Goal: Task Accomplishment & Management: Manage account settings

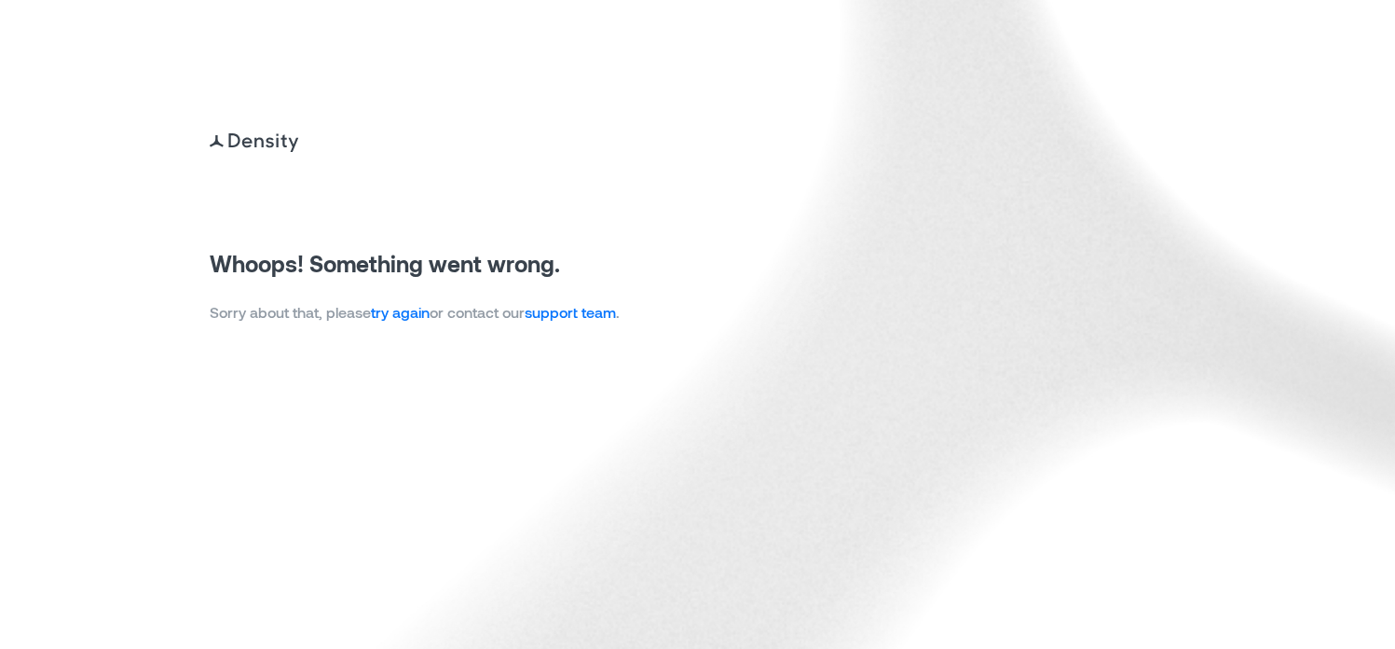
click at [403, 314] on link "try again" at bounding box center [400, 312] width 59 height 18
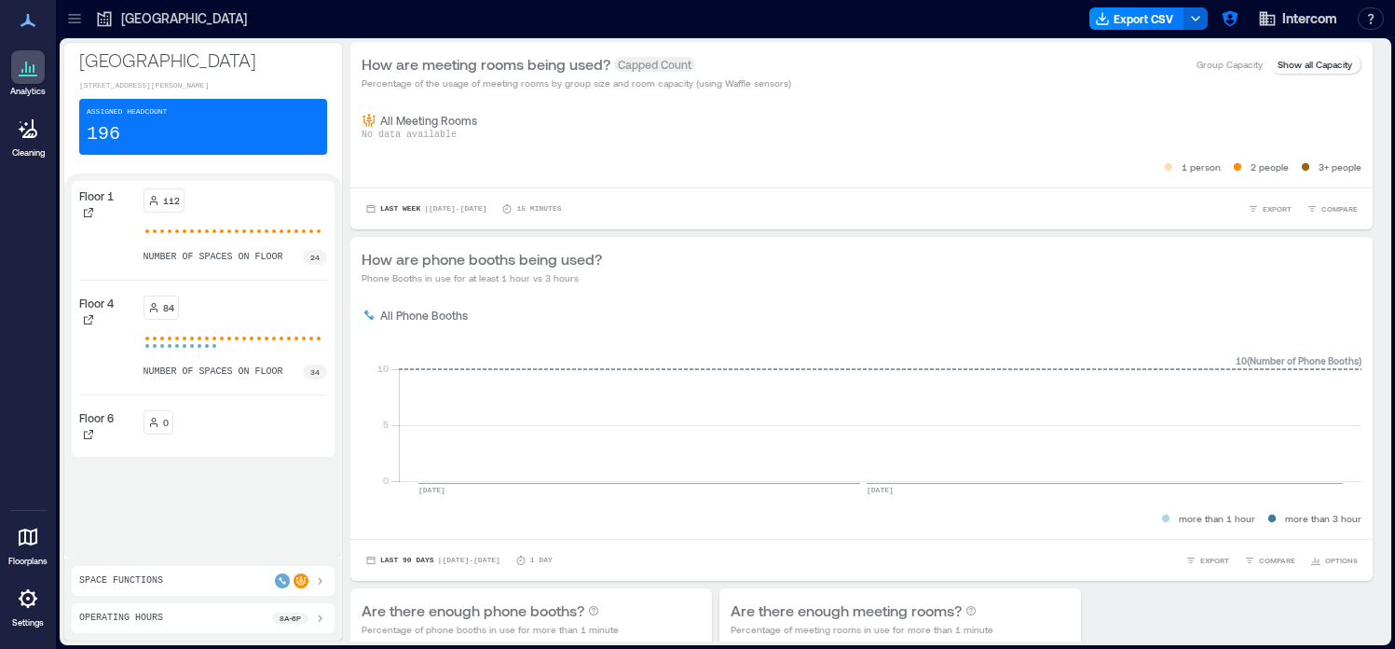
click at [37, 537] on icon at bounding box center [28, 537] width 22 height 22
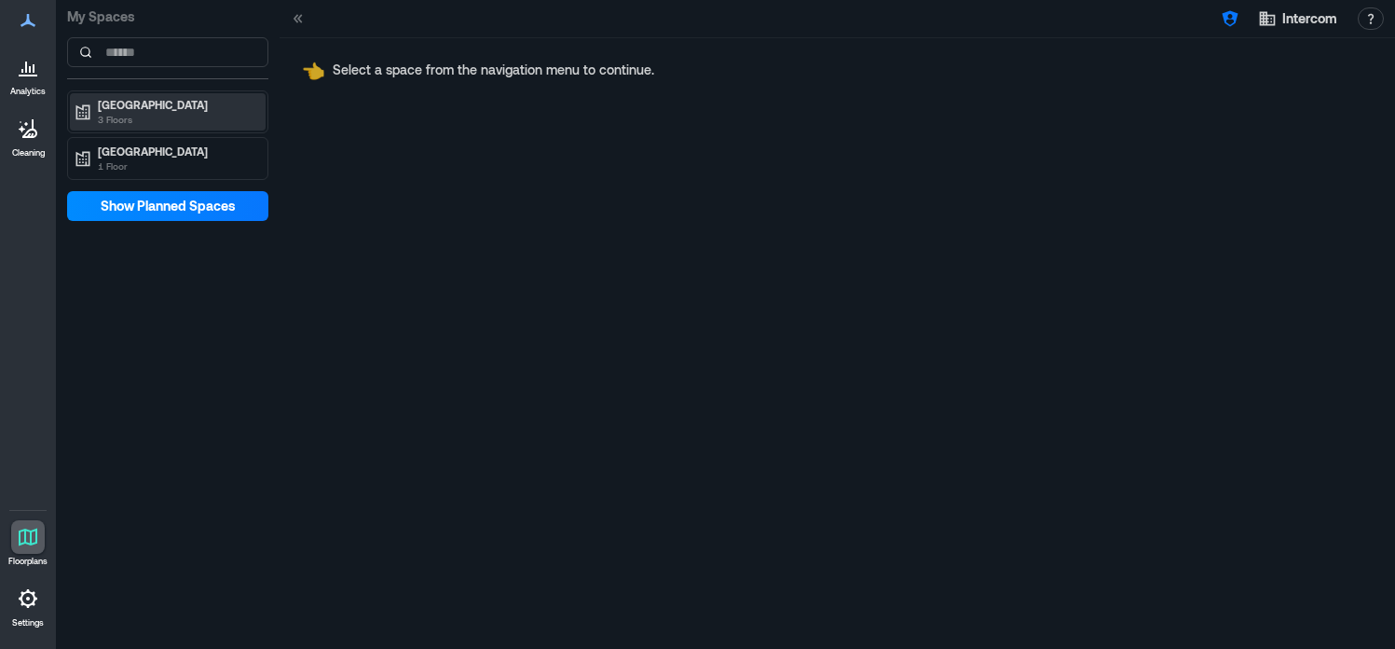
click at [162, 100] on p "Dublin" at bounding box center [176, 104] width 157 height 15
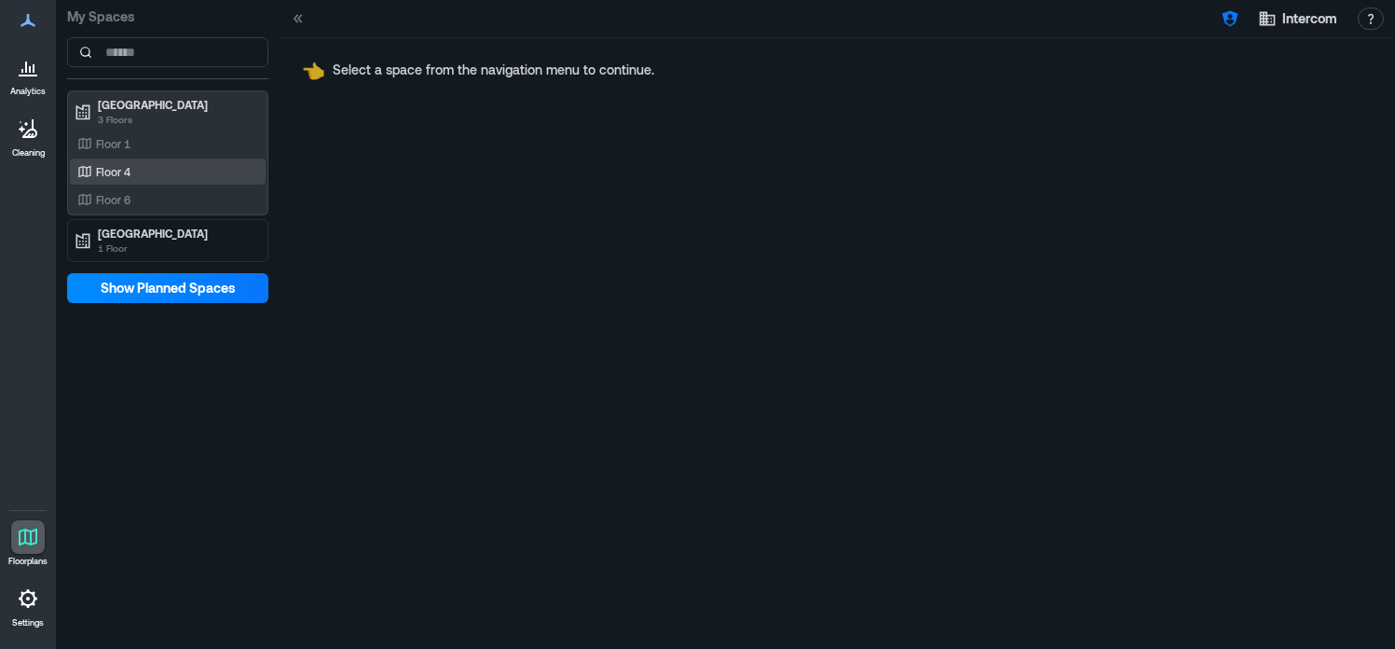
click at [171, 172] on div "Floor 4" at bounding box center [164, 171] width 181 height 19
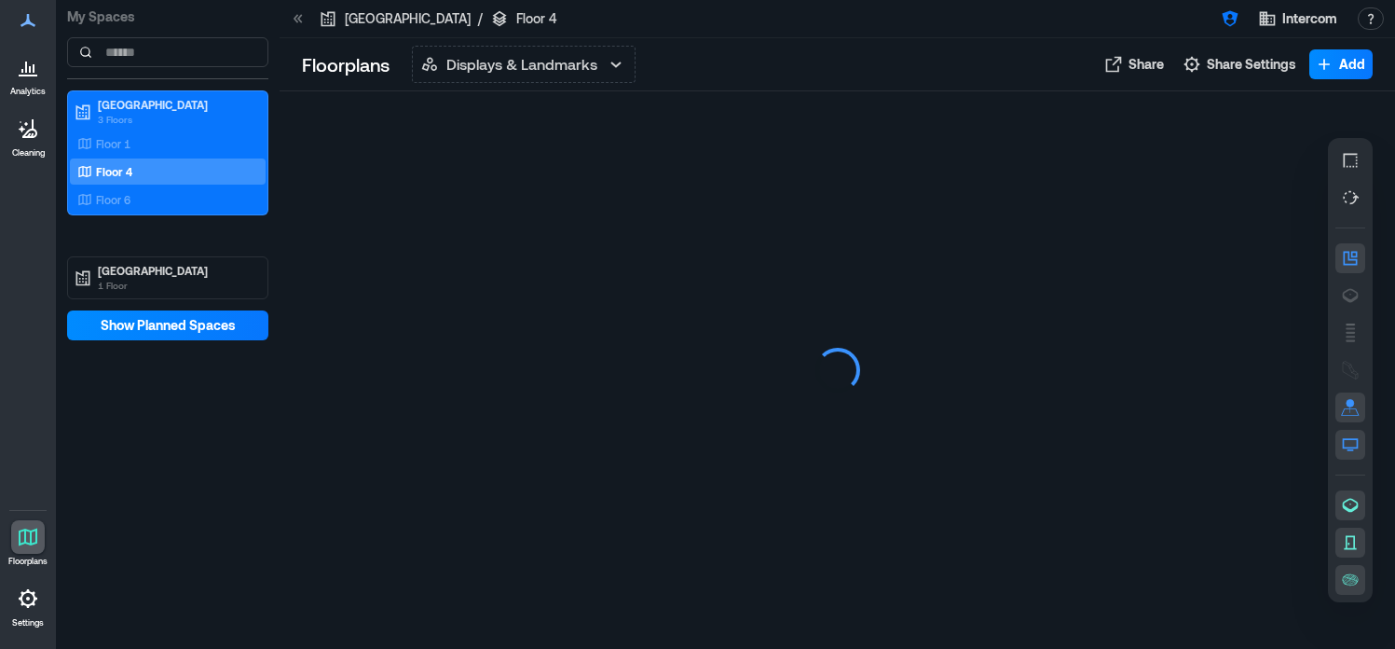
click at [296, 20] on icon at bounding box center [298, 18] width 19 height 19
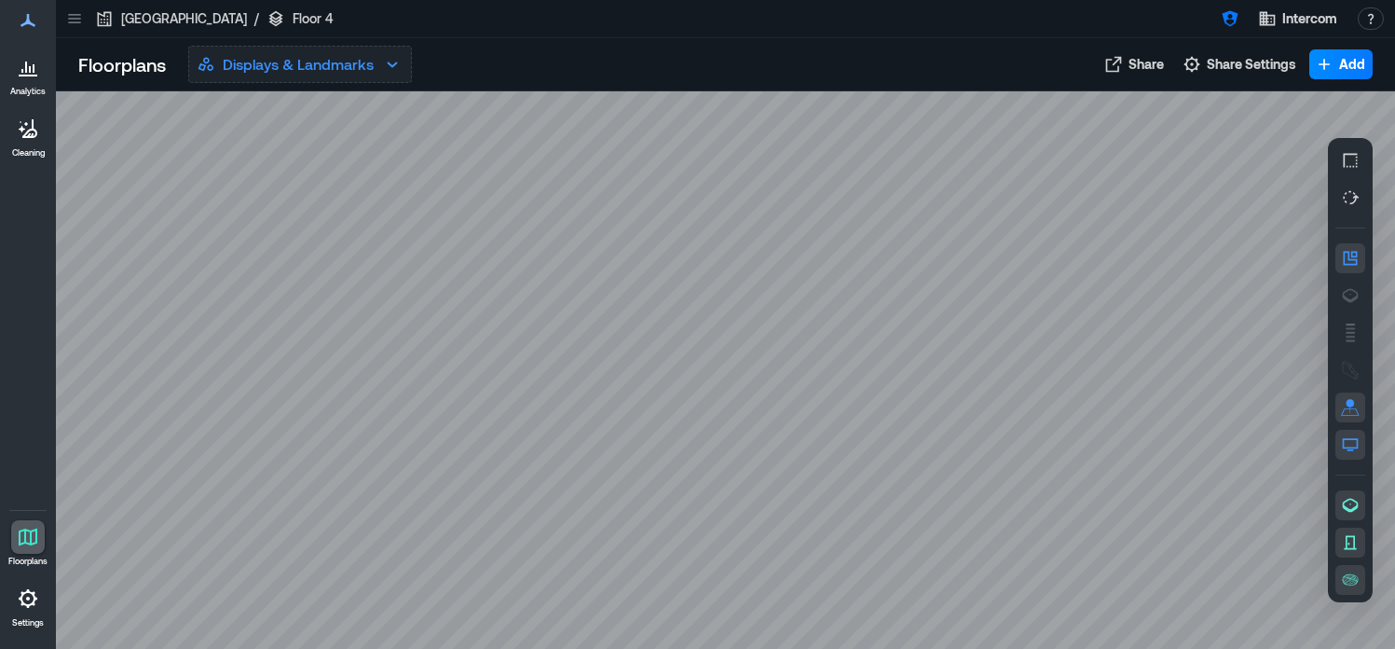
click at [373, 65] on p "Displays & Landmarks" at bounding box center [298, 64] width 151 height 22
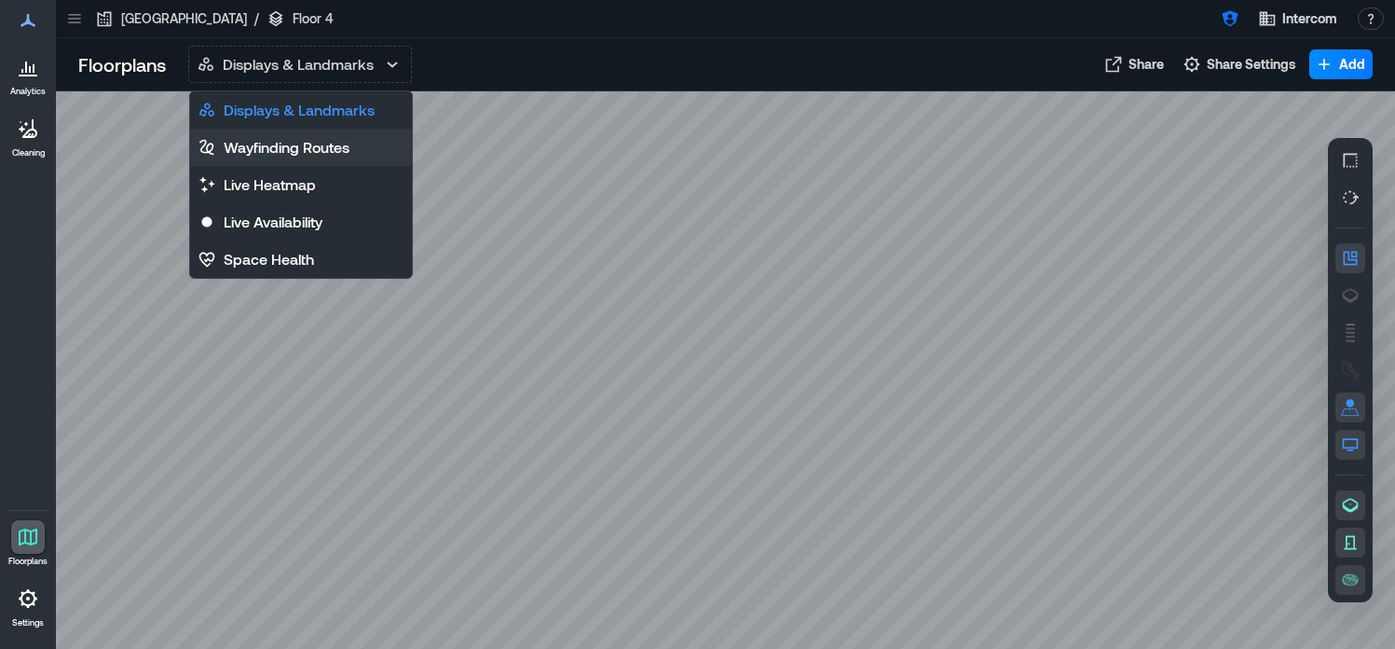
click at [336, 147] on p "Wayfinding Routes" at bounding box center [287, 147] width 126 height 22
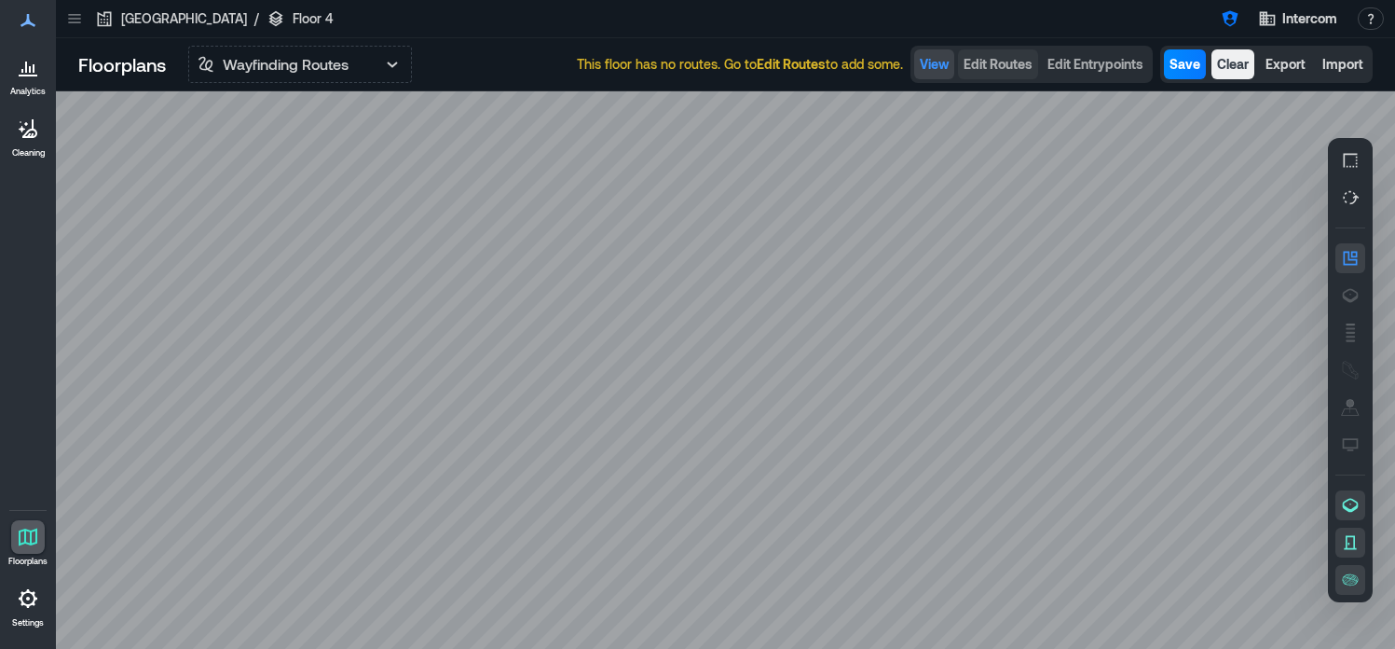
click at [993, 68] on span "Edit Routes" at bounding box center [997, 64] width 69 height 19
click at [540, 388] on icon at bounding box center [725, 369] width 1339 height 557
click at [685, 386] on icon at bounding box center [725, 369] width 1339 height 557
click at [734, 388] on icon at bounding box center [725, 369] width 1339 height 557
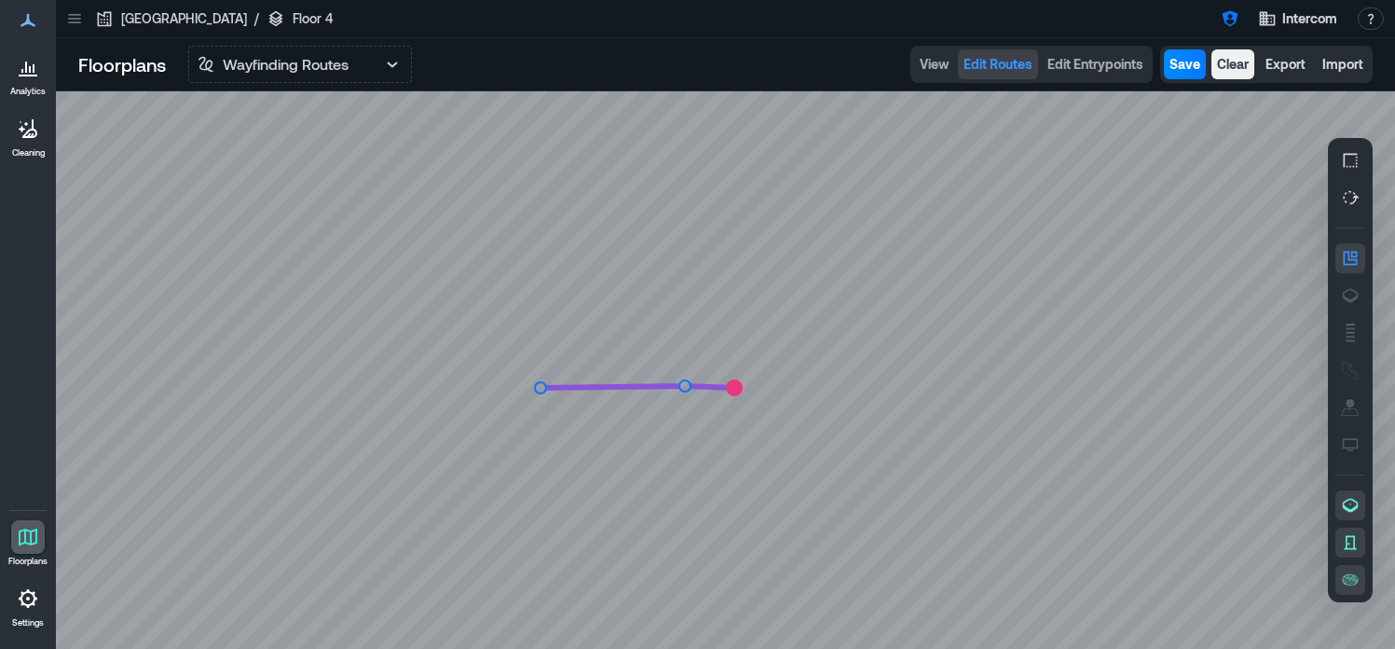
click at [878, 389] on icon at bounding box center [725, 369] width 1339 height 557
click at [941, 389] on icon at bounding box center [725, 369] width 1339 height 557
click at [942, 424] on icon at bounding box center [725, 369] width 1339 height 557
click at [863, 425] on icon at bounding box center [725, 369] width 1339 height 557
click at [861, 442] on icon at bounding box center [725, 369] width 1339 height 557
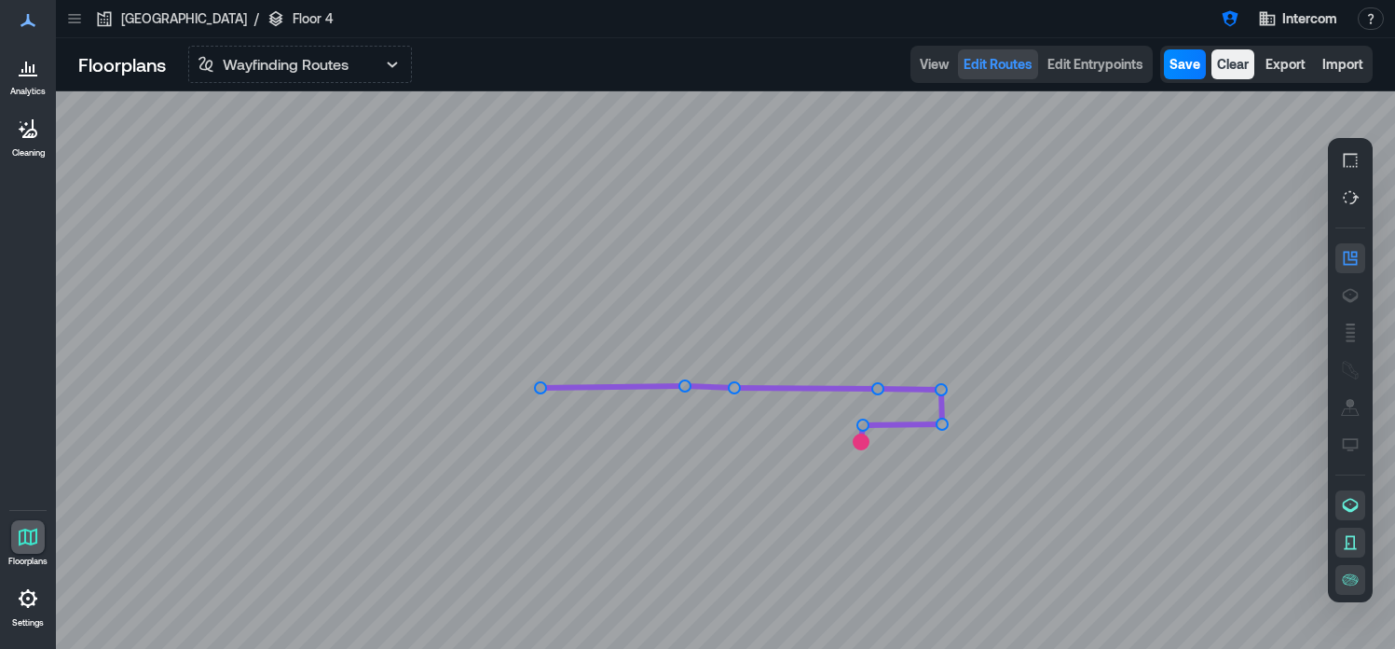
click at [562, 439] on icon at bounding box center [725, 369] width 1339 height 557
click at [564, 417] on icon at bounding box center [725, 369] width 1339 height 557
click at [542, 417] on icon at bounding box center [725, 369] width 1339 height 557
click at [542, 385] on circle at bounding box center [540, 387] width 11 height 11
click at [540, 325] on icon at bounding box center [725, 369] width 1339 height 557
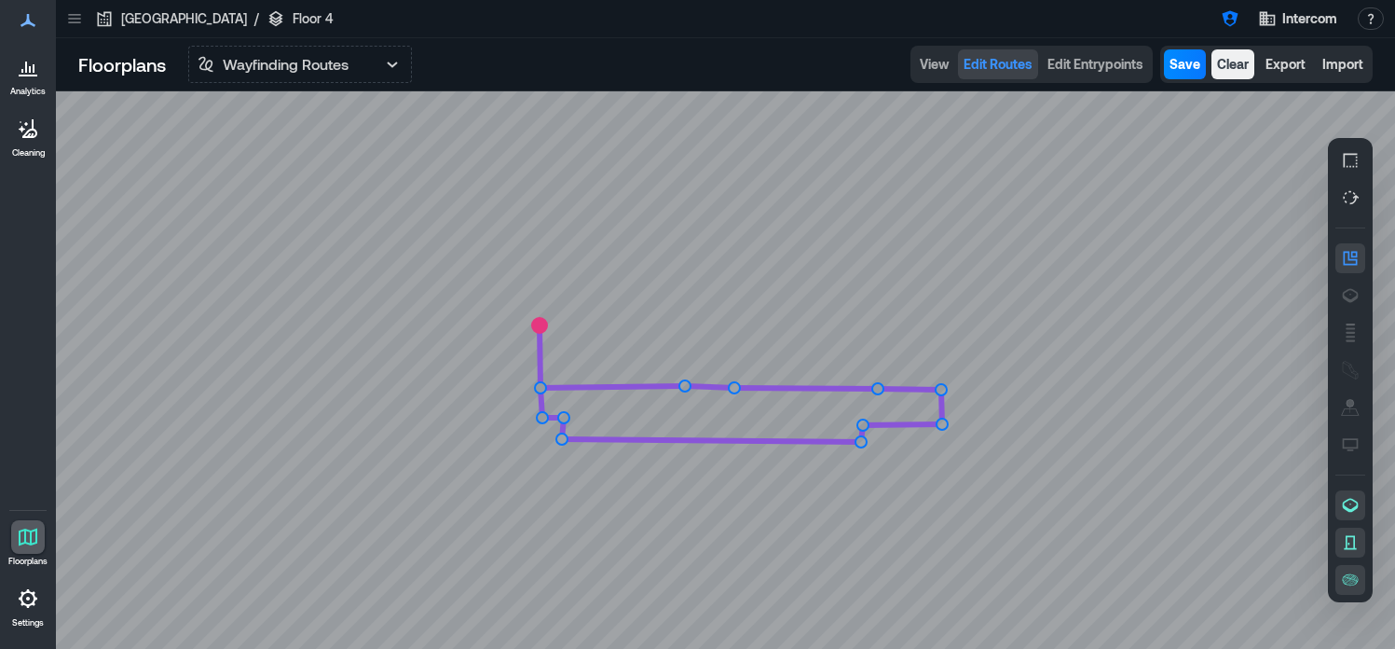
click at [540, 298] on icon at bounding box center [725, 369] width 1339 height 557
click at [487, 299] on icon at bounding box center [725, 369] width 1339 height 557
click at [486, 272] on icon at bounding box center [725, 369] width 1339 height 557
click at [486, 272] on circle at bounding box center [486, 272] width 15 height 15
click at [545, 301] on circle at bounding box center [540, 298] width 11 height 11
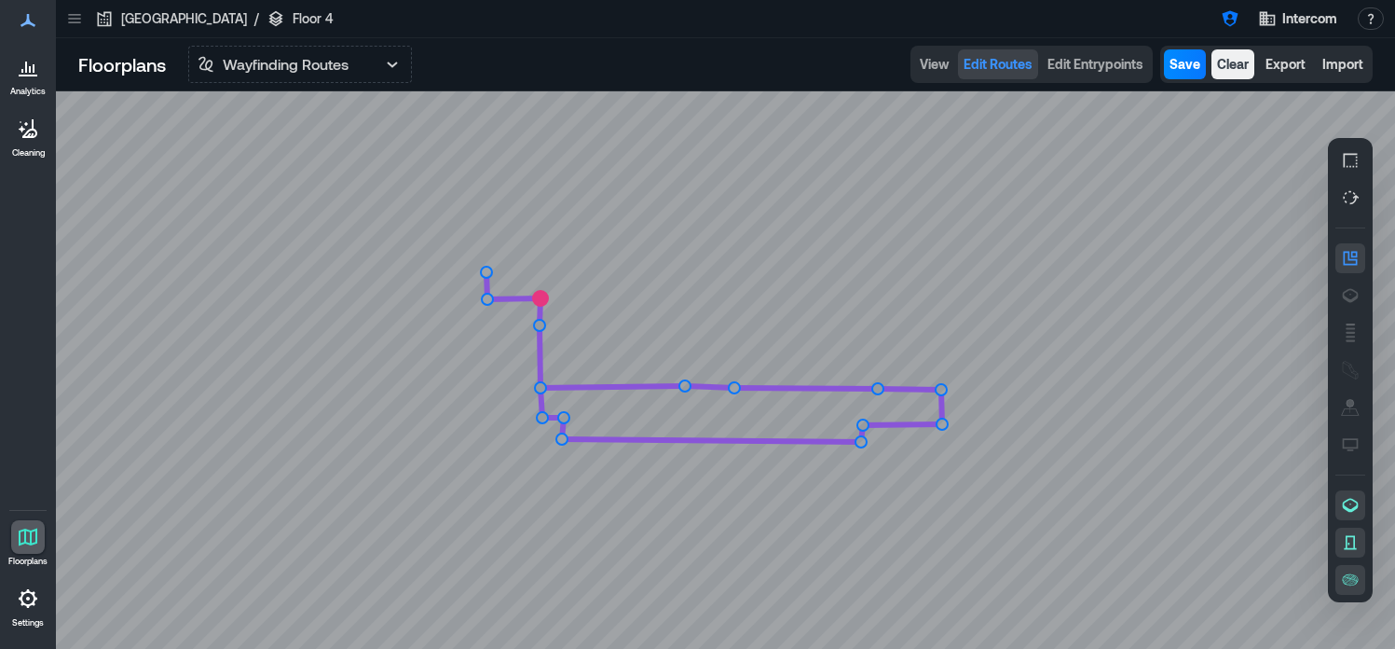
click at [573, 300] on icon at bounding box center [725, 369] width 1339 height 557
click at [573, 300] on circle at bounding box center [573, 300] width 15 height 15
click at [1184, 70] on span "Save" at bounding box center [1184, 64] width 31 height 19
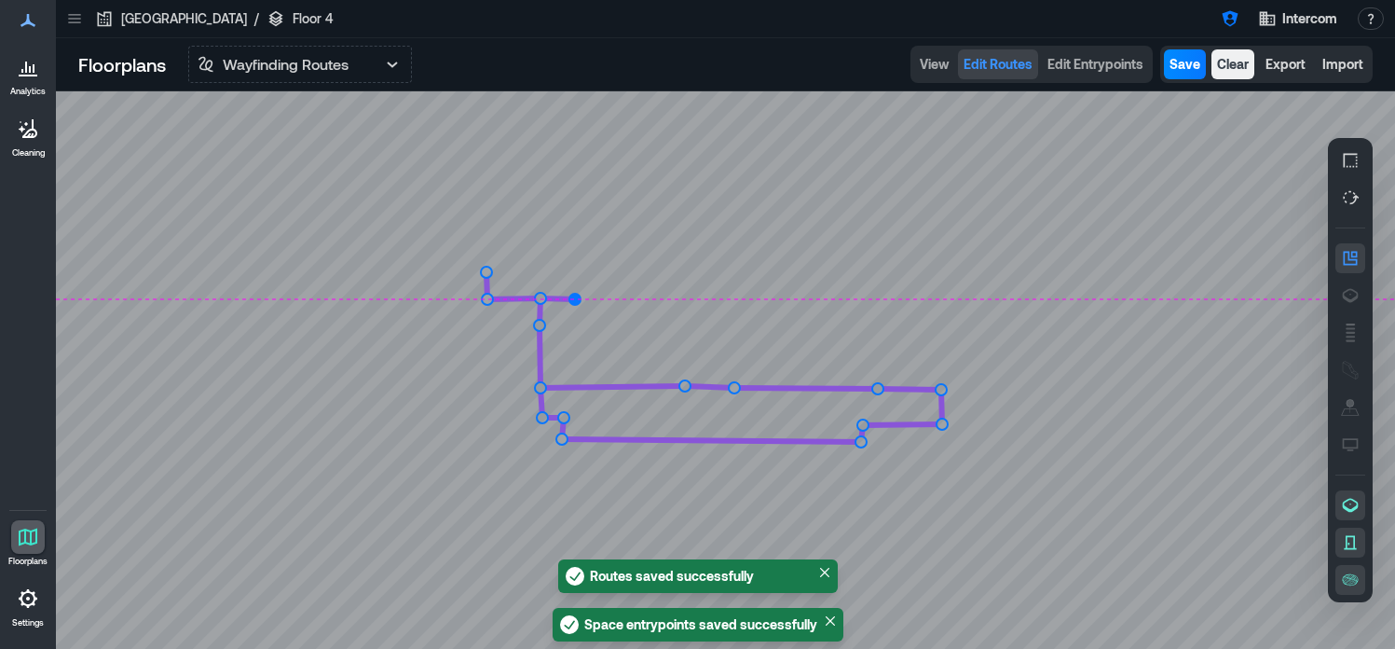
click at [575, 300] on circle at bounding box center [574, 299] width 11 height 11
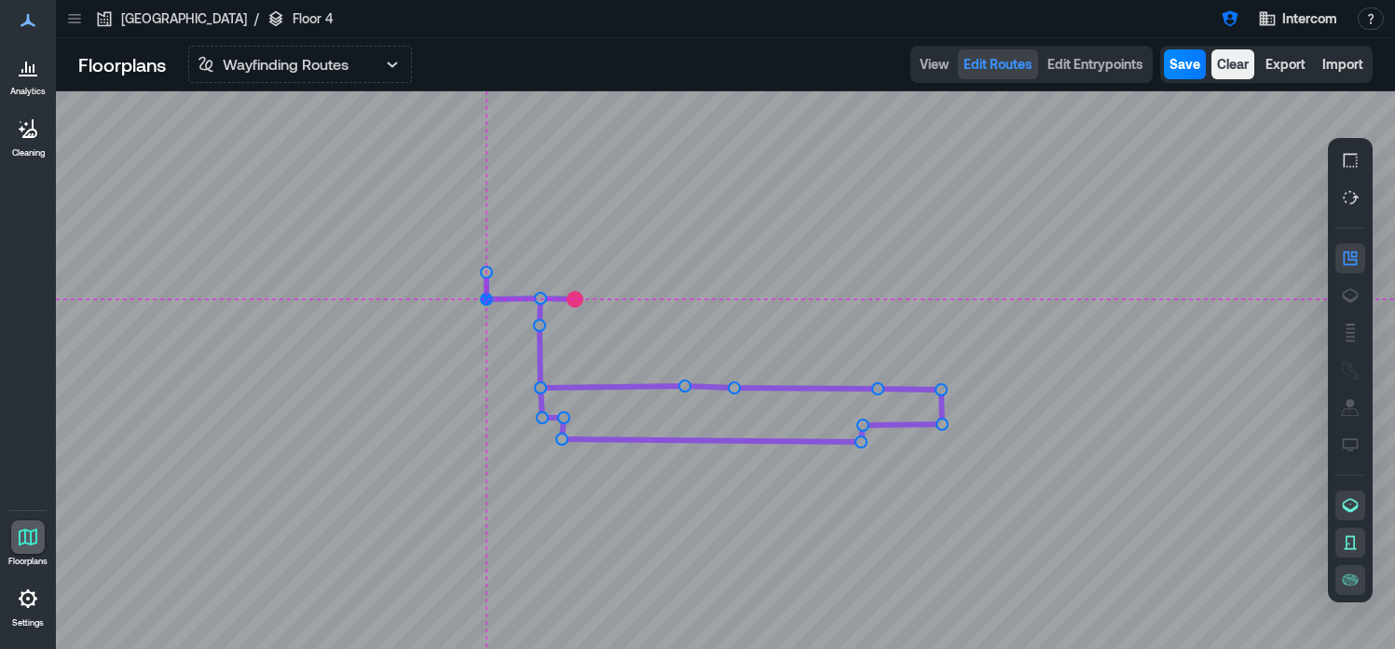
click at [489, 301] on circle at bounding box center [486, 299] width 11 height 11
click at [490, 273] on circle at bounding box center [486, 272] width 11 height 11
click at [541, 299] on circle at bounding box center [539, 299] width 11 height 11
click at [542, 297] on circle at bounding box center [539, 299] width 15 height 15
click at [540, 326] on circle at bounding box center [539, 326] width 11 height 11
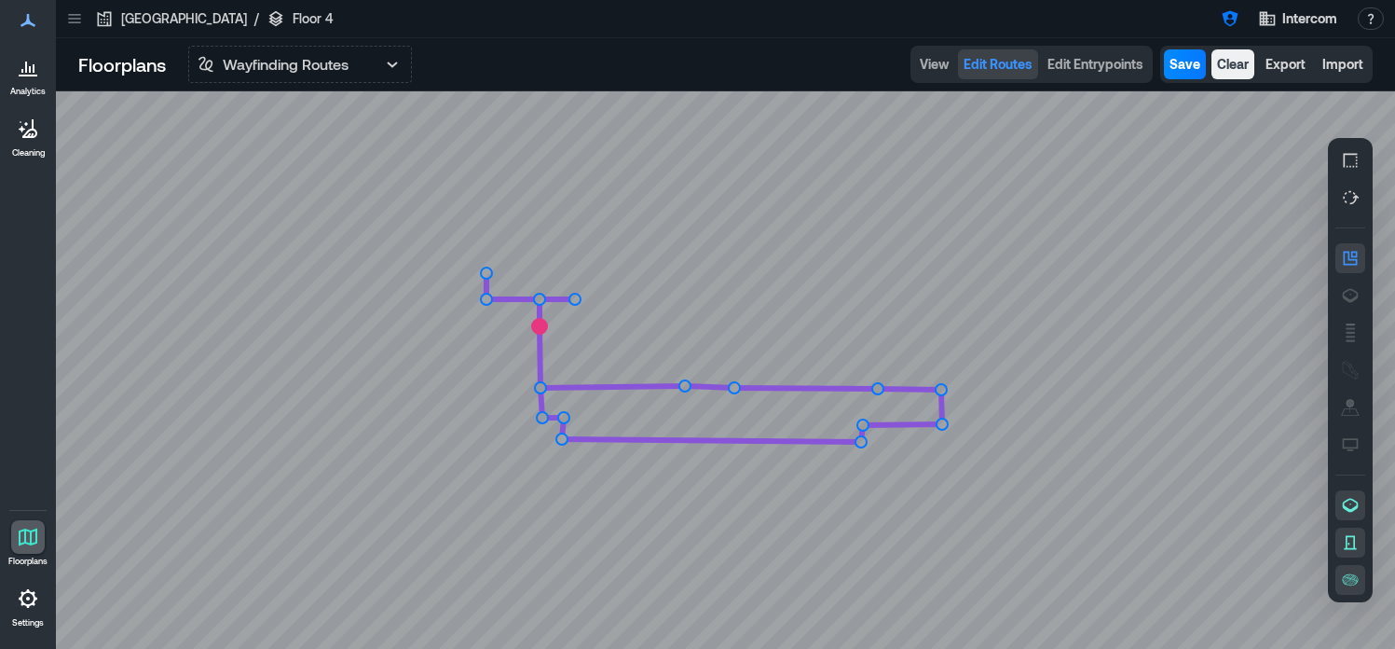
click at [540, 326] on circle at bounding box center [539, 326] width 15 height 15
click at [539, 386] on circle at bounding box center [539, 389] width 11 height 11
click at [539, 417] on circle at bounding box center [539, 417] width 11 height 11
click at [562, 416] on circle at bounding box center [561, 417] width 11 height 11
click at [563, 419] on circle at bounding box center [561, 417] width 15 height 15
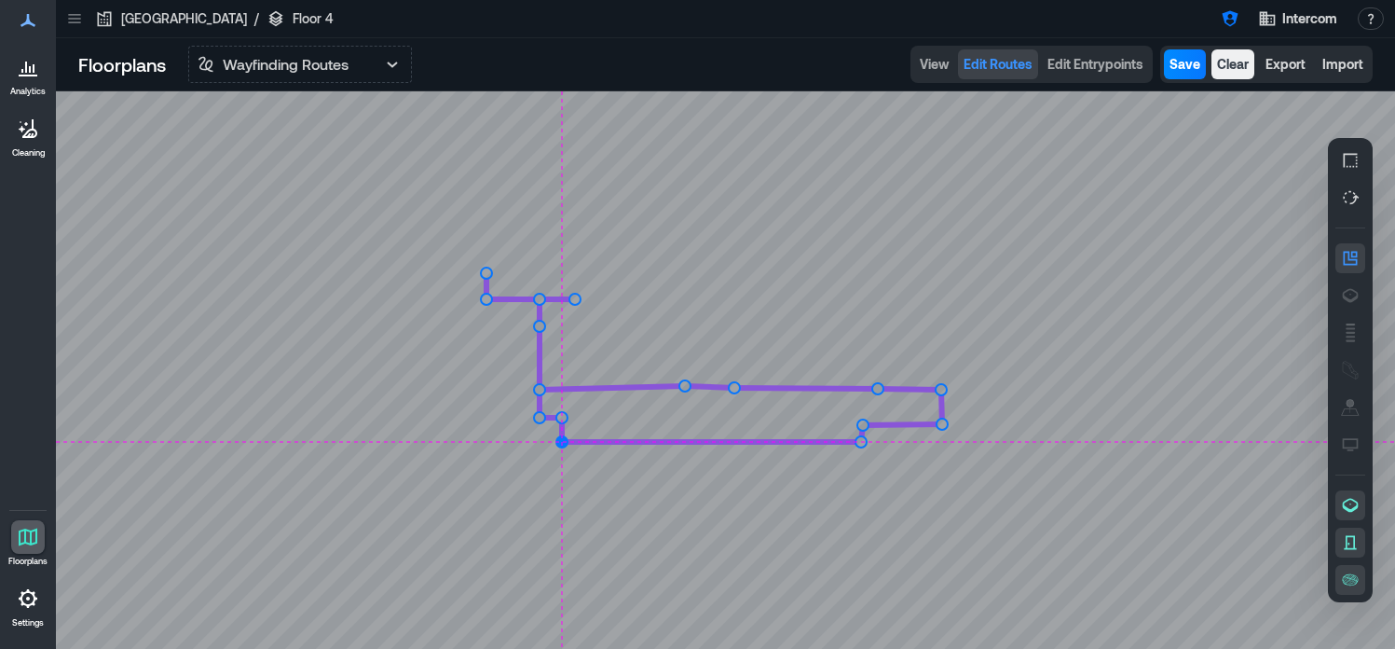
click at [563, 439] on circle at bounding box center [561, 441] width 11 height 11
click at [862, 444] on circle at bounding box center [862, 441] width 11 height 11
click at [862, 444] on circle at bounding box center [862, 441] width 15 height 15
click at [859, 428] on circle at bounding box center [862, 423] width 11 height 11
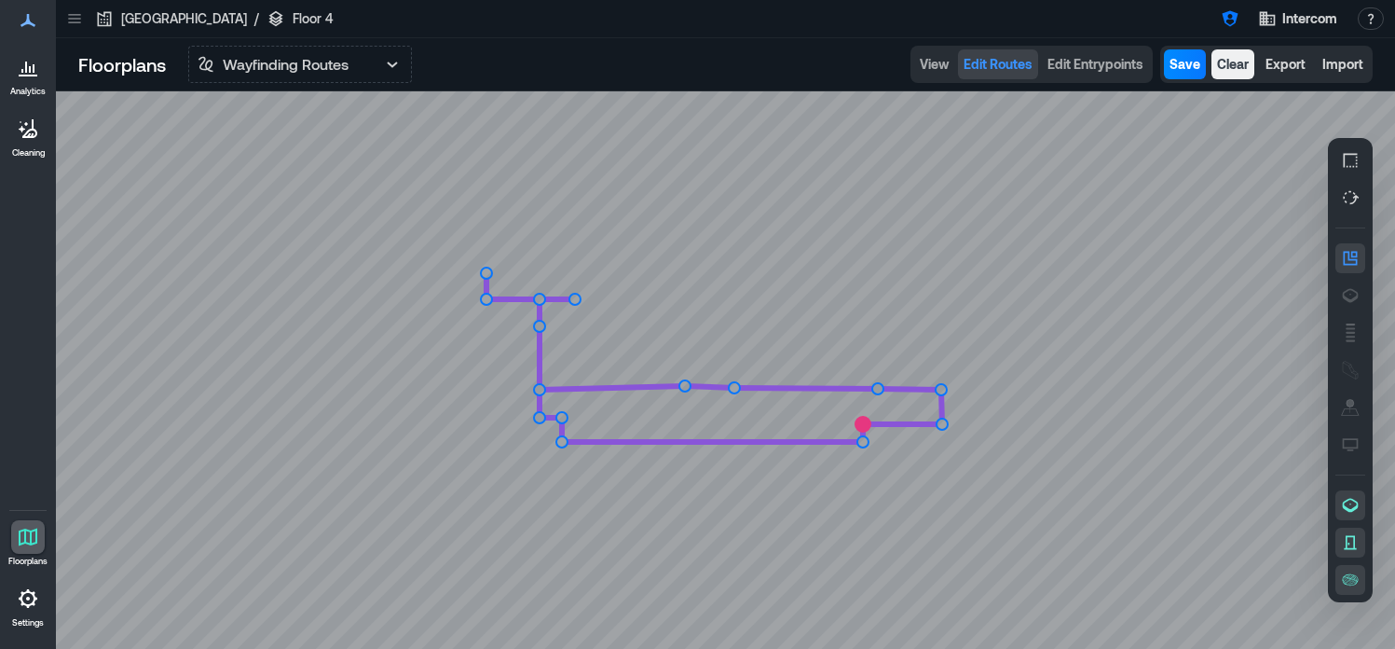
click at [868, 423] on circle at bounding box center [862, 424] width 15 height 15
click at [941, 427] on circle at bounding box center [941, 423] width 11 height 11
click at [941, 427] on circle at bounding box center [941, 424] width 15 height 15
click at [941, 389] on circle at bounding box center [941, 388] width 11 height 11
click at [941, 389] on circle at bounding box center [941, 388] width 15 height 15
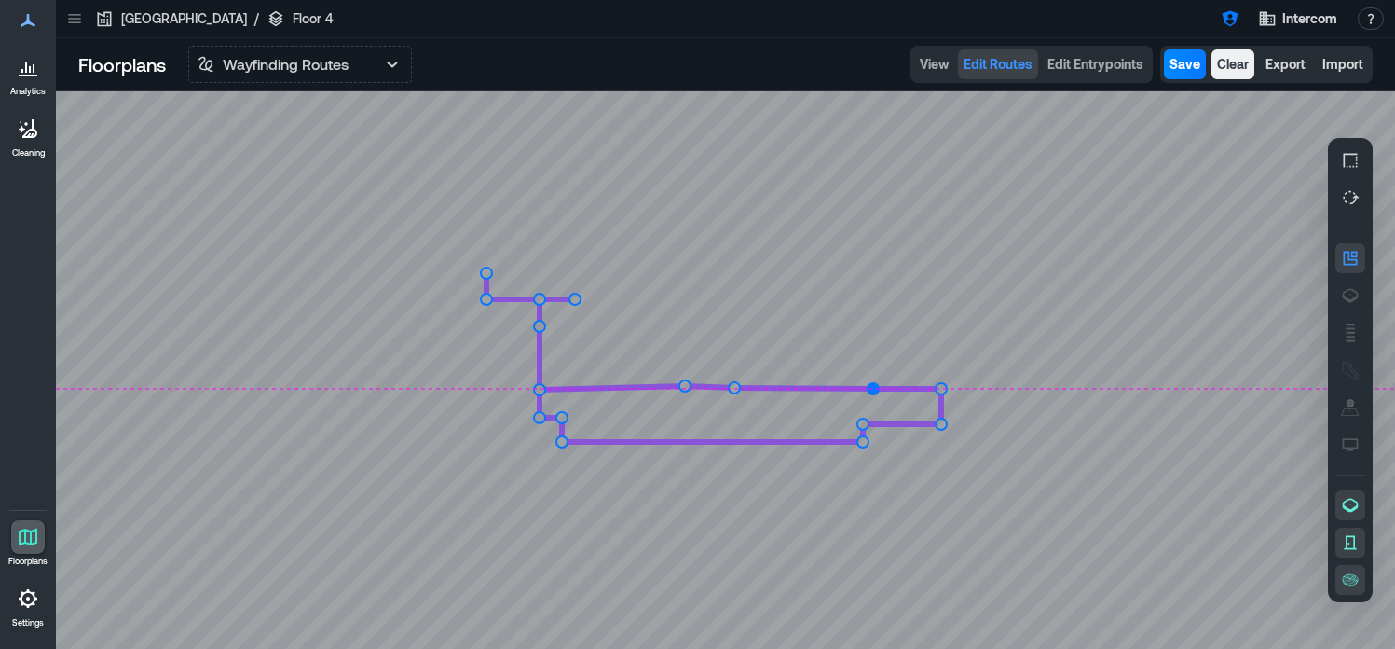
click at [873, 390] on circle at bounding box center [873, 388] width 11 height 11
click at [875, 391] on circle at bounding box center [873, 388] width 15 height 15
click at [734, 389] on circle at bounding box center [734, 388] width 11 height 11
click at [682, 385] on circle at bounding box center [681, 388] width 11 height 11
click at [681, 387] on circle at bounding box center [682, 388] width 15 height 15
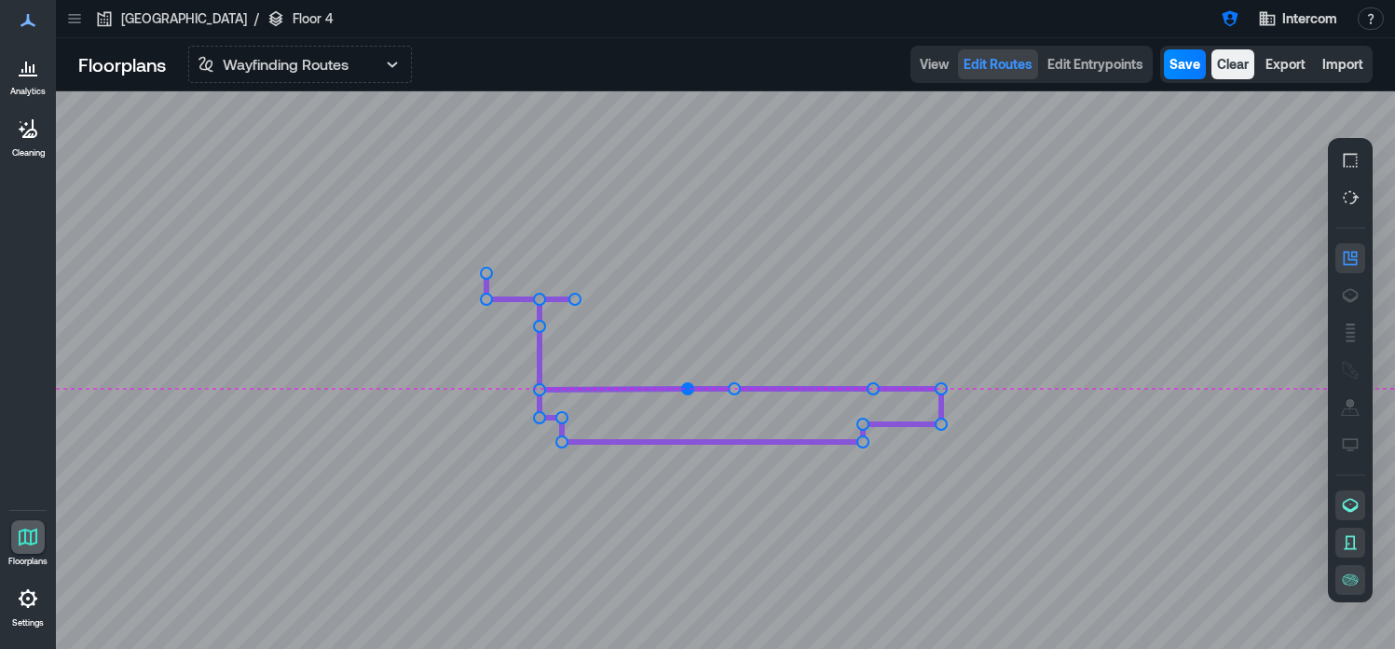
click at [688, 387] on circle at bounding box center [687, 388] width 11 height 11
click at [686, 353] on icon at bounding box center [725, 369] width 1339 height 557
click at [687, 354] on circle at bounding box center [687, 353] width 15 height 15
click at [686, 356] on circle at bounding box center [687, 353] width 11 height 11
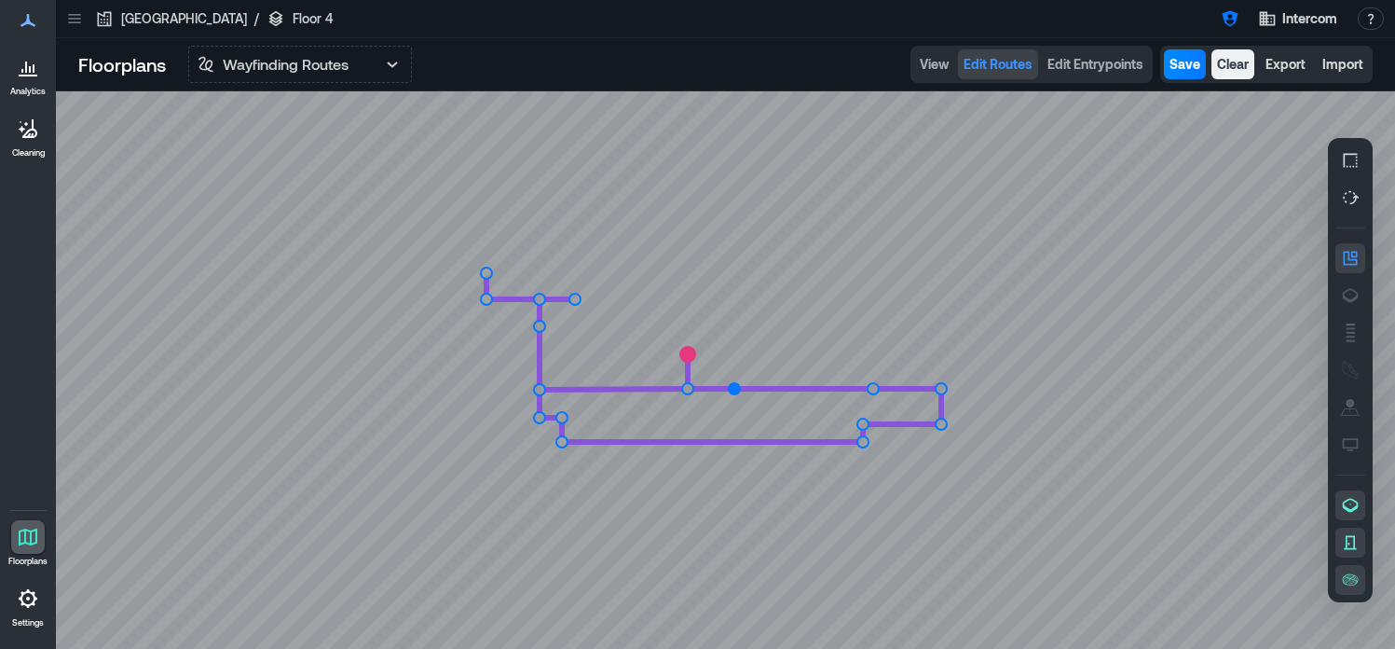
click at [736, 389] on circle at bounding box center [734, 388] width 11 height 11
click at [733, 355] on icon at bounding box center [725, 369] width 1339 height 557
click at [734, 355] on circle at bounding box center [734, 354] width 15 height 15
click at [734, 355] on circle at bounding box center [734, 353] width 11 height 11
click at [734, 355] on circle at bounding box center [734, 354] width 15 height 15
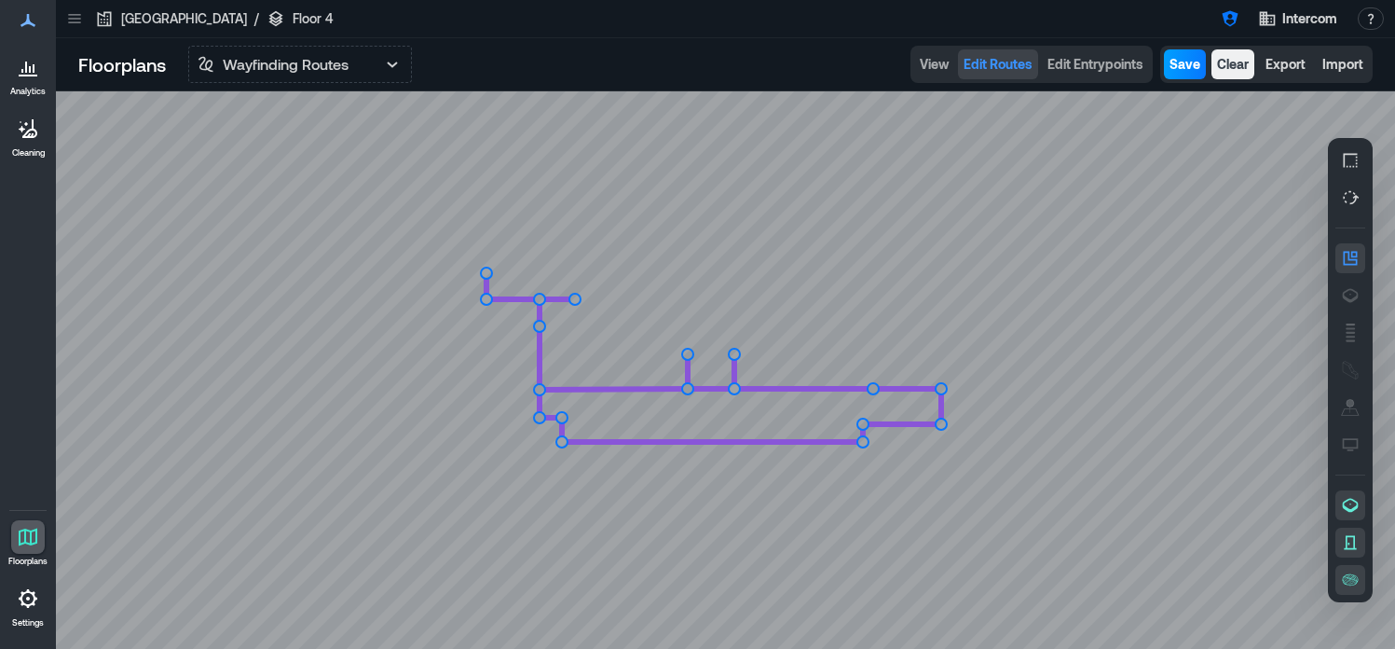
click at [1192, 69] on span "Save" at bounding box center [1184, 64] width 31 height 19
click at [1102, 68] on span "Edit Entrypoints" at bounding box center [1095, 64] width 96 height 19
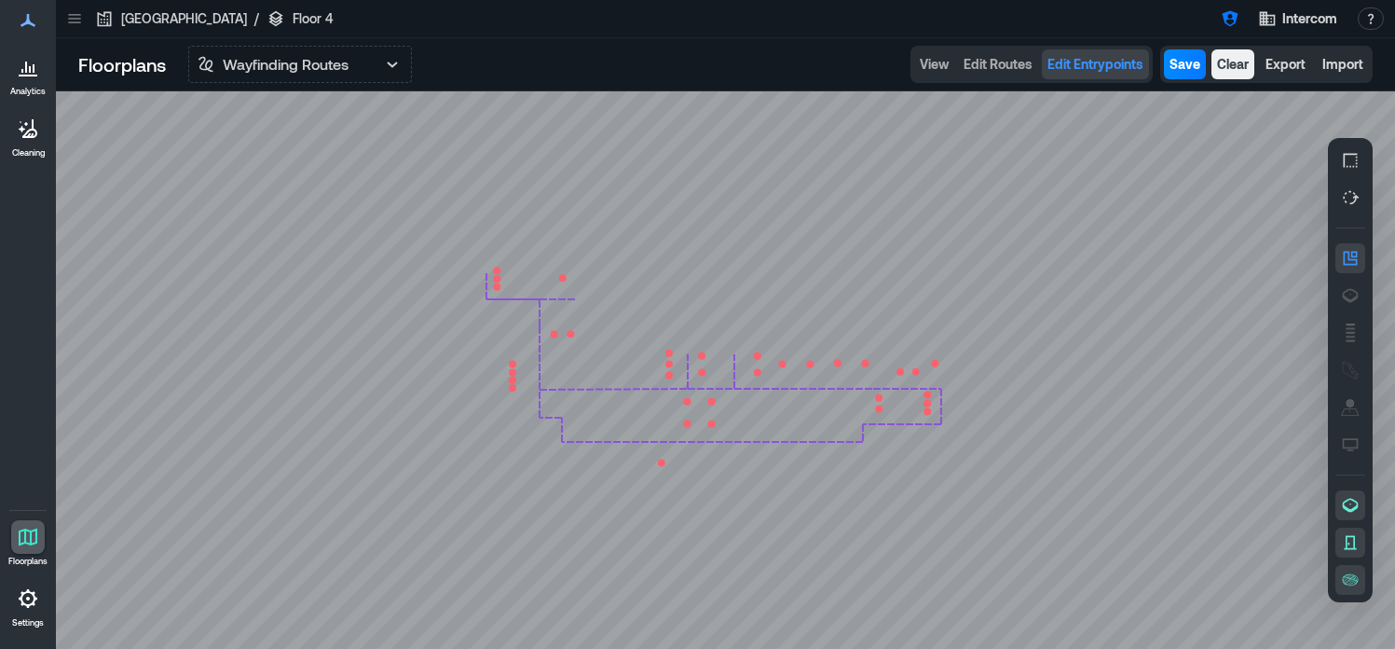
click at [565, 280] on circle at bounding box center [562, 277] width 7 height 7
click at [553, 290] on icon at bounding box center [725, 369] width 1339 height 557
click at [568, 335] on circle at bounding box center [570, 333] width 7 height 7
click at [567, 326] on icon at bounding box center [725, 369] width 1339 height 557
click at [553, 335] on circle at bounding box center [554, 333] width 7 height 7
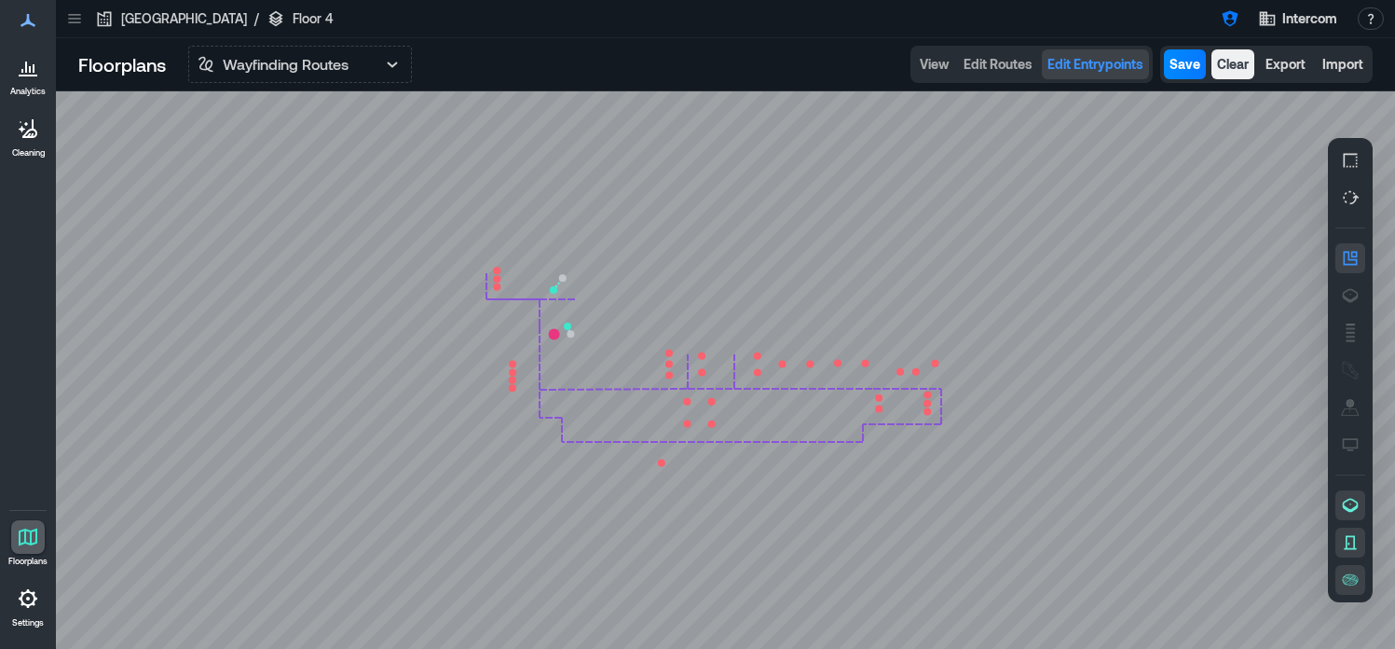
click at [547, 332] on icon at bounding box center [725, 369] width 1339 height 557
click at [669, 352] on circle at bounding box center [668, 352] width 7 height 7
click at [679, 356] on icon at bounding box center [725, 369] width 1339 height 557
click at [671, 363] on circle at bounding box center [668, 363] width 7 height 7
click at [679, 368] on icon at bounding box center [725, 369] width 1339 height 557
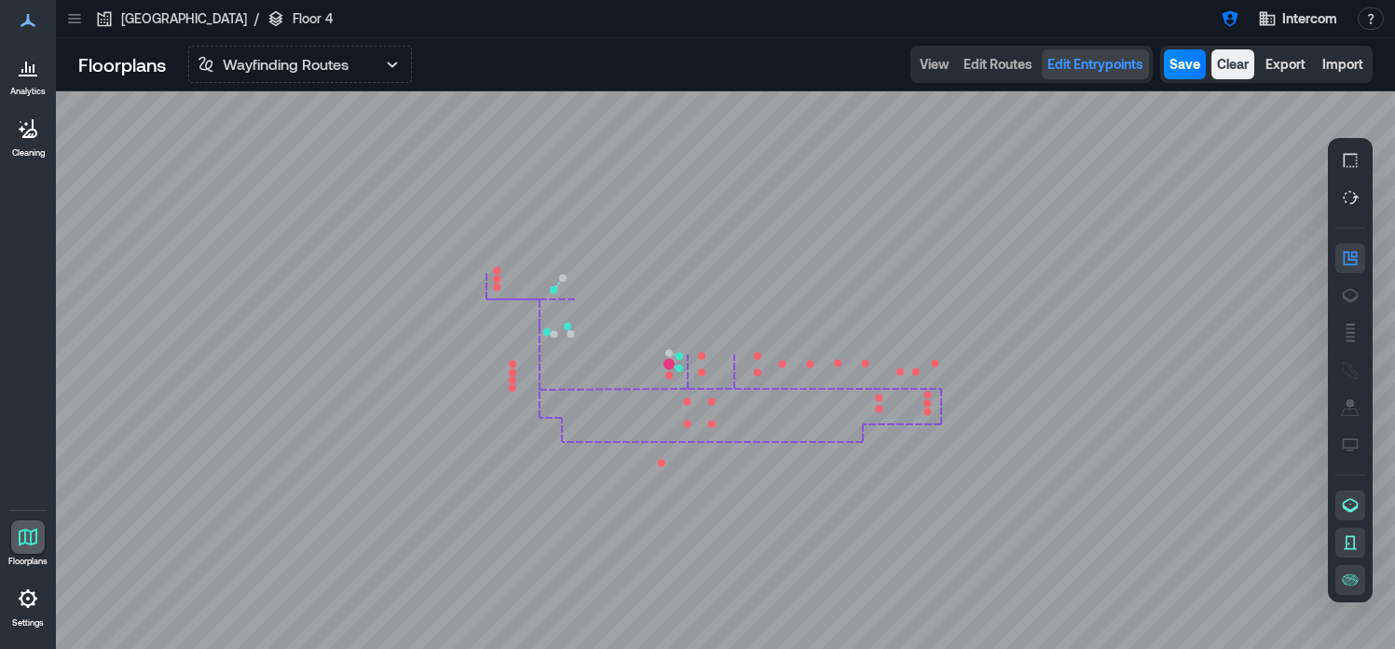
click at [670, 378] on circle at bounding box center [668, 374] width 7 height 7
click at [679, 380] on icon at bounding box center [725, 369] width 1339 height 557
click at [703, 355] on circle at bounding box center [701, 355] width 7 height 7
click at [692, 359] on icon at bounding box center [725, 369] width 1339 height 557
click at [703, 374] on circle at bounding box center [701, 371] width 7 height 7
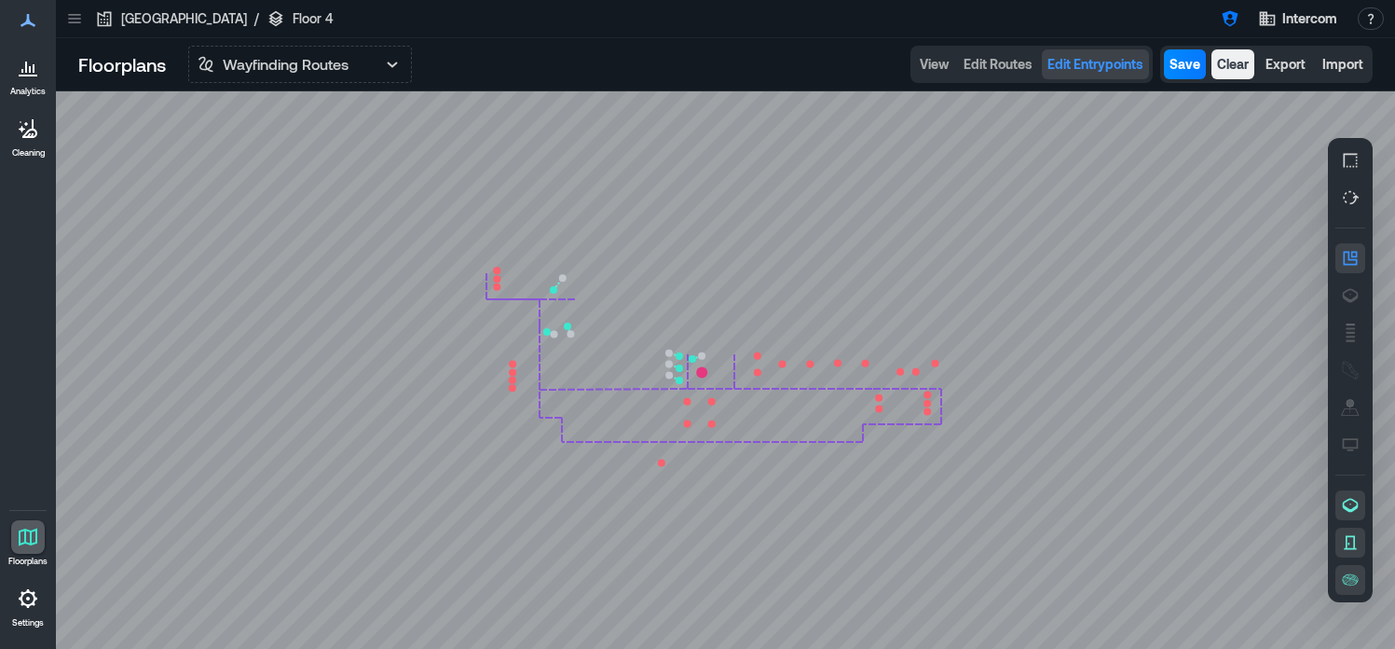
click at [715, 375] on icon at bounding box center [725, 369] width 1339 height 557
click at [1187, 74] on button "Save" at bounding box center [1185, 64] width 42 height 30
click at [758, 356] on circle at bounding box center [757, 355] width 7 height 7
click at [745, 360] on icon at bounding box center [725, 369] width 1339 height 557
click at [758, 371] on circle at bounding box center [757, 372] width 7 height 7
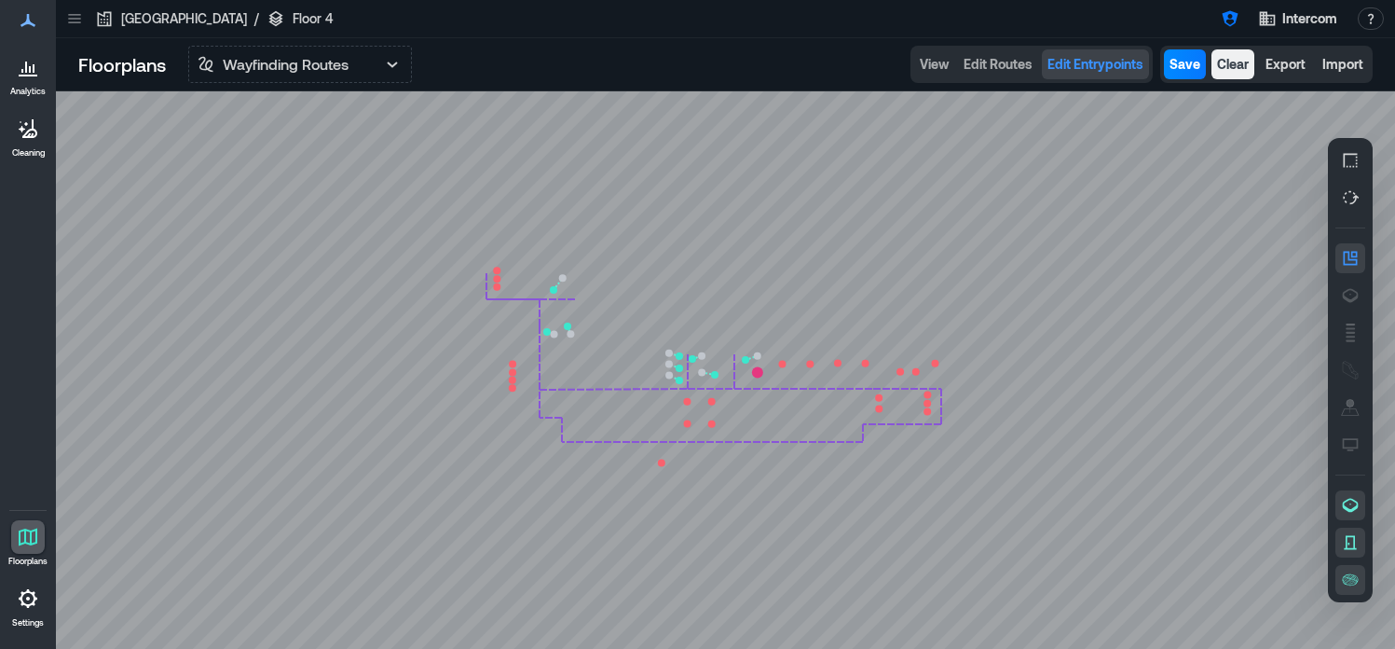
click at [745, 371] on icon at bounding box center [725, 369] width 1339 height 557
click at [783, 363] on circle at bounding box center [781, 363] width 7 height 7
click at [791, 381] on icon at bounding box center [725, 369] width 1339 height 557
click at [812, 364] on circle at bounding box center [809, 364] width 7 height 7
click at [803, 380] on icon at bounding box center [725, 369] width 1339 height 557
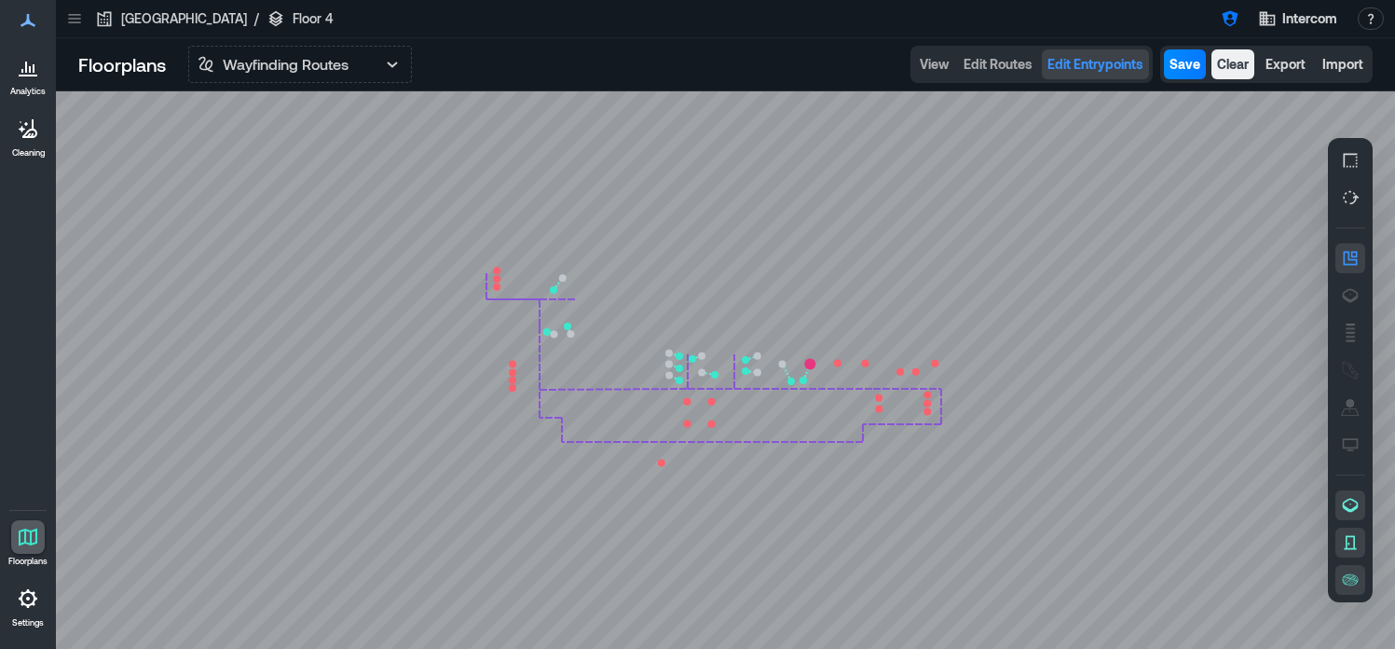
click at [839, 362] on circle at bounding box center [837, 362] width 7 height 7
click at [845, 380] on icon at bounding box center [725, 369] width 1339 height 557
click at [868, 362] on circle at bounding box center [865, 363] width 7 height 7
click at [858, 381] on icon at bounding box center [725, 369] width 1339 height 557
click at [902, 372] on circle at bounding box center [899, 371] width 7 height 7
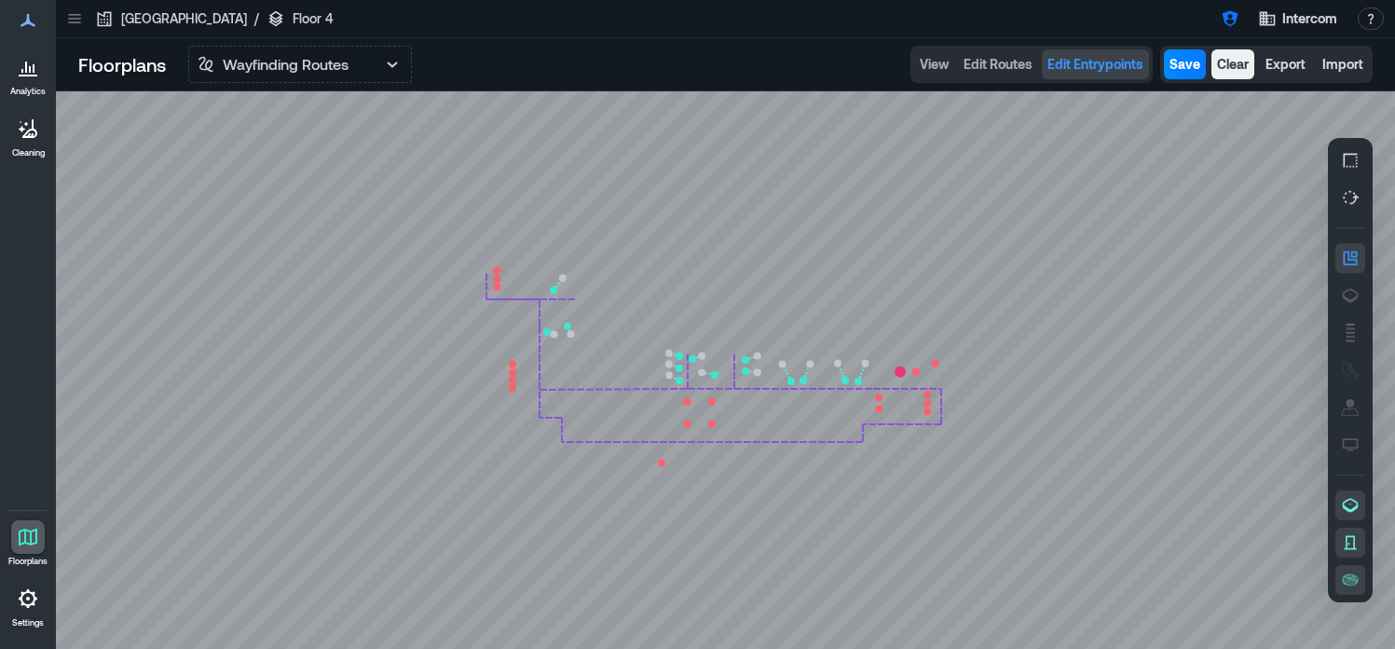
click at [898, 381] on icon at bounding box center [725, 369] width 1339 height 557
click at [917, 371] on circle at bounding box center [915, 371] width 7 height 7
click at [920, 380] on icon at bounding box center [725, 369] width 1339 height 557
click at [937, 362] on circle at bounding box center [934, 363] width 7 height 7
click at [930, 382] on icon at bounding box center [725, 369] width 1339 height 557
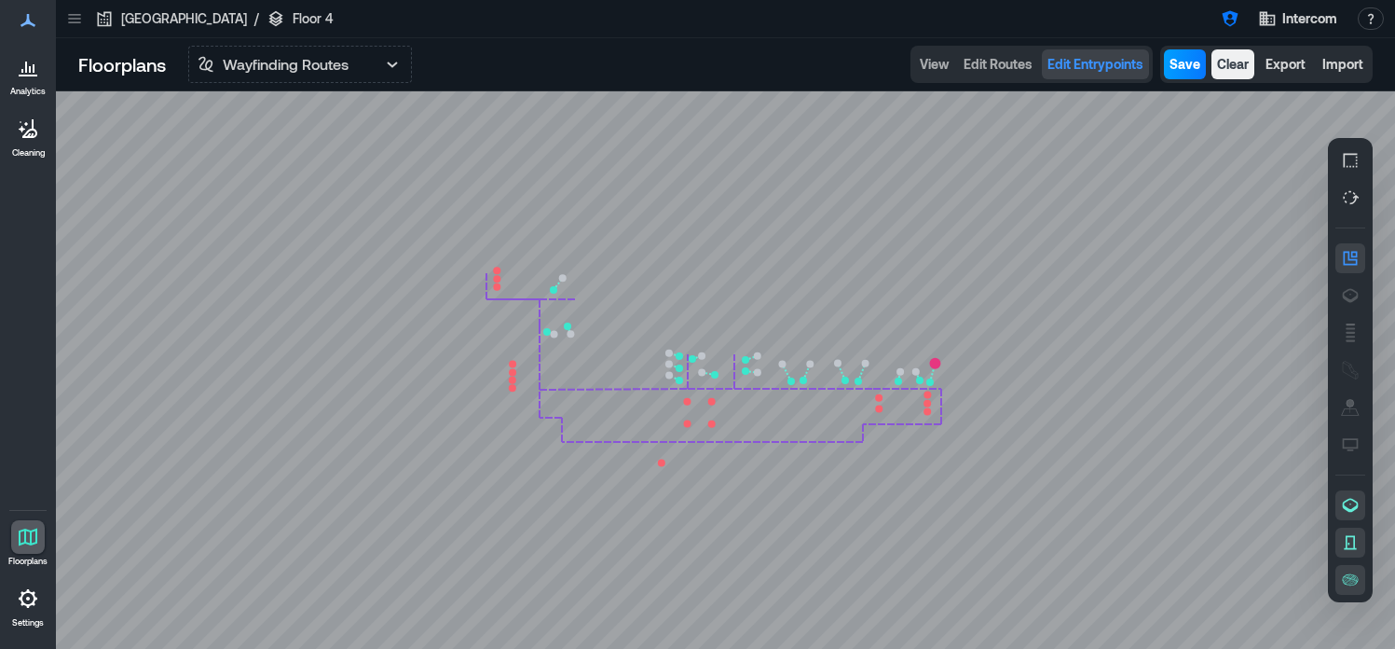
click at [1193, 77] on button "Save" at bounding box center [1185, 64] width 42 height 30
click at [687, 425] on circle at bounding box center [687, 423] width 7 height 7
click at [678, 436] on icon at bounding box center [725, 369] width 1339 height 557
click at [689, 401] on circle at bounding box center [686, 401] width 7 height 7
click at [679, 394] on icon at bounding box center [725, 369] width 1339 height 557
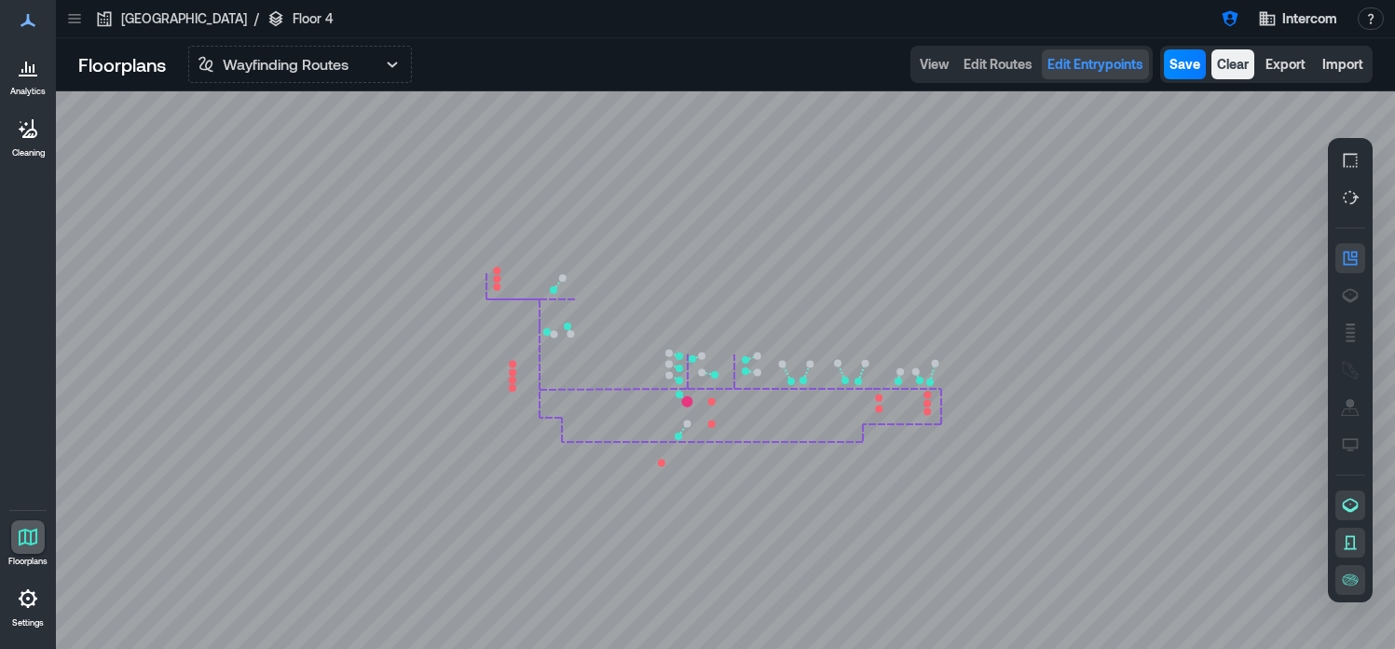
click at [712, 402] on circle at bounding box center [711, 401] width 7 height 7
click at [704, 394] on icon at bounding box center [725, 369] width 1339 height 557
click at [711, 423] on circle at bounding box center [711, 423] width 7 height 7
click at [705, 432] on icon at bounding box center [725, 369] width 1339 height 557
click at [662, 462] on circle at bounding box center [661, 461] width 7 height 7
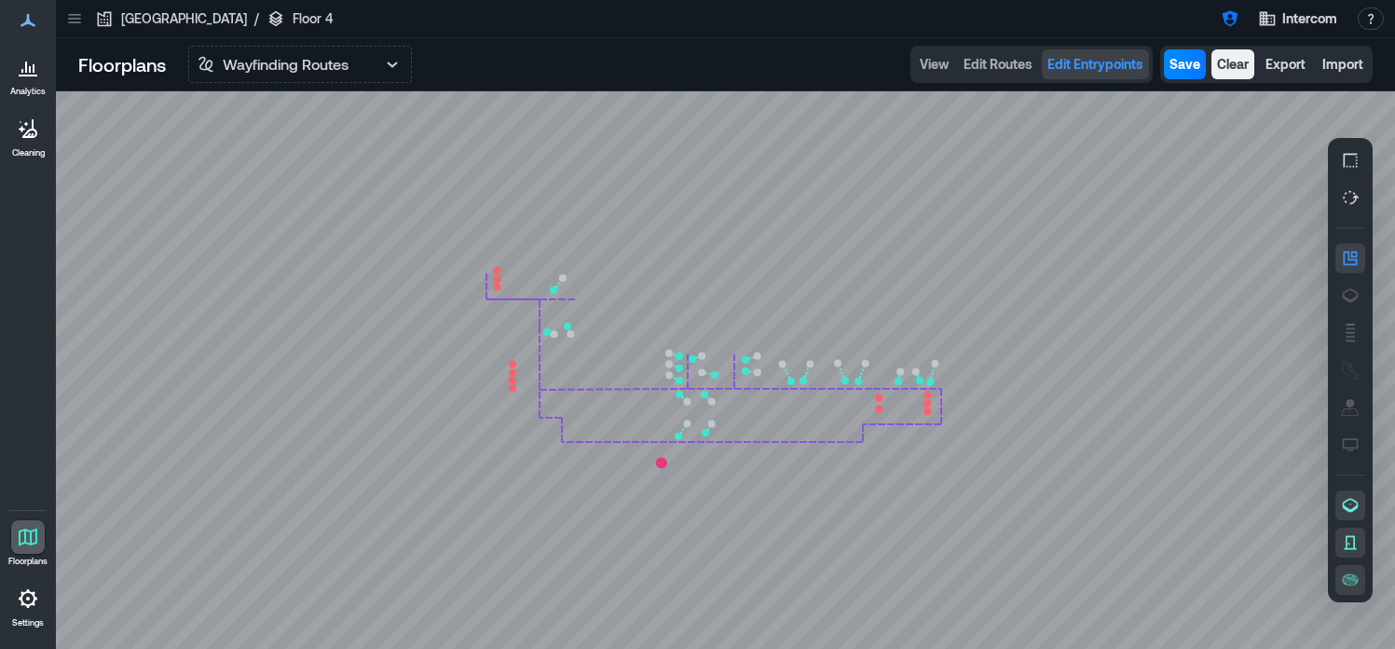
click at [671, 452] on icon at bounding box center [725, 369] width 1339 height 557
click at [881, 399] on icon at bounding box center [725, 369] width 1339 height 557
click at [663, 462] on circle at bounding box center [661, 461] width 7 height 7
click at [670, 453] on icon at bounding box center [725, 369] width 1339 height 557
click at [1189, 68] on span "Save" at bounding box center [1184, 64] width 31 height 19
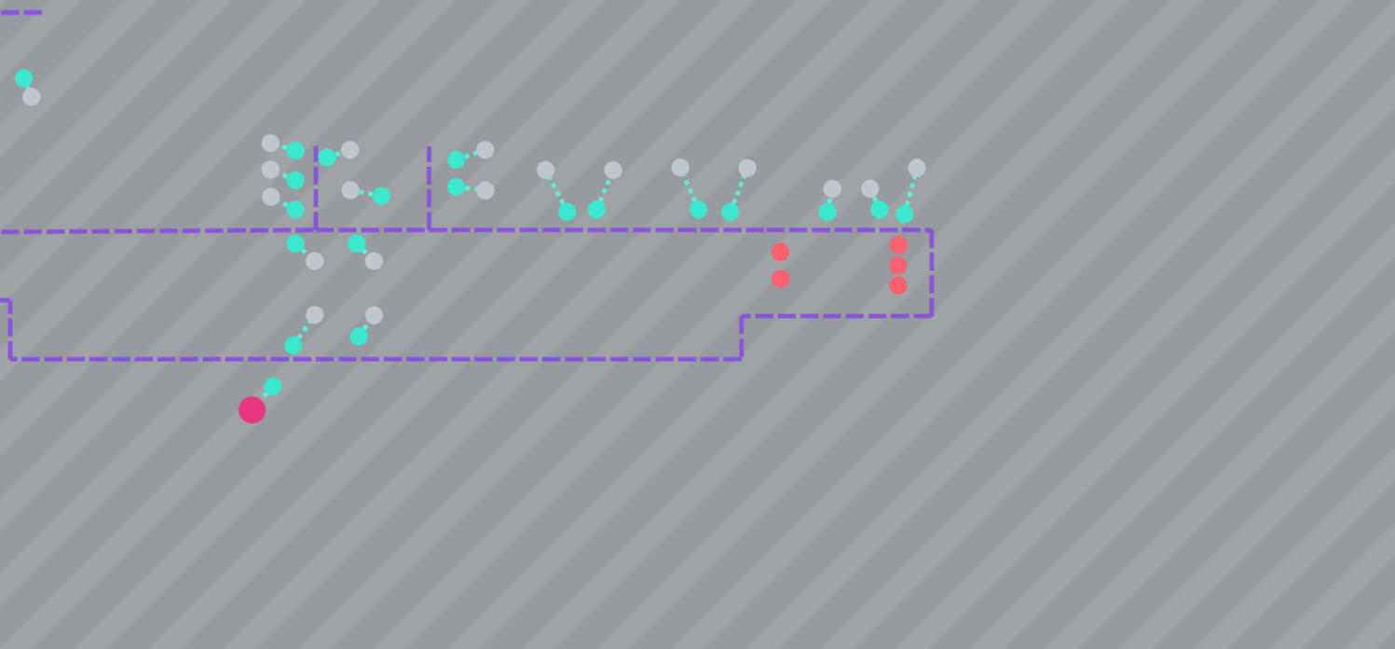
click at [880, 398] on circle at bounding box center [878, 397] width 7 height 7
click at [872, 393] on icon at bounding box center [725, 369] width 1339 height 557
click at [880, 407] on circle at bounding box center [878, 408] width 7 height 7
click at [874, 413] on icon at bounding box center [725, 369] width 1339 height 557
click at [928, 393] on circle at bounding box center [926, 394] width 7 height 7
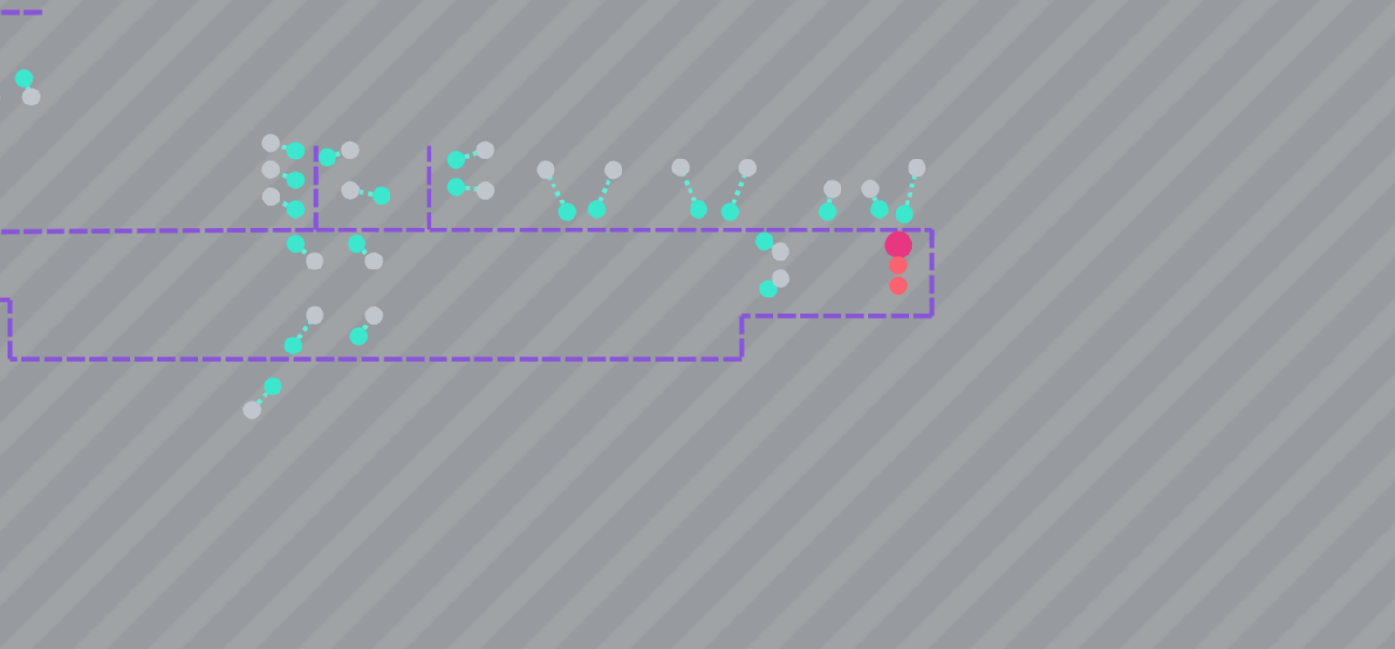
click at [932, 393] on circle at bounding box center [927, 394] width 11 height 11
click at [928, 403] on circle at bounding box center [926, 403] width 7 height 7
click at [934, 403] on icon at bounding box center [725, 369] width 1339 height 557
click at [928, 410] on circle at bounding box center [926, 410] width 7 height 7
click at [933, 413] on icon at bounding box center [725, 369] width 1339 height 557
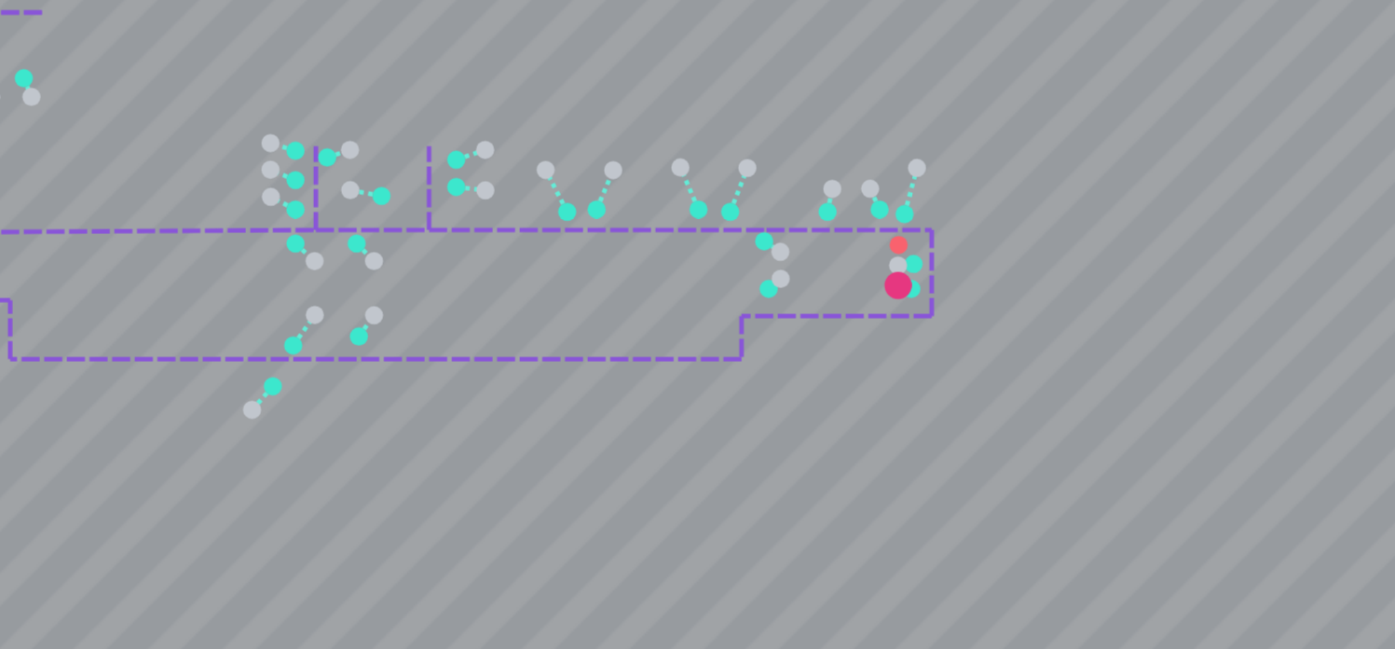
click at [928, 395] on circle at bounding box center [926, 394] width 7 height 7
click at [934, 394] on icon at bounding box center [725, 369] width 1339 height 557
drag, startPoint x: 683, startPoint y: 505, endPoint x: 758, endPoint y: 514, distance: 76.0
click at [758, 514] on icon at bounding box center [725, 369] width 1339 height 557
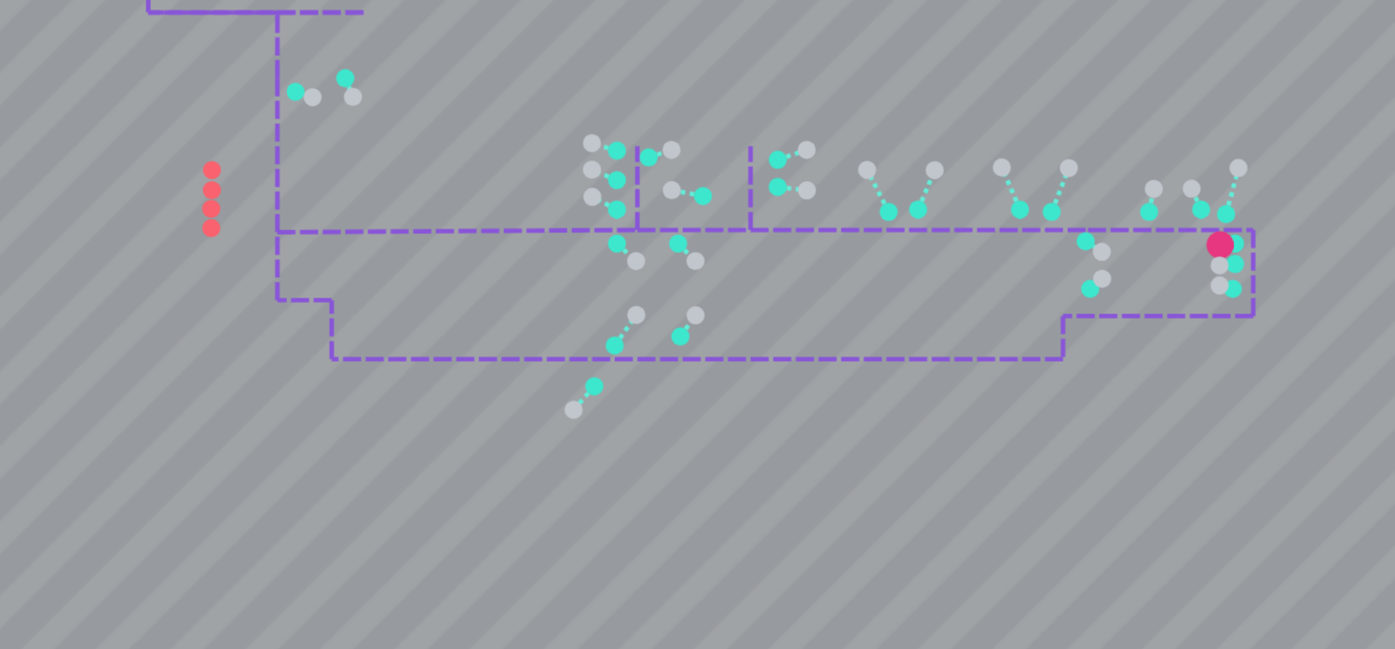
click at [512, 363] on circle at bounding box center [512, 364] width 7 height 7
click at [507, 364] on circle at bounding box center [512, 364] width 11 height 11
click at [506, 363] on icon at bounding box center [725, 369] width 1339 height 557
click at [512, 372] on circle at bounding box center [512, 371] width 7 height 7
click at [505, 373] on icon at bounding box center [725, 369] width 1339 height 557
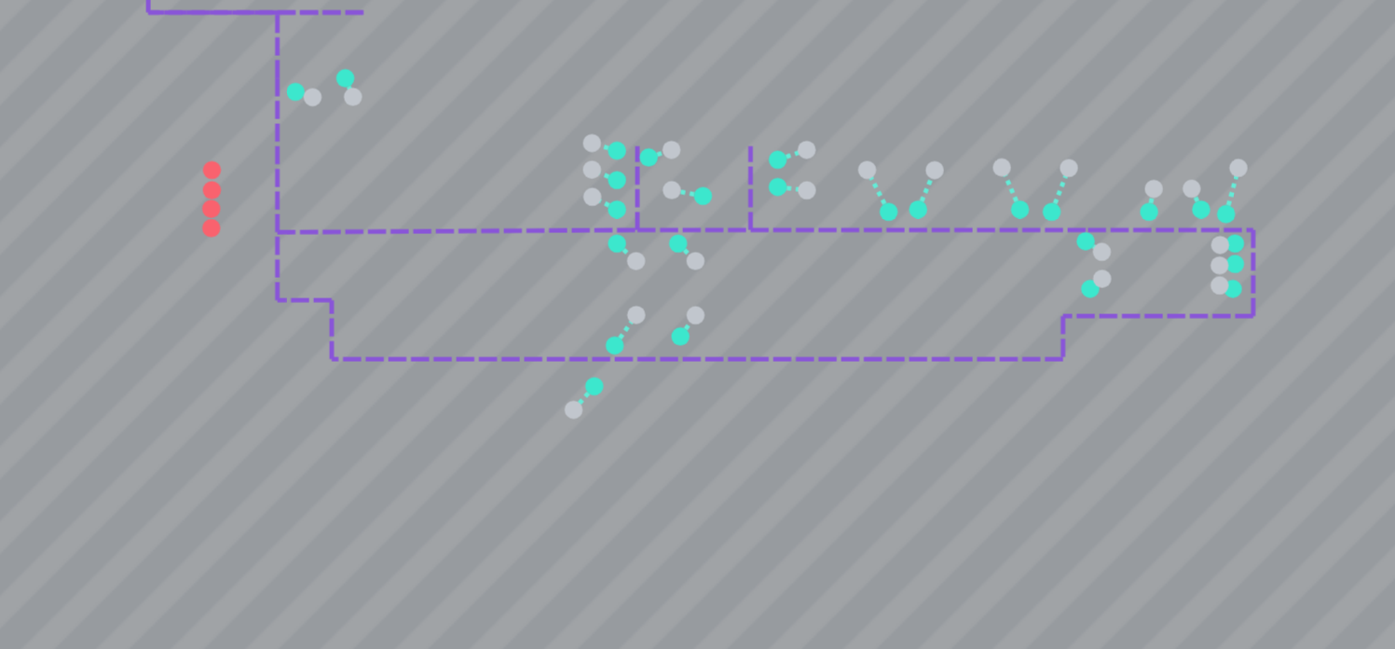
click at [513, 388] on circle at bounding box center [512, 387] width 7 height 7
click at [518, 387] on icon at bounding box center [725, 369] width 1339 height 557
click at [512, 380] on circle at bounding box center [512, 379] width 7 height 7
click at [519, 379] on icon at bounding box center [725, 369] width 1339 height 557
click at [514, 373] on circle at bounding box center [512, 371] width 7 height 7
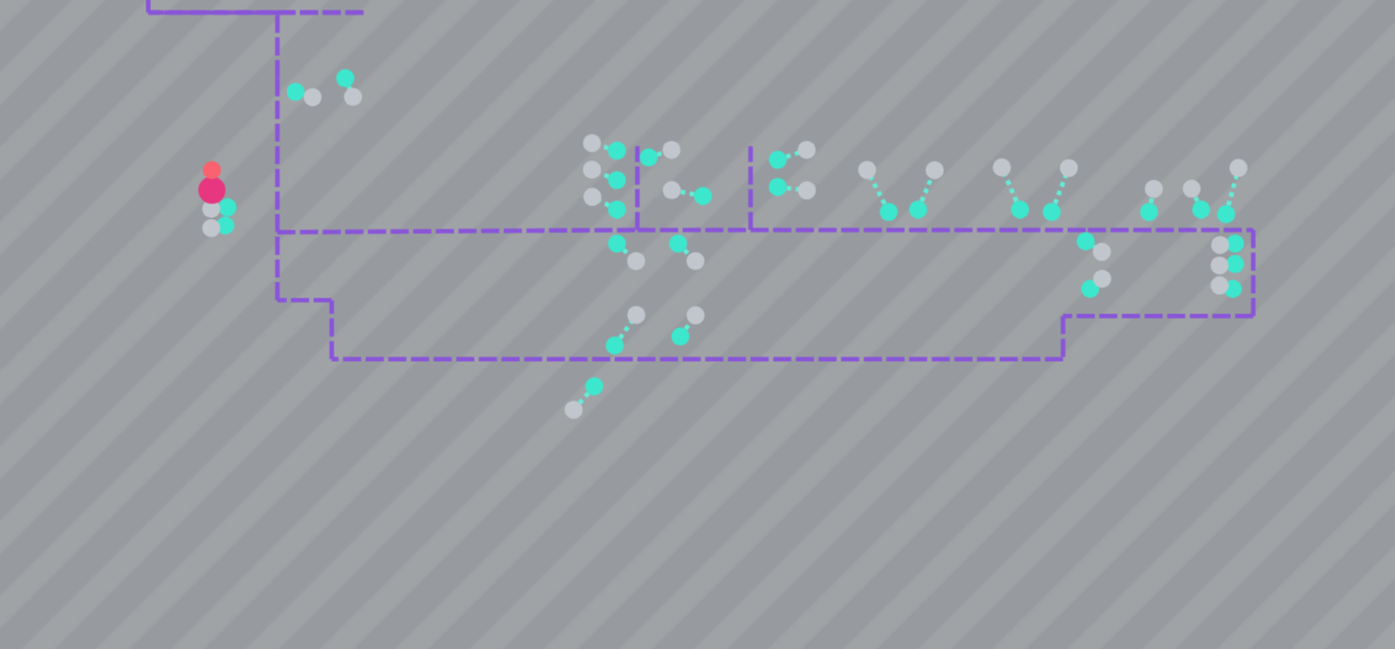
click at [520, 373] on icon at bounding box center [725, 369] width 1339 height 557
click at [512, 363] on circle at bounding box center [512, 364] width 7 height 7
click at [520, 367] on icon at bounding box center [725, 369] width 1339 height 557
click at [520, 367] on circle at bounding box center [519, 366] width 7 height 7
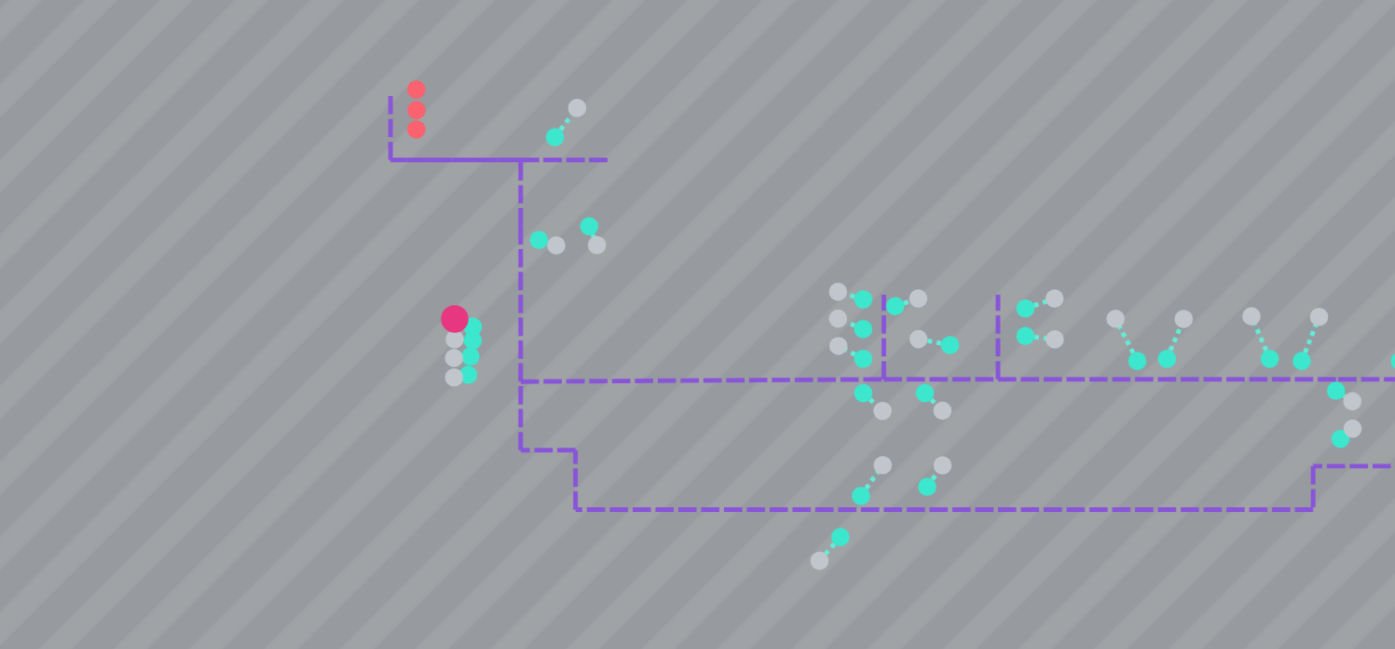
click at [496, 270] on circle at bounding box center [496, 269] width 7 height 7
click at [490, 269] on icon at bounding box center [725, 369] width 1339 height 557
click at [499, 278] on circle at bounding box center [496, 278] width 7 height 7
click at [490, 278] on icon at bounding box center [725, 369] width 1339 height 557
click at [498, 286] on circle at bounding box center [496, 286] width 7 height 7
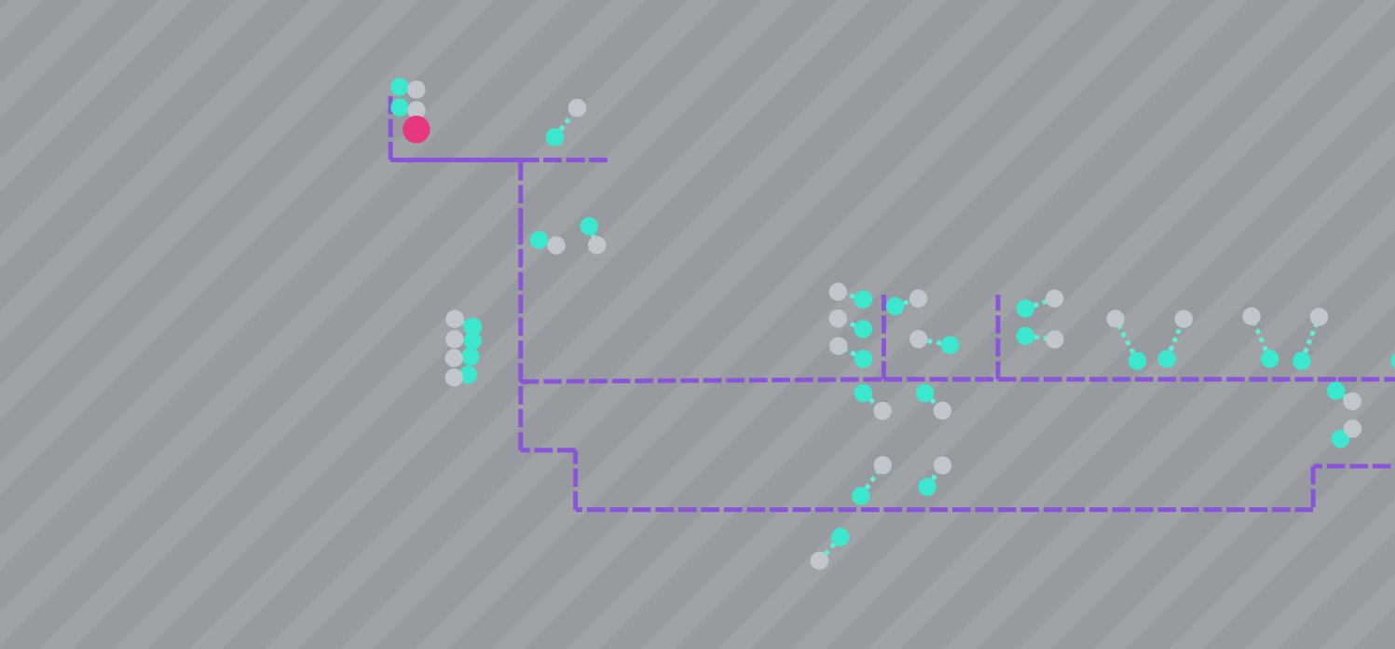
click at [489, 288] on icon at bounding box center [725, 369] width 1339 height 557
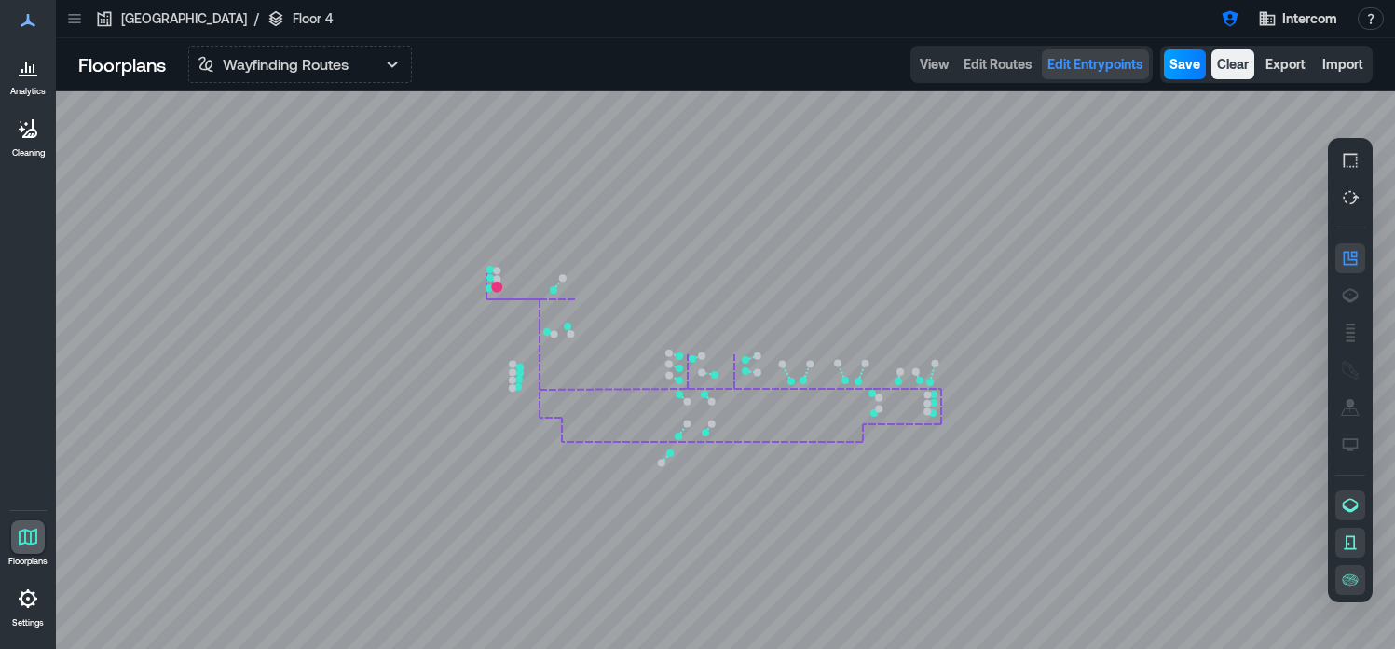
click at [1184, 68] on span "Save" at bounding box center [1184, 64] width 31 height 19
click at [335, 68] on p "Wayfinding Routes" at bounding box center [286, 64] width 126 height 22
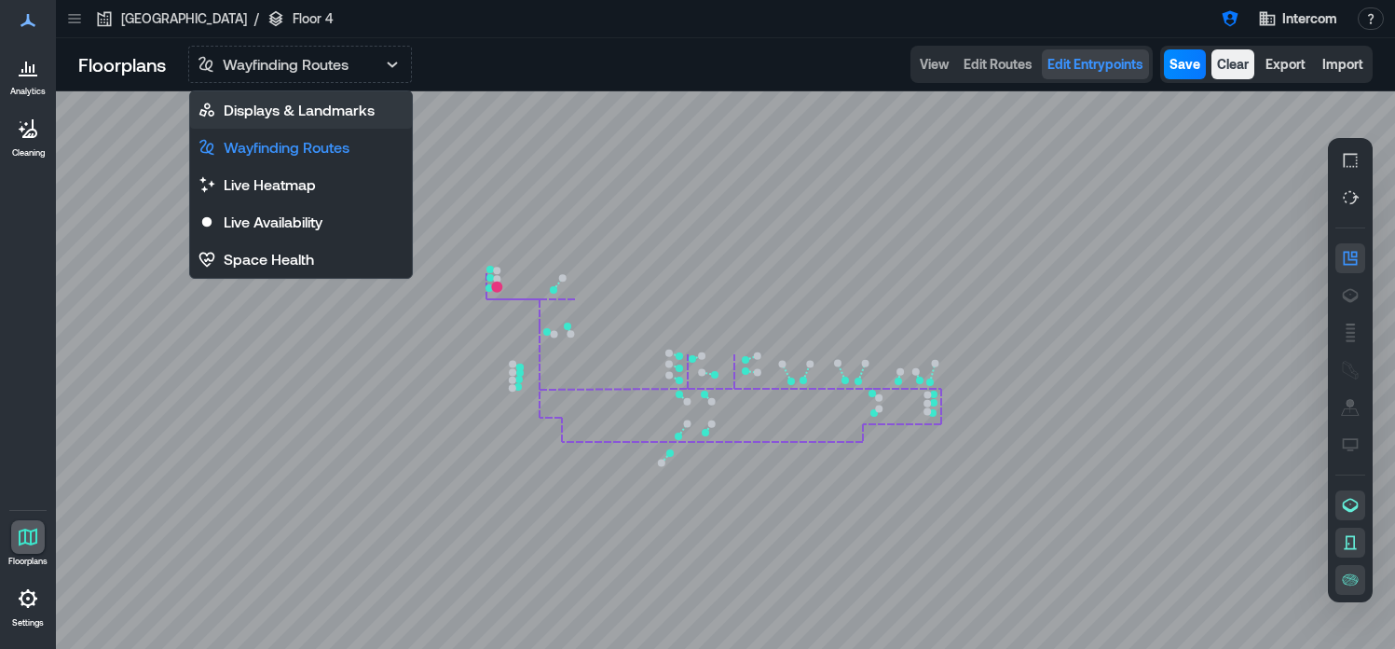
click at [325, 101] on p "Displays & Landmarks" at bounding box center [299, 110] width 151 height 22
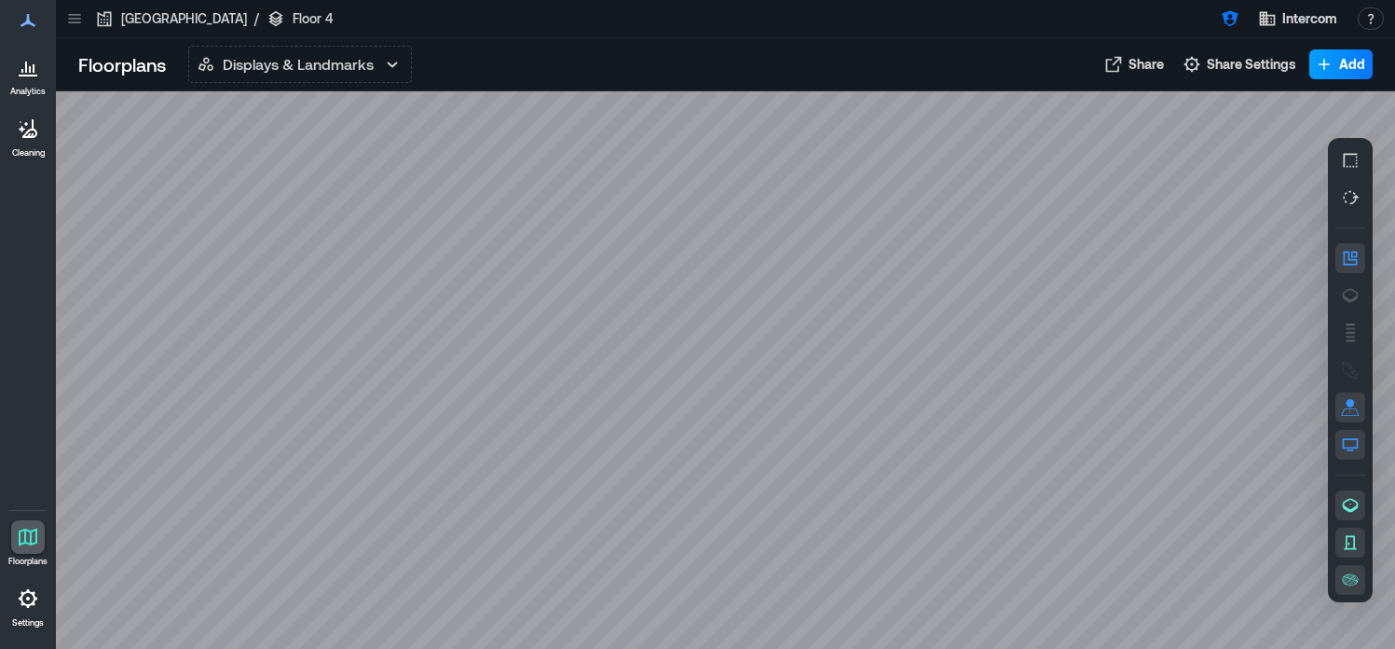
click at [1341, 66] on span "Add" at bounding box center [1352, 64] width 26 height 19
click at [1310, 113] on button "Add a Display" at bounding box center [1314, 105] width 109 height 30
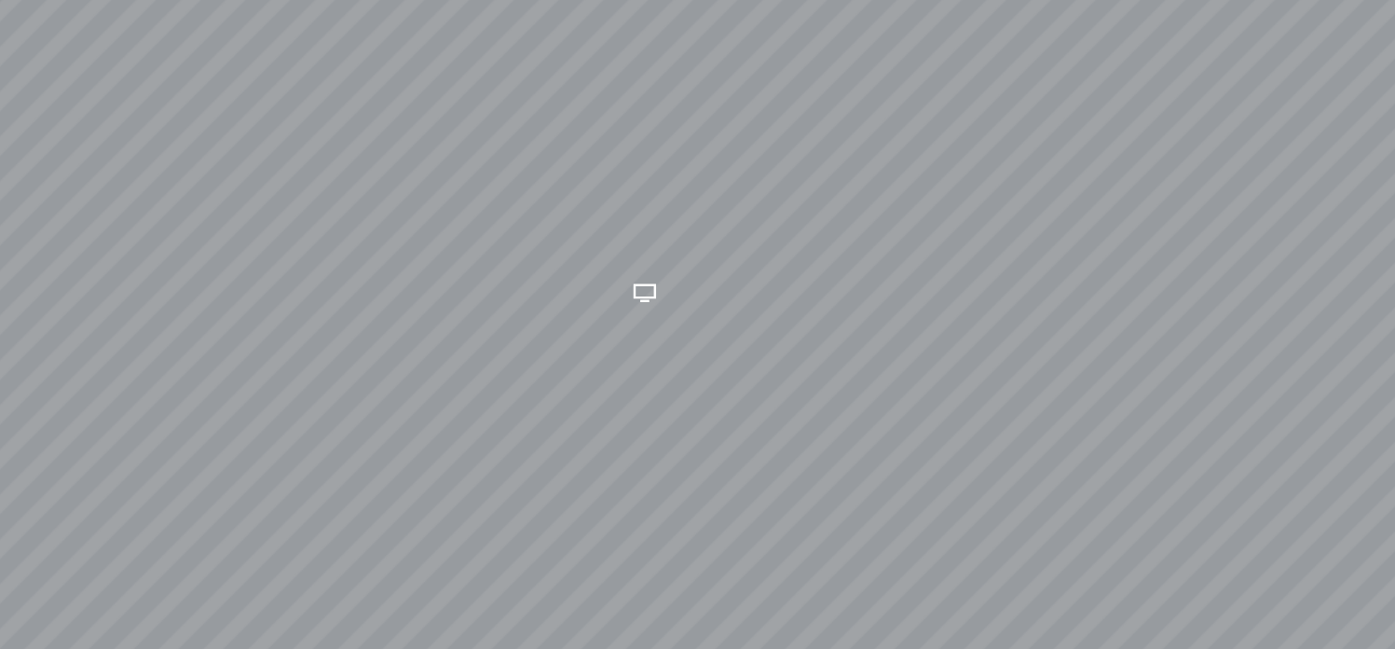
click at [664, 387] on div at bounding box center [725, 369] width 1339 height 557
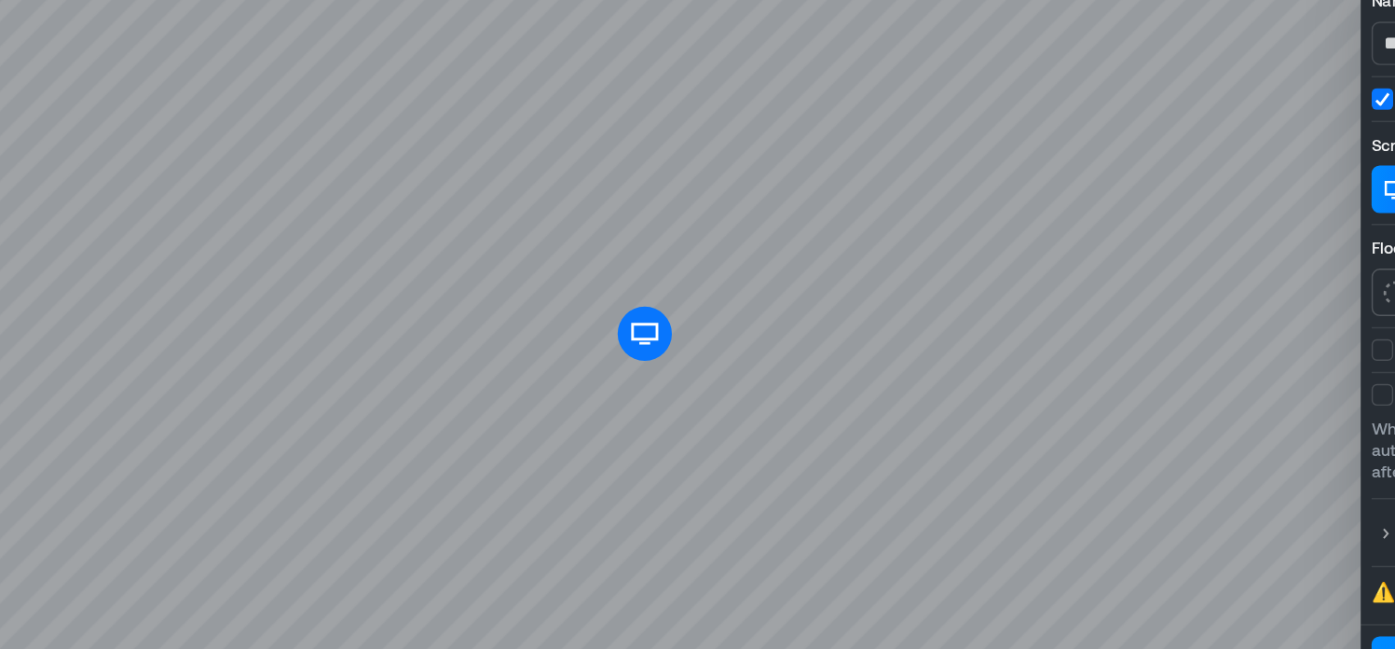
click at [665, 387] on icon at bounding box center [664, 387] width 22 height 22
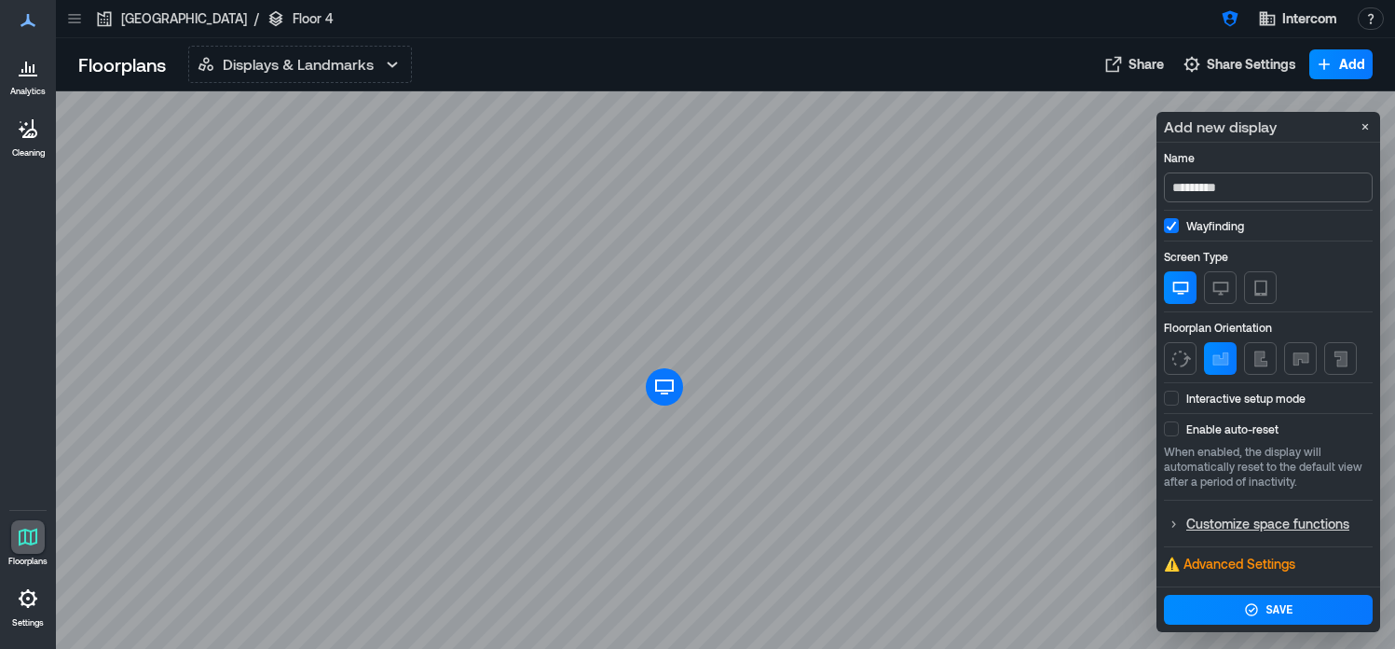
click at [1238, 188] on input "*********" at bounding box center [1268, 187] width 209 height 30
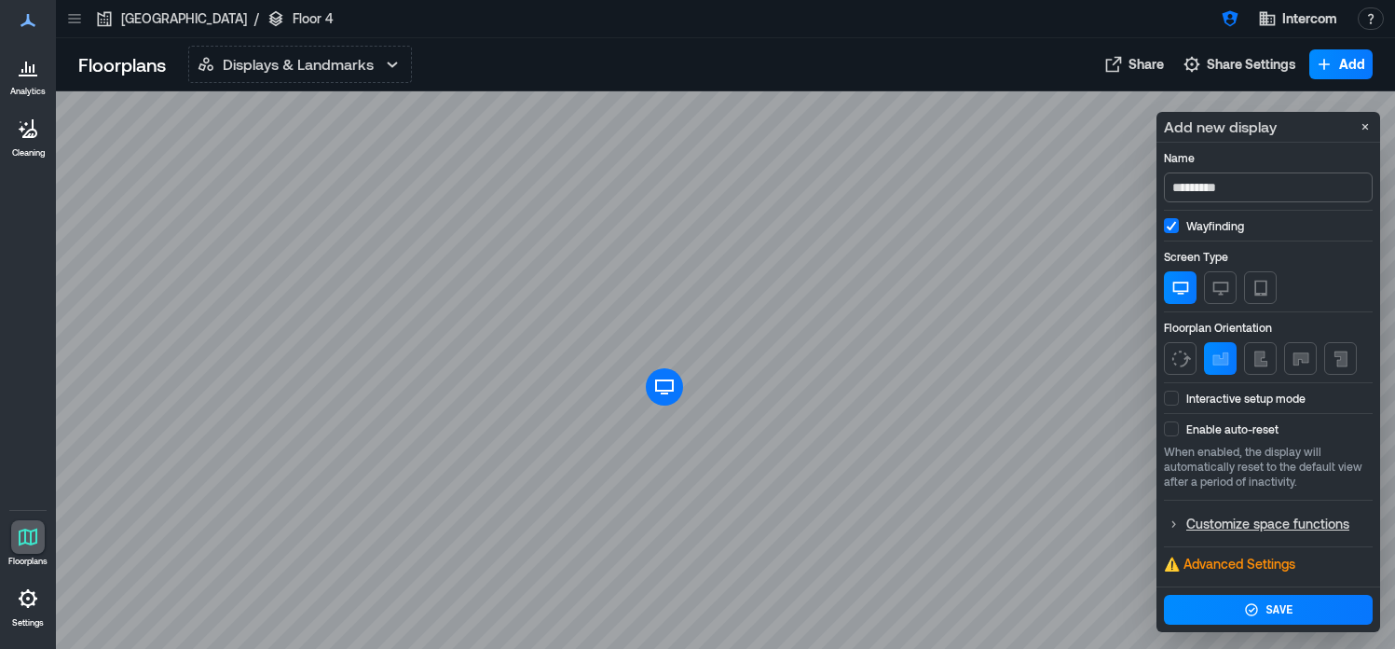
type input "*"
type input "**********"
click at [1175, 400] on span at bounding box center [1171, 397] width 15 height 15
click at [1174, 427] on span at bounding box center [1171, 428] width 15 height 15
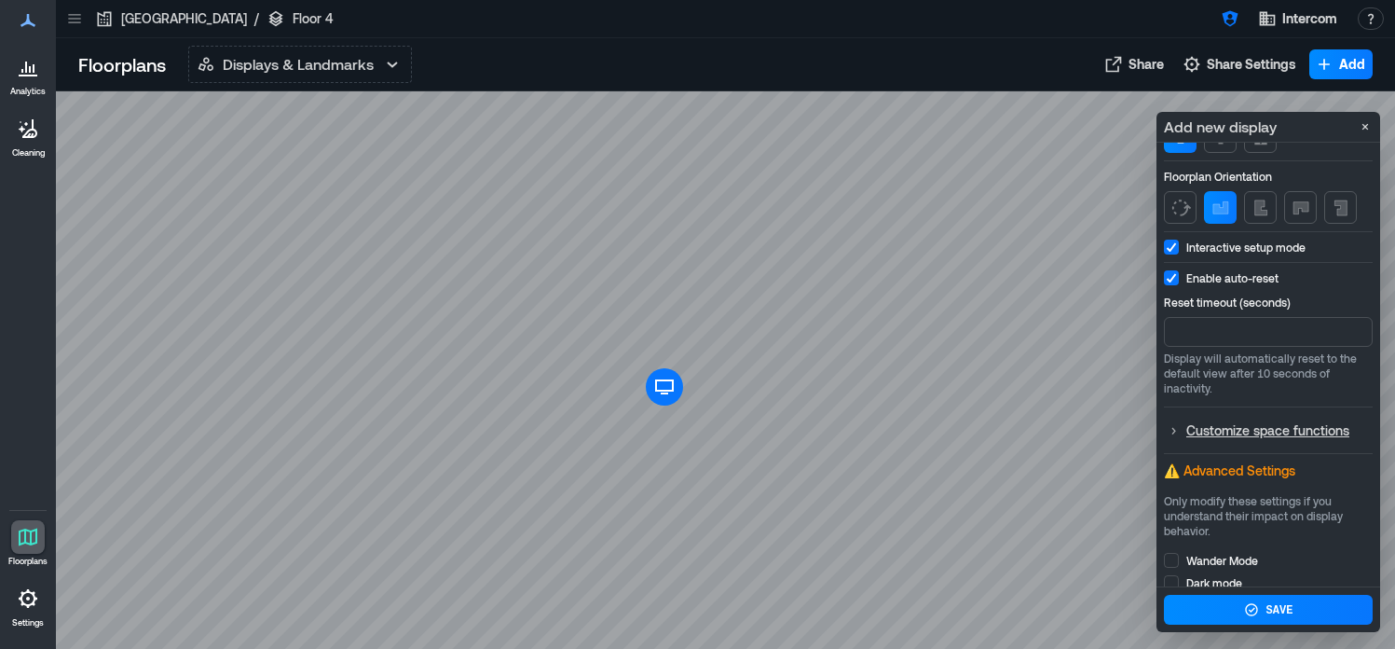
scroll to position [184, 0]
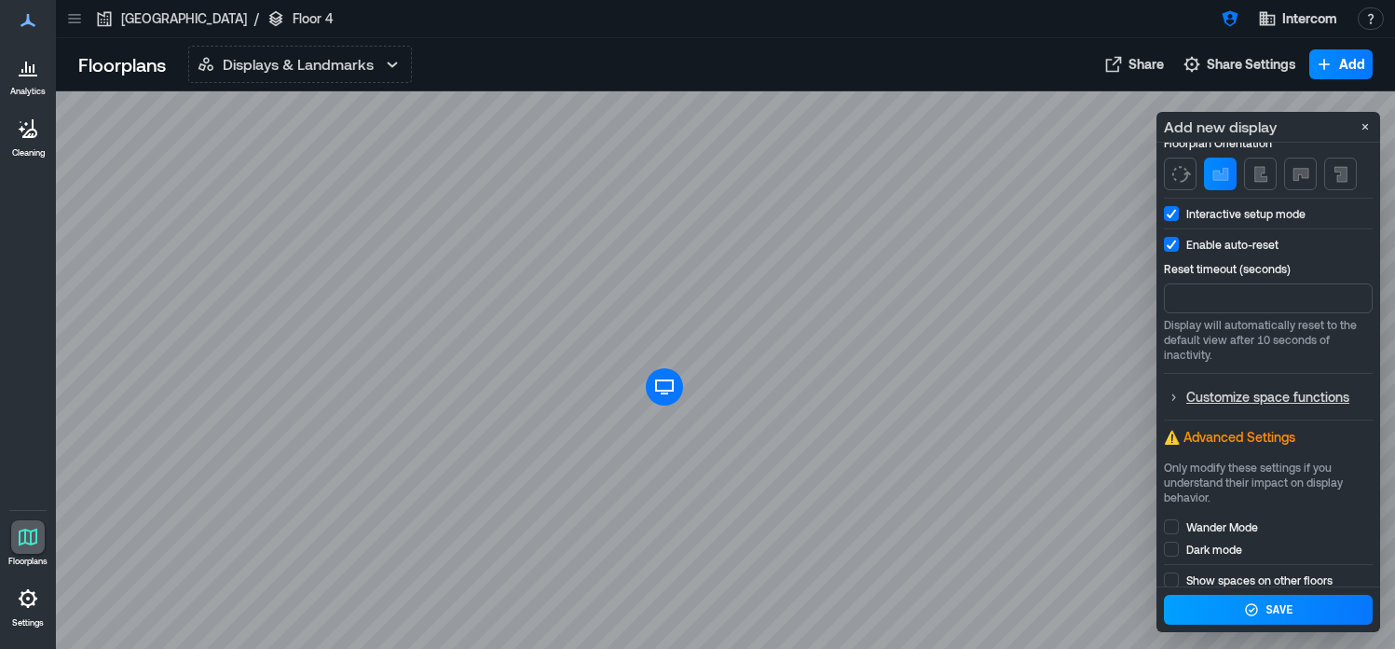
click at [1235, 617] on button "Save" at bounding box center [1268, 609] width 209 height 30
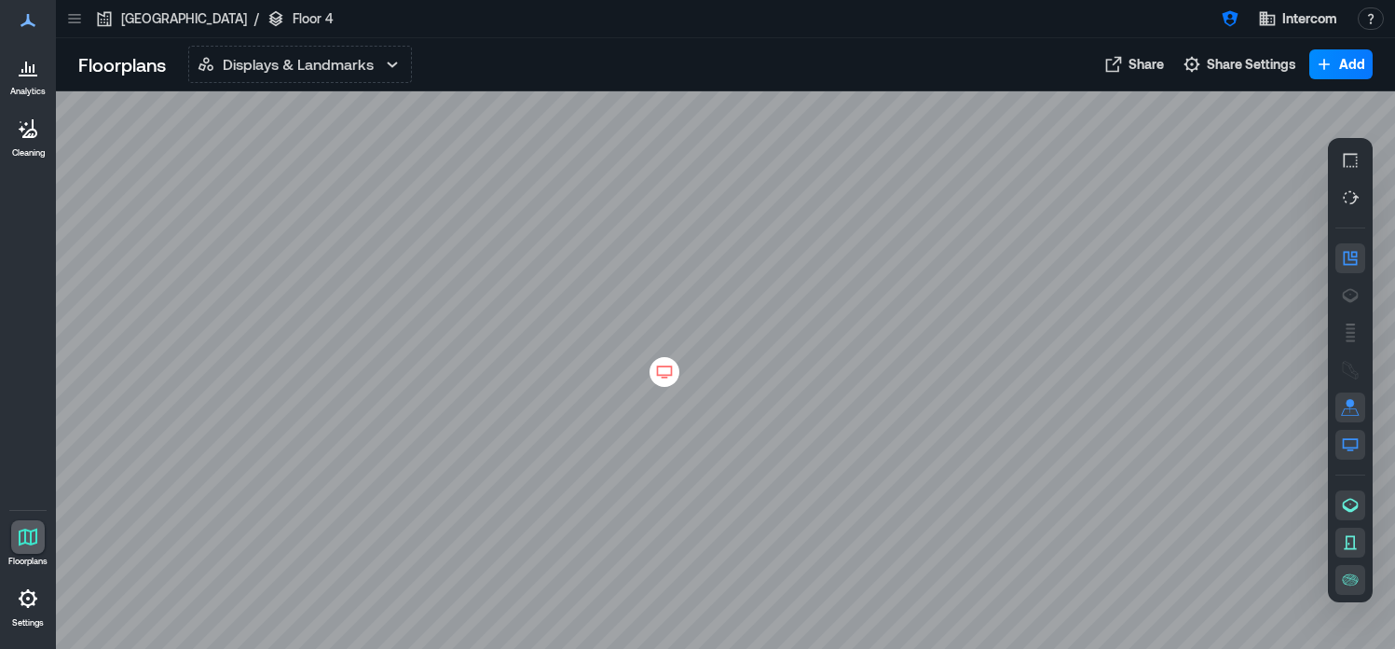
click at [663, 370] on icon at bounding box center [664, 371] width 22 height 19
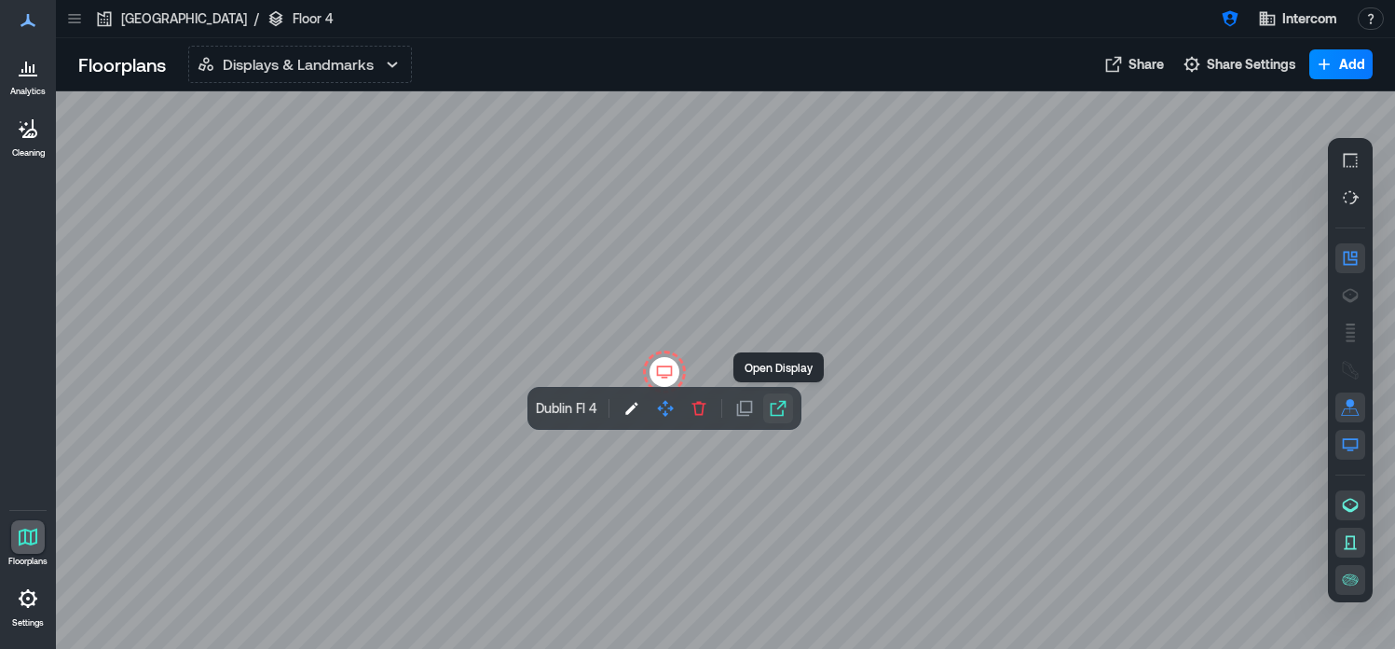
click at [772, 408] on icon "button" at bounding box center [778, 408] width 19 height 19
click at [630, 405] on icon "button" at bounding box center [631, 408] width 19 height 19
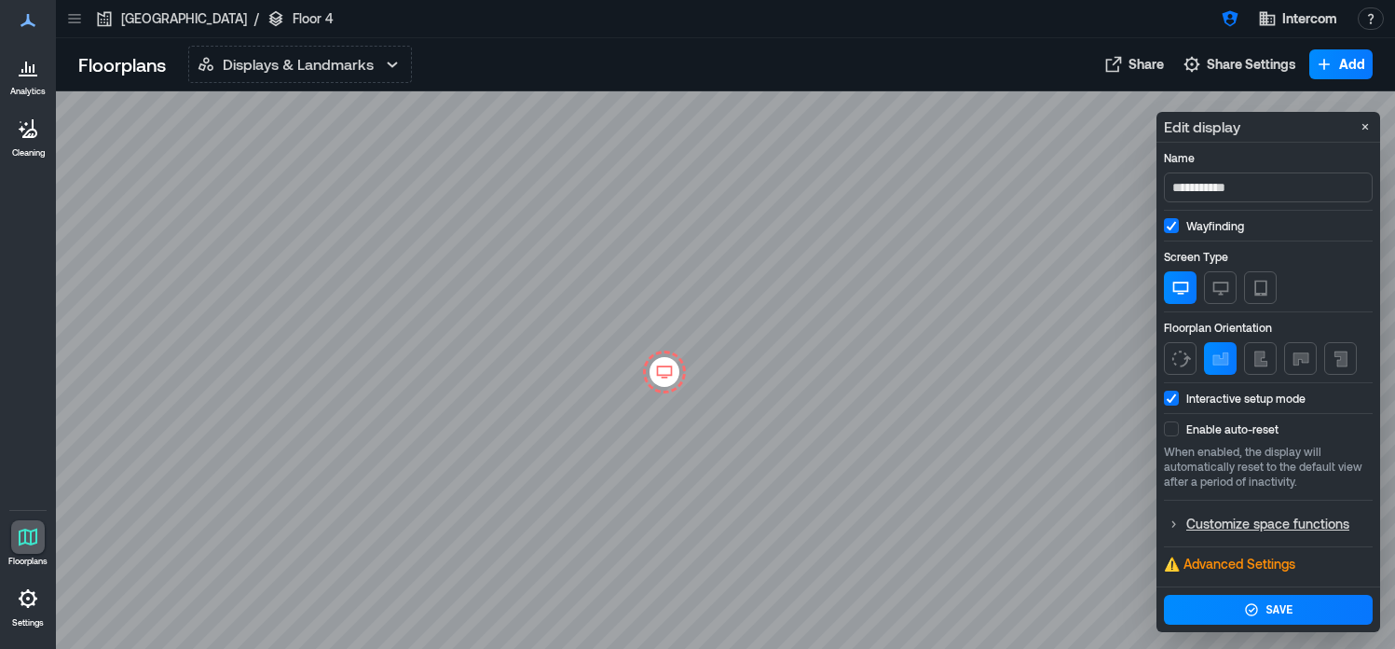
click at [1173, 434] on span at bounding box center [1171, 428] width 15 height 15
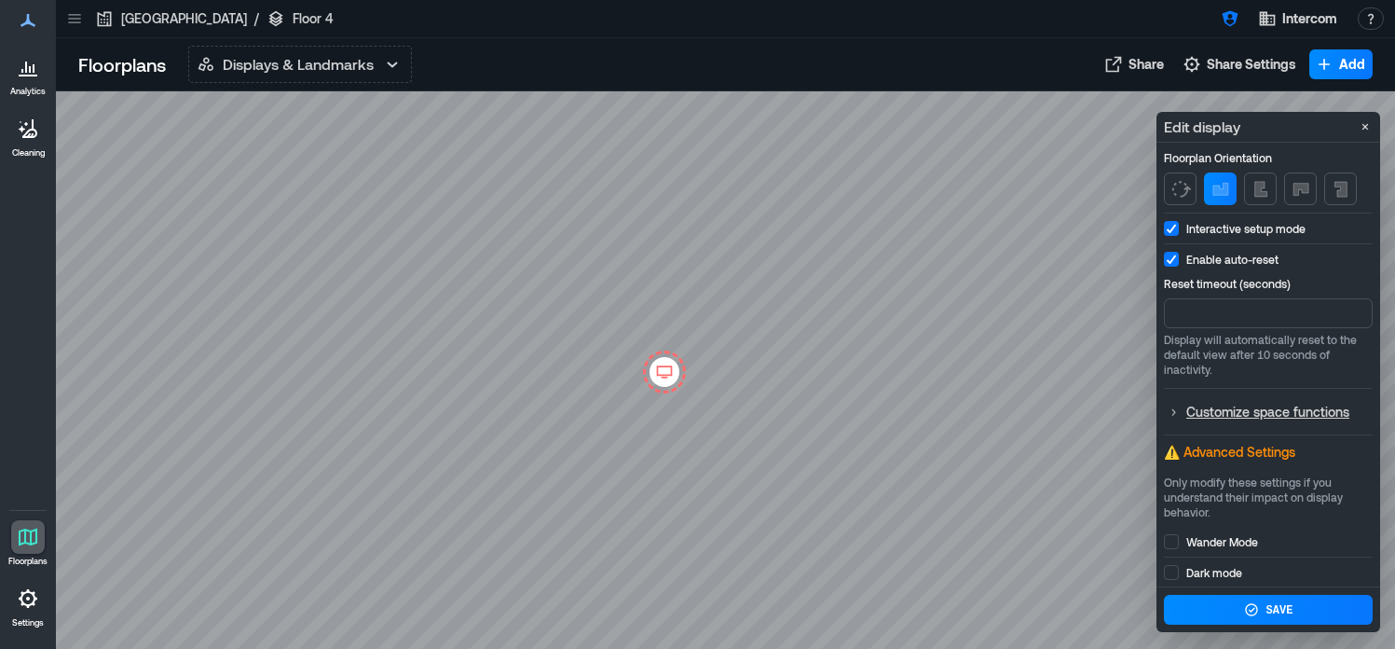
scroll to position [231, 0]
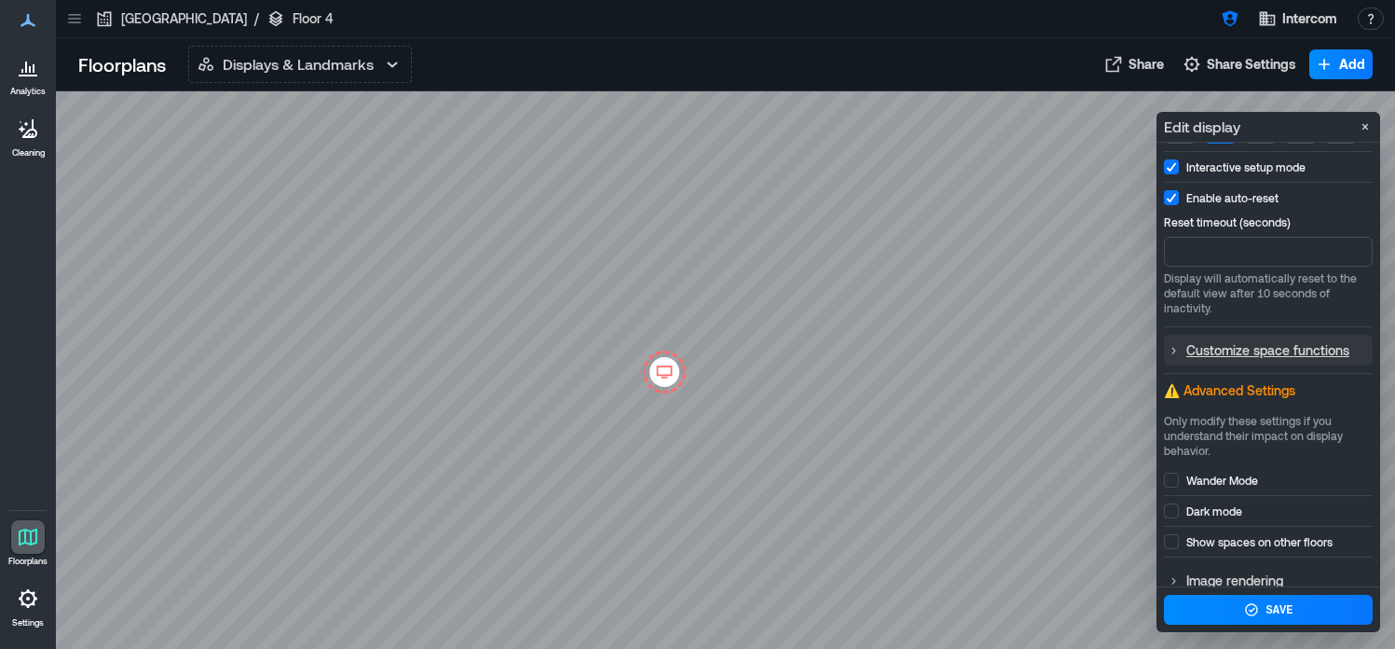
click at [1172, 355] on icon at bounding box center [1173, 350] width 15 height 15
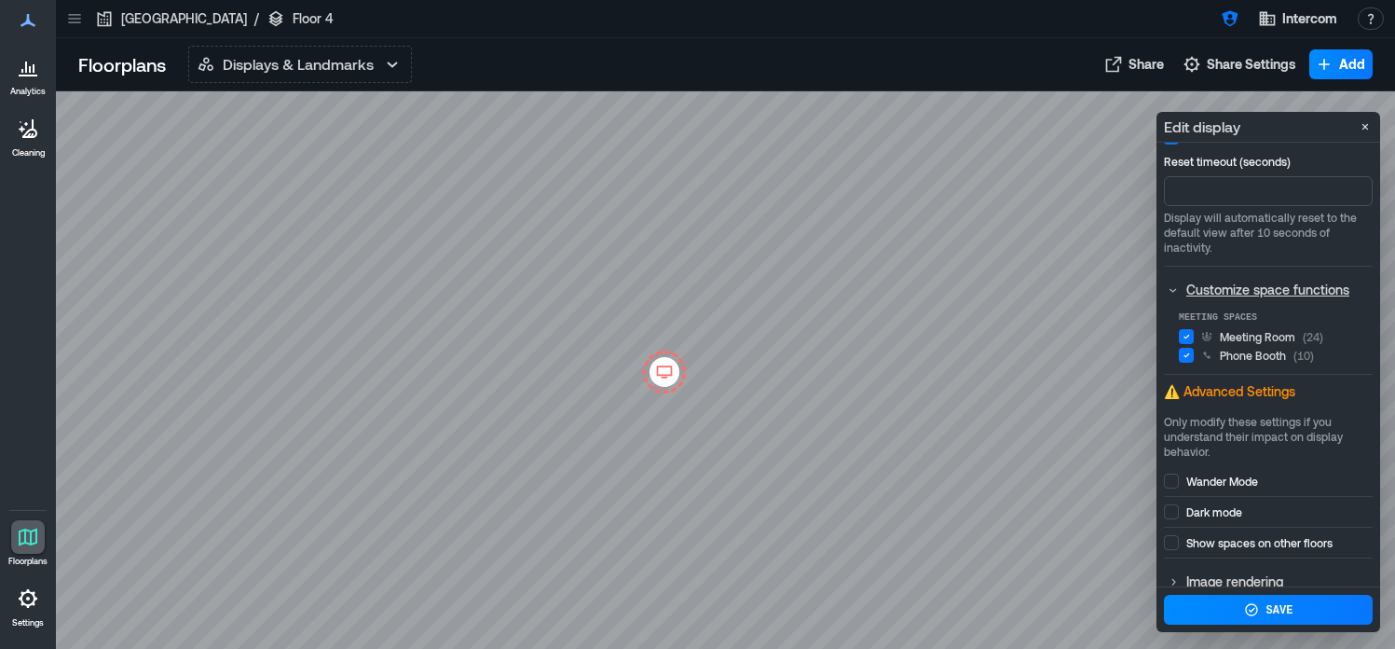
scroll to position [309, 0]
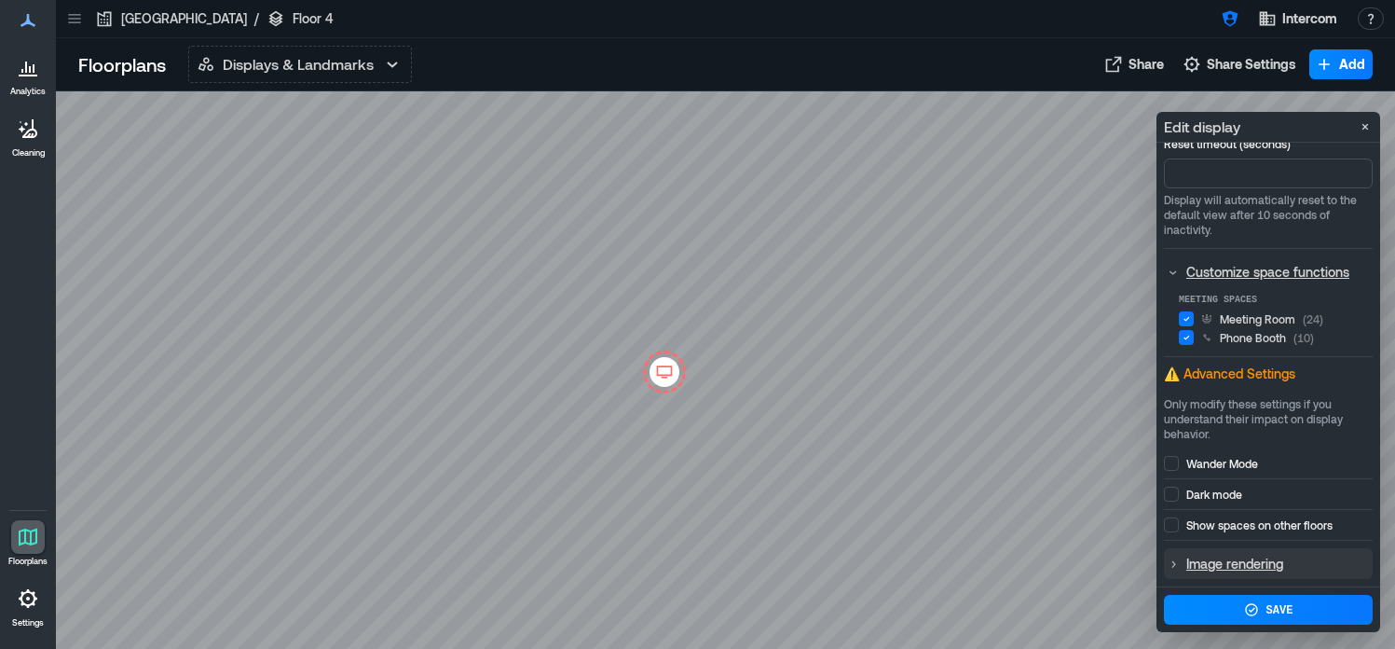
click at [1172, 568] on icon at bounding box center [1173, 563] width 15 height 15
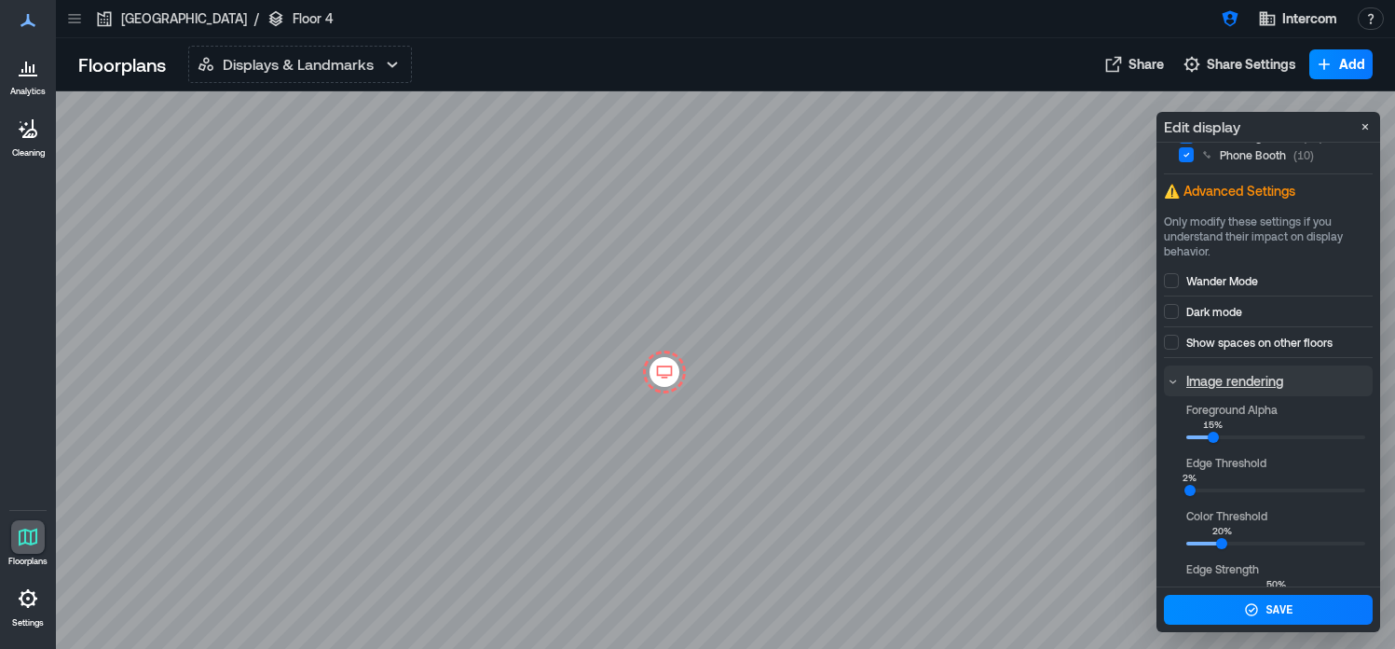
scroll to position [518, 0]
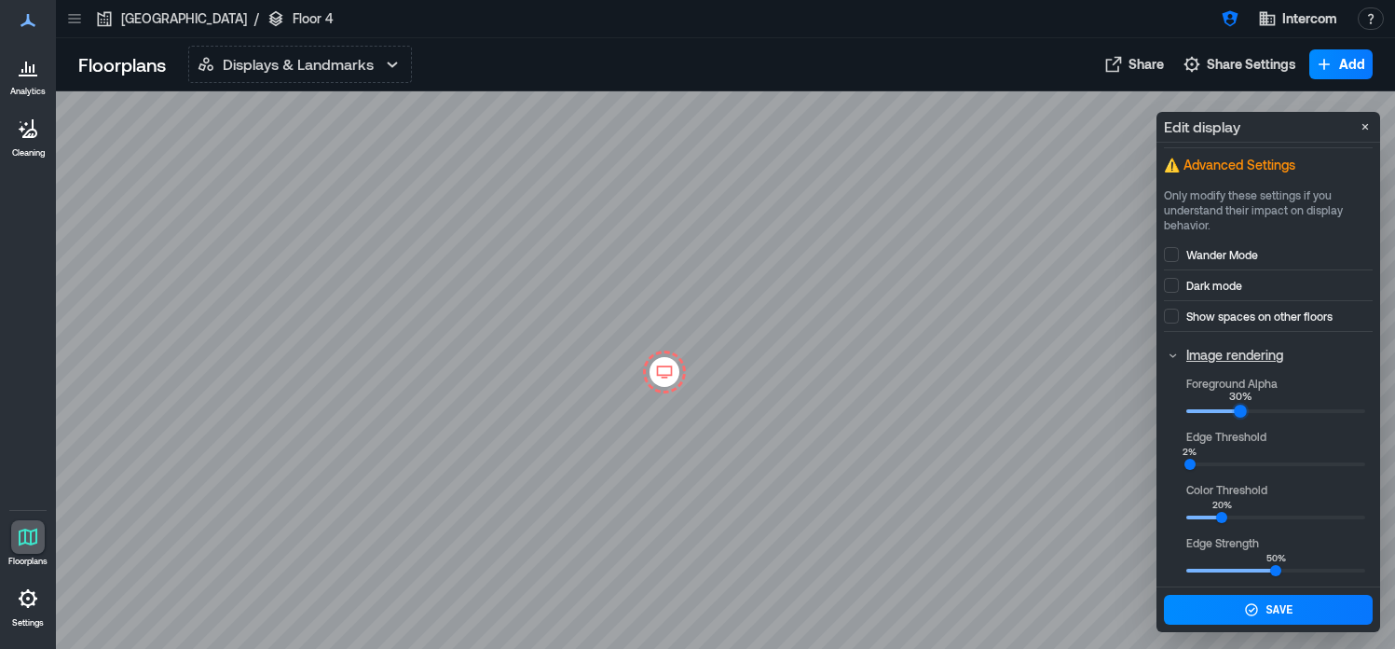
click at [1239, 414] on div "30%" at bounding box center [1240, 411] width 13 height 13
click at [1394, 484] on html "**********" at bounding box center [697, 324] width 1395 height 649
click at [1231, 518] on div "25%" at bounding box center [1230, 518] width 13 height 13
click at [1240, 570] on div "30%" at bounding box center [1240, 571] width 13 height 13
click at [1253, 608] on icon "button" at bounding box center [1251, 610] width 7 height 5
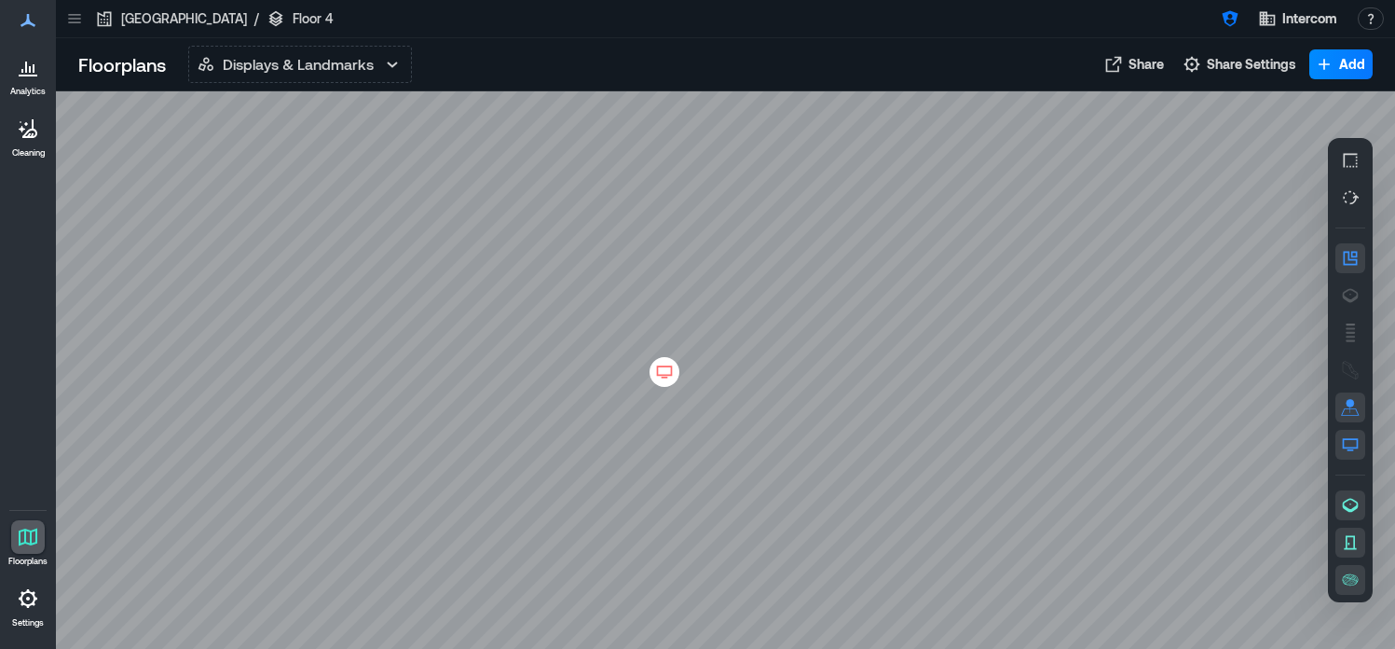
scroll to position [0, 0]
click at [79, 26] on icon at bounding box center [74, 18] width 19 height 19
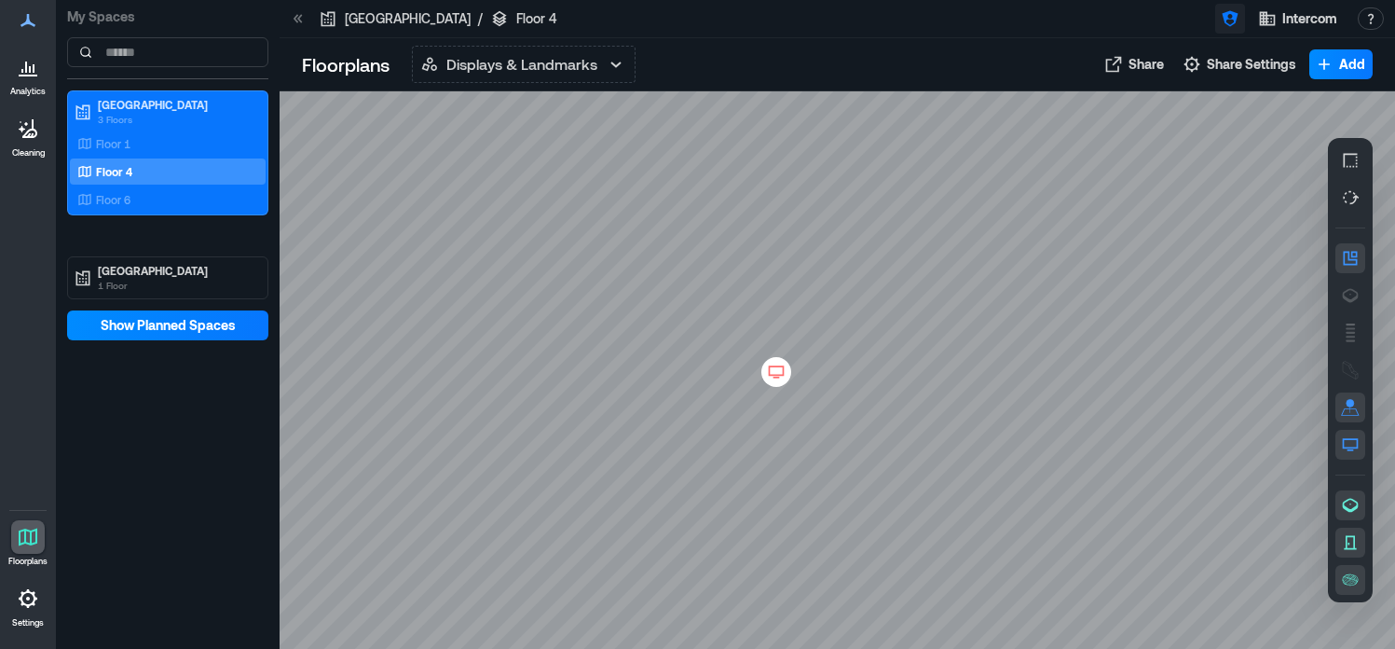
click at [1232, 21] on icon "button" at bounding box center [1230, 18] width 19 height 19
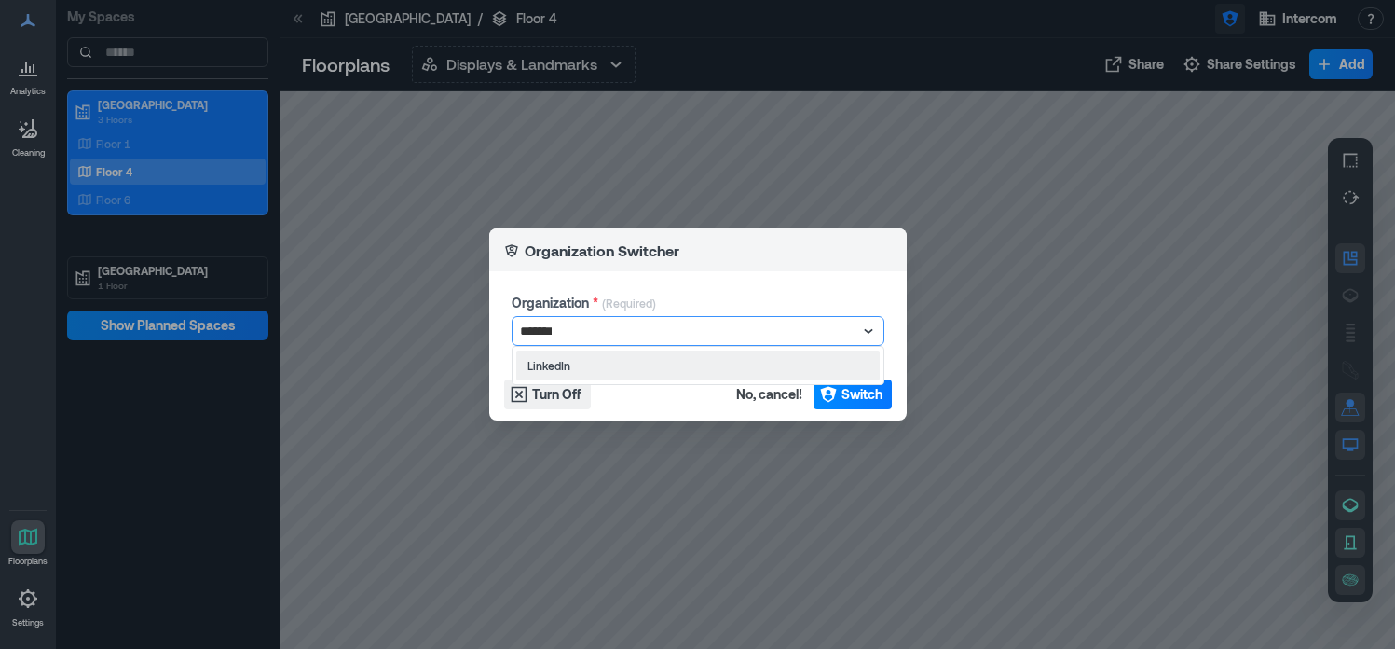
type input "********"
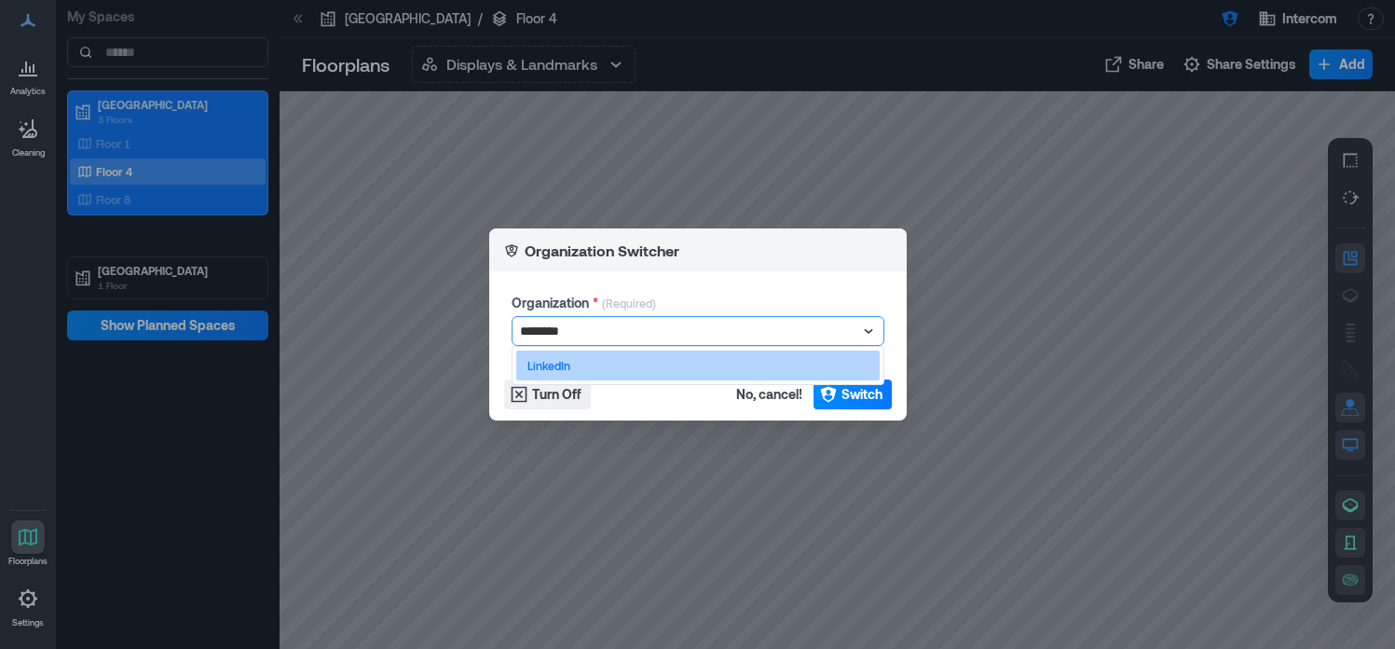
click at [822, 363] on div "LinkedIn" at bounding box center [697, 365] width 363 height 30
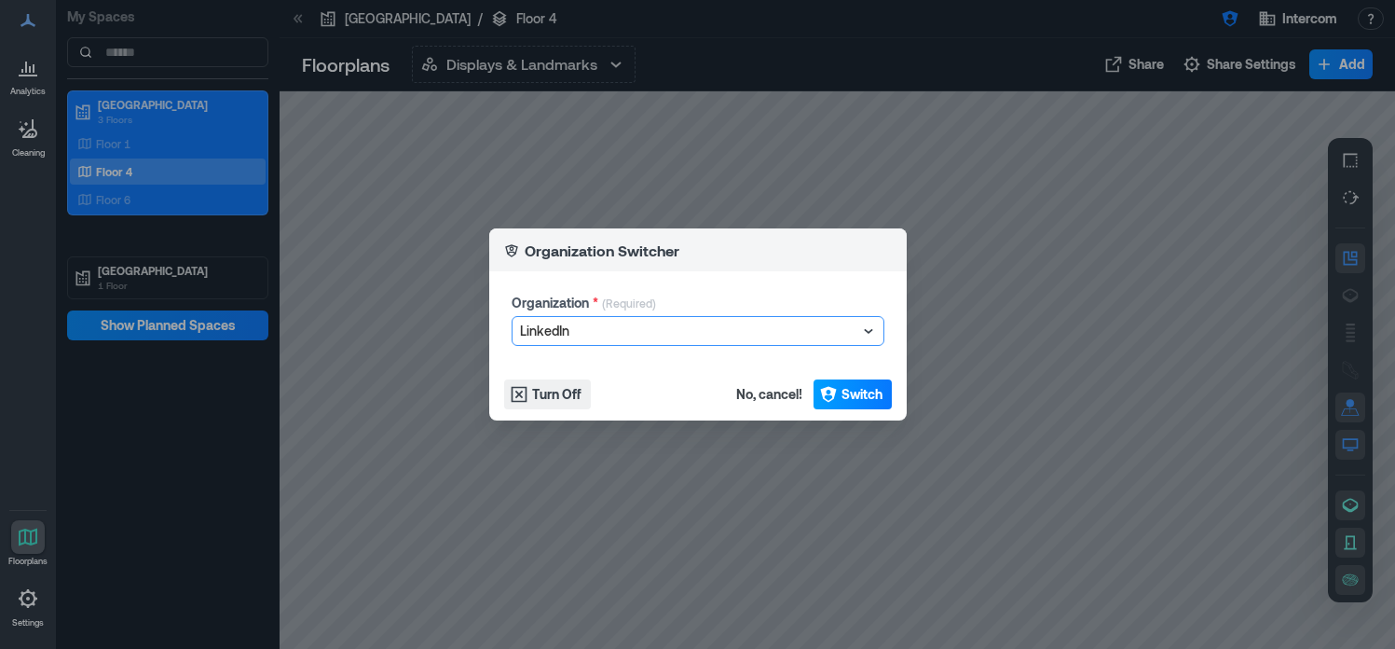
click at [849, 405] on button "Switch" at bounding box center [852, 394] width 78 height 30
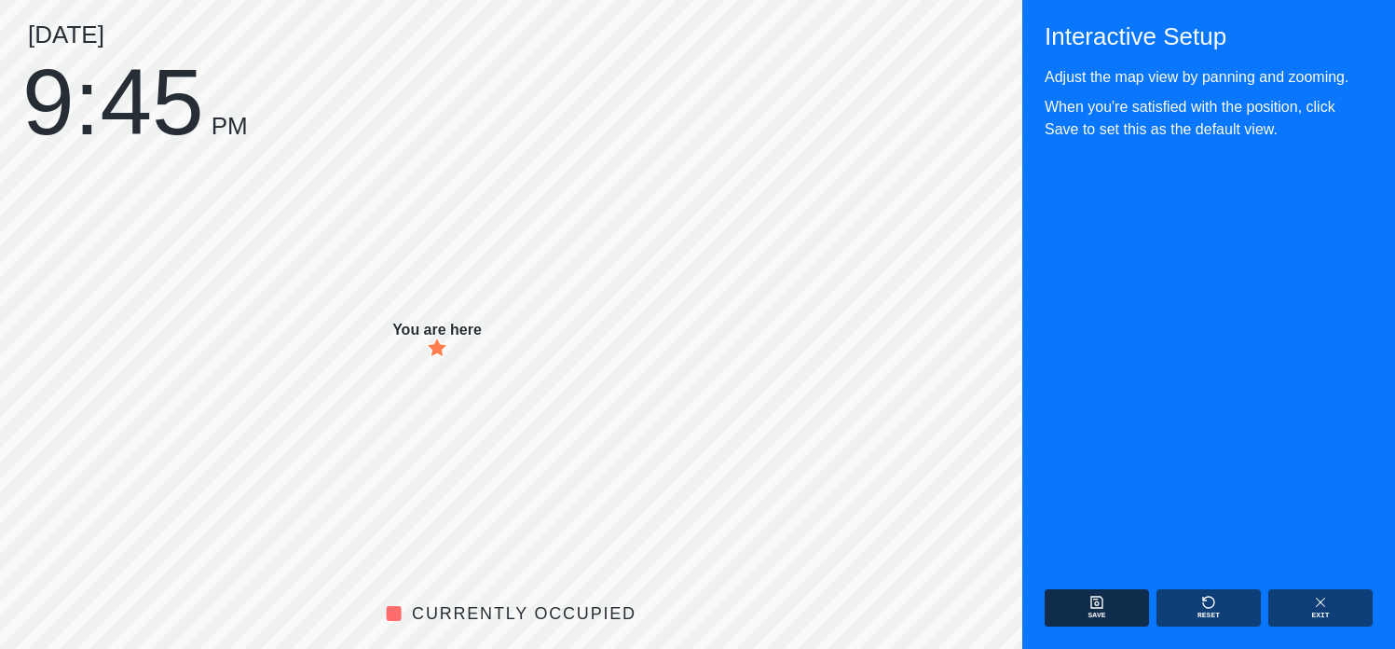
click at [1108, 603] on button "Save" at bounding box center [1097, 607] width 104 height 37
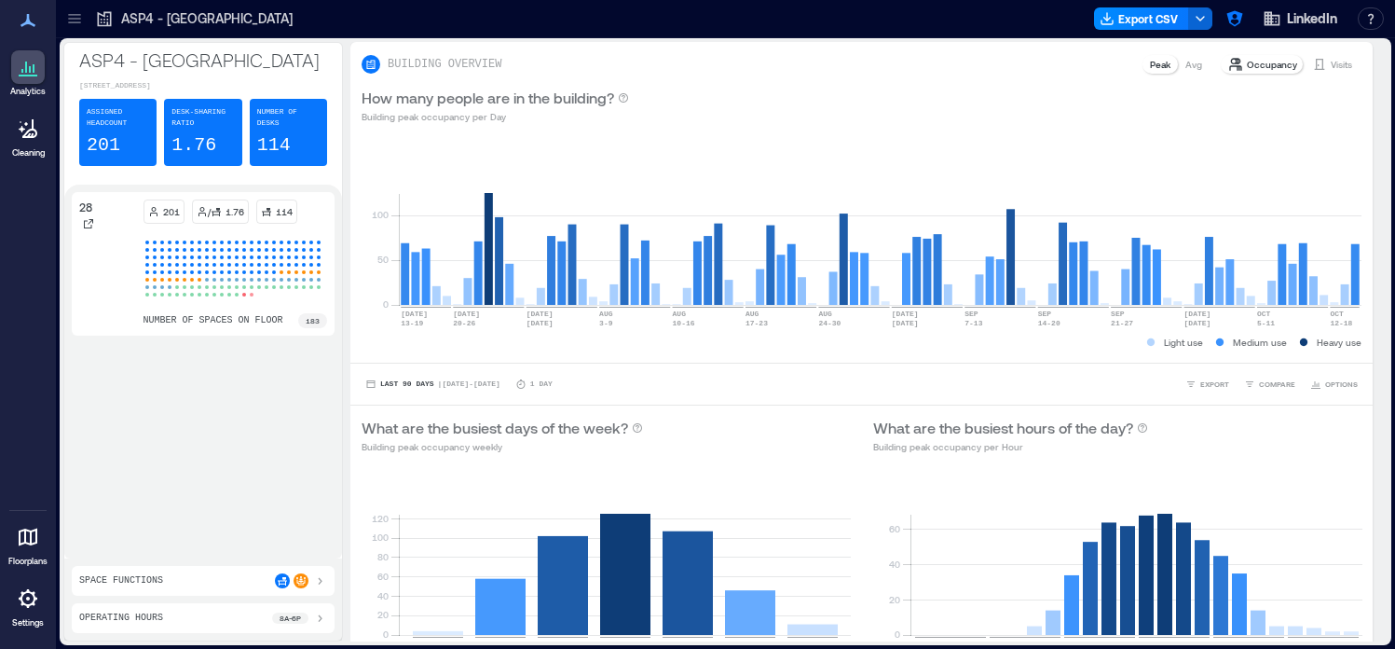
click at [72, 23] on icon at bounding box center [74, 18] width 19 height 19
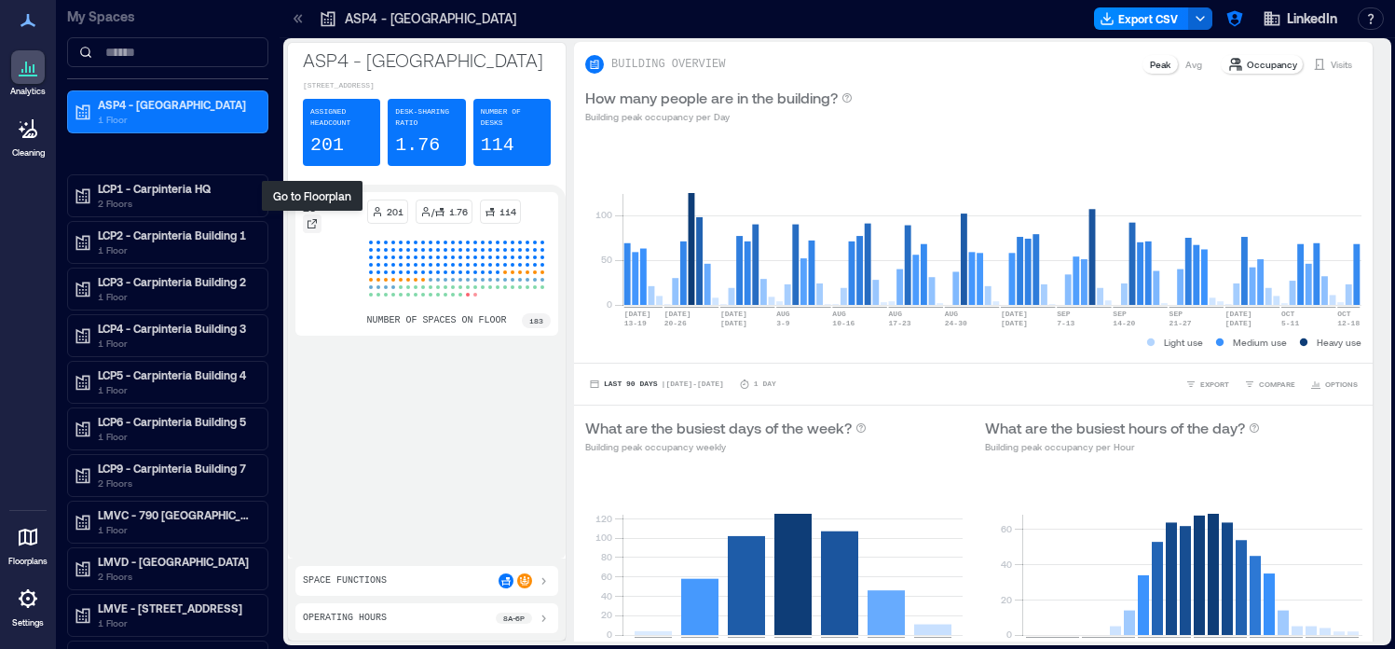
click at [312, 227] on icon at bounding box center [311, 223] width 9 height 9
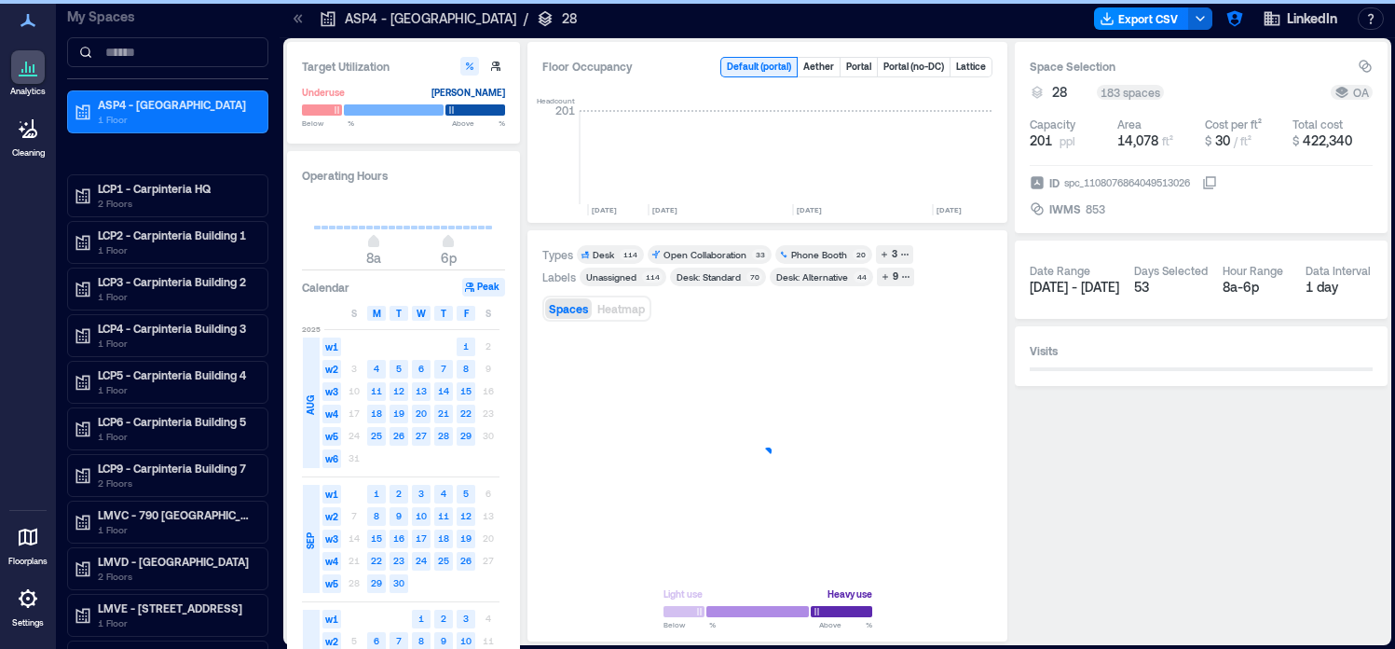
scroll to position [0, 4128]
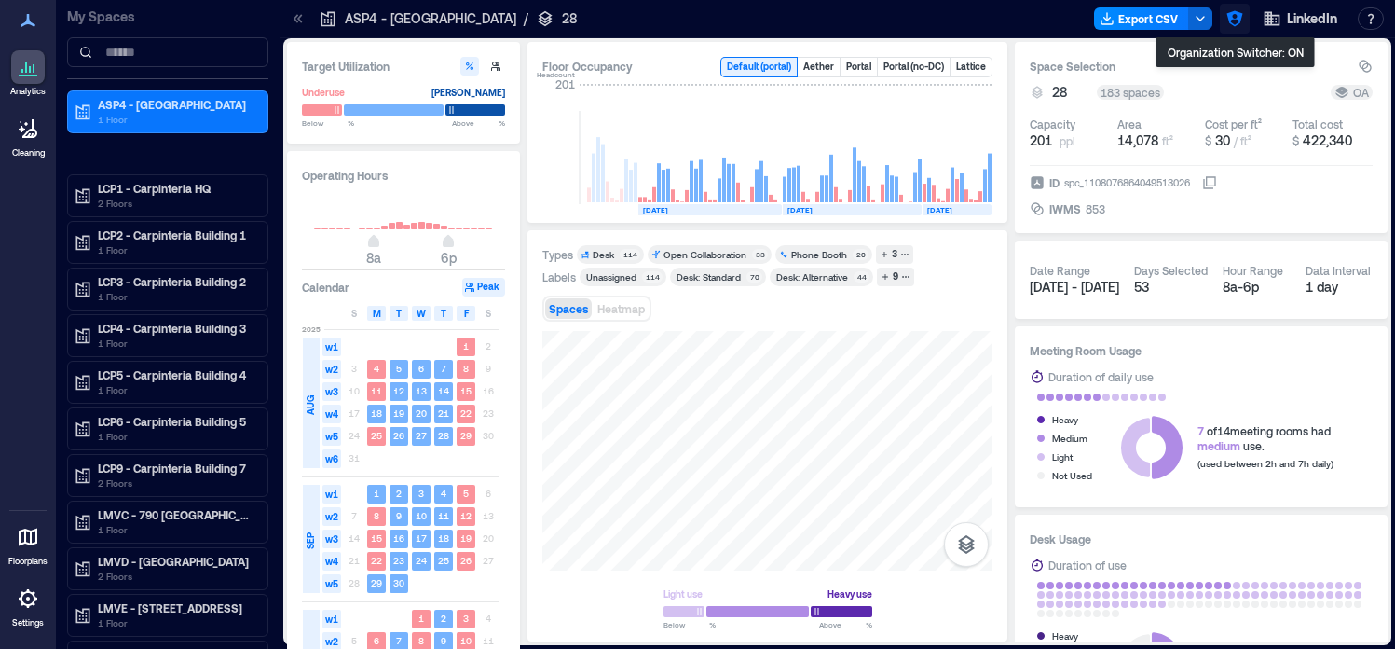
click at [1231, 19] on icon "button" at bounding box center [1234, 19] width 16 height 16
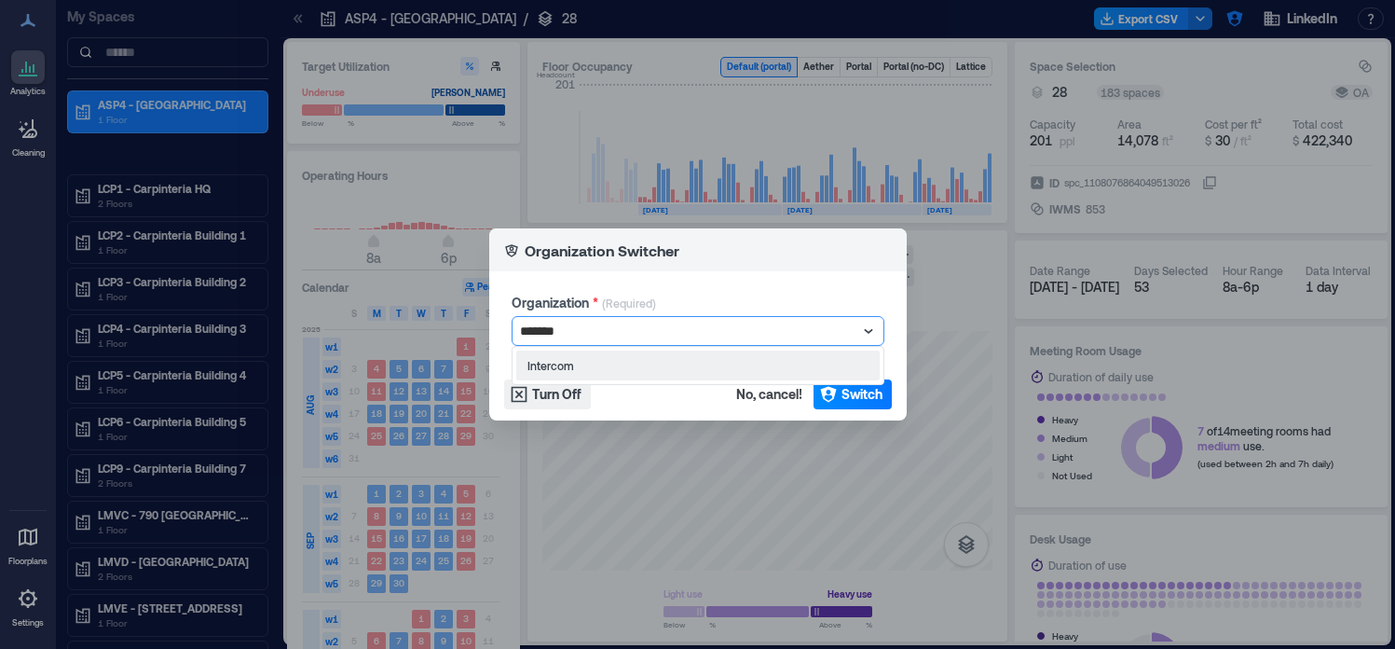
type input "********"
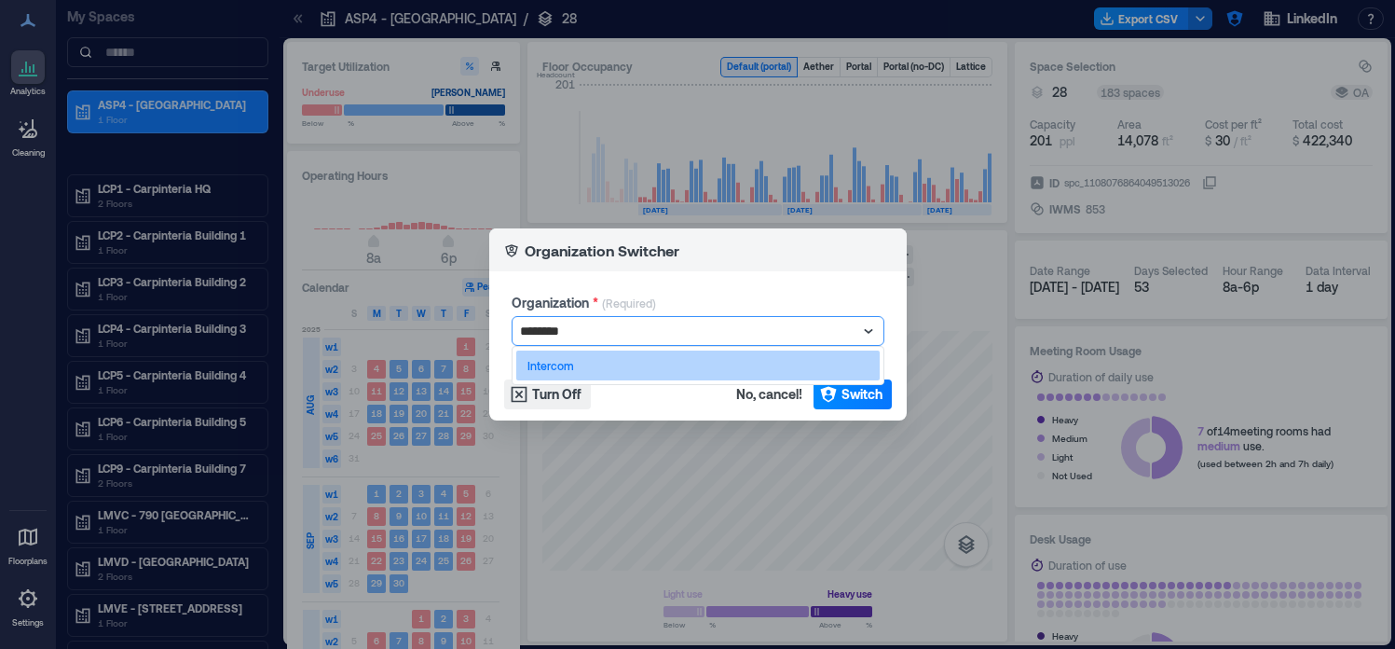
click at [619, 357] on div "Intercom" at bounding box center [697, 365] width 363 height 30
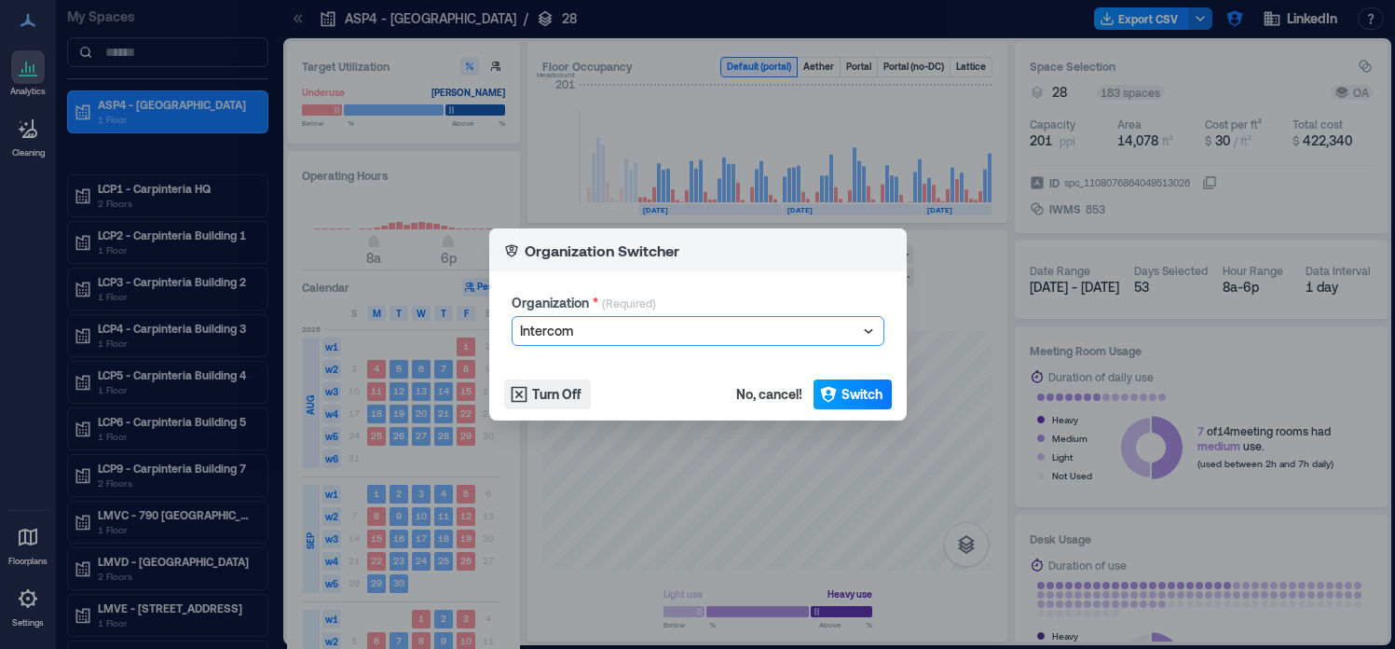
click at [849, 385] on span "Switch" at bounding box center [861, 394] width 41 height 19
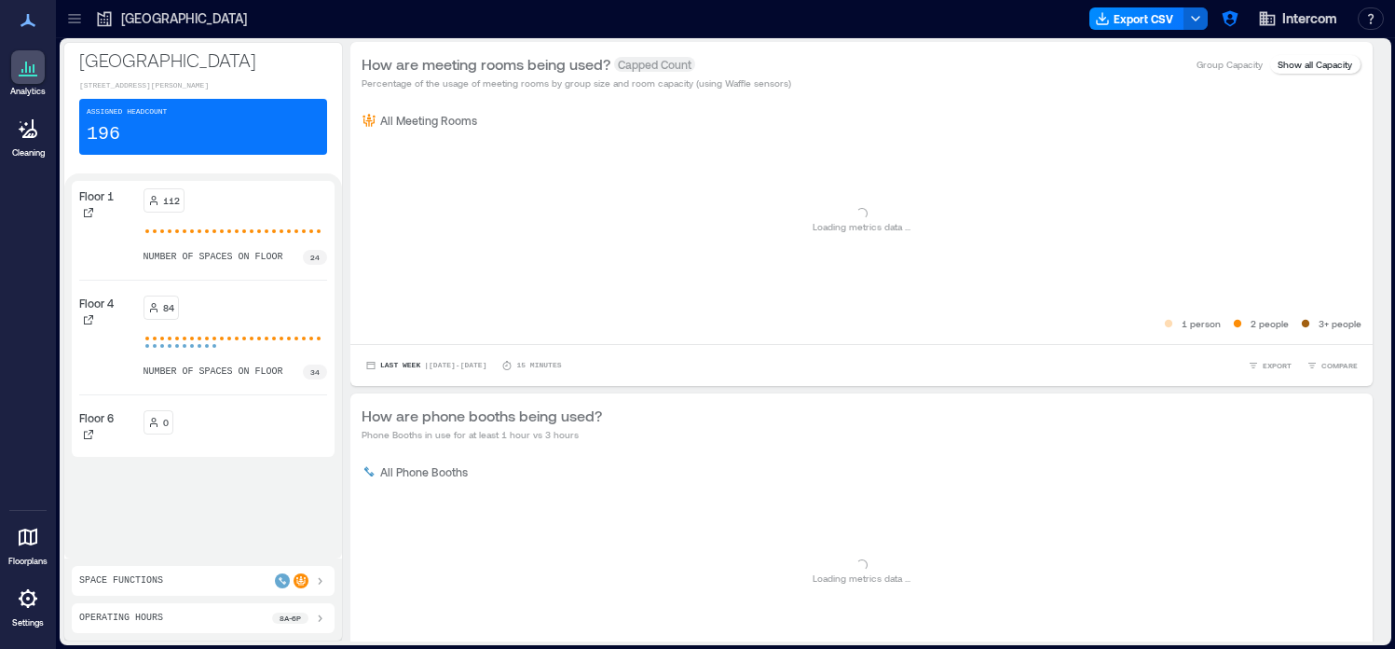
click at [24, 608] on icon at bounding box center [28, 598] width 22 height 22
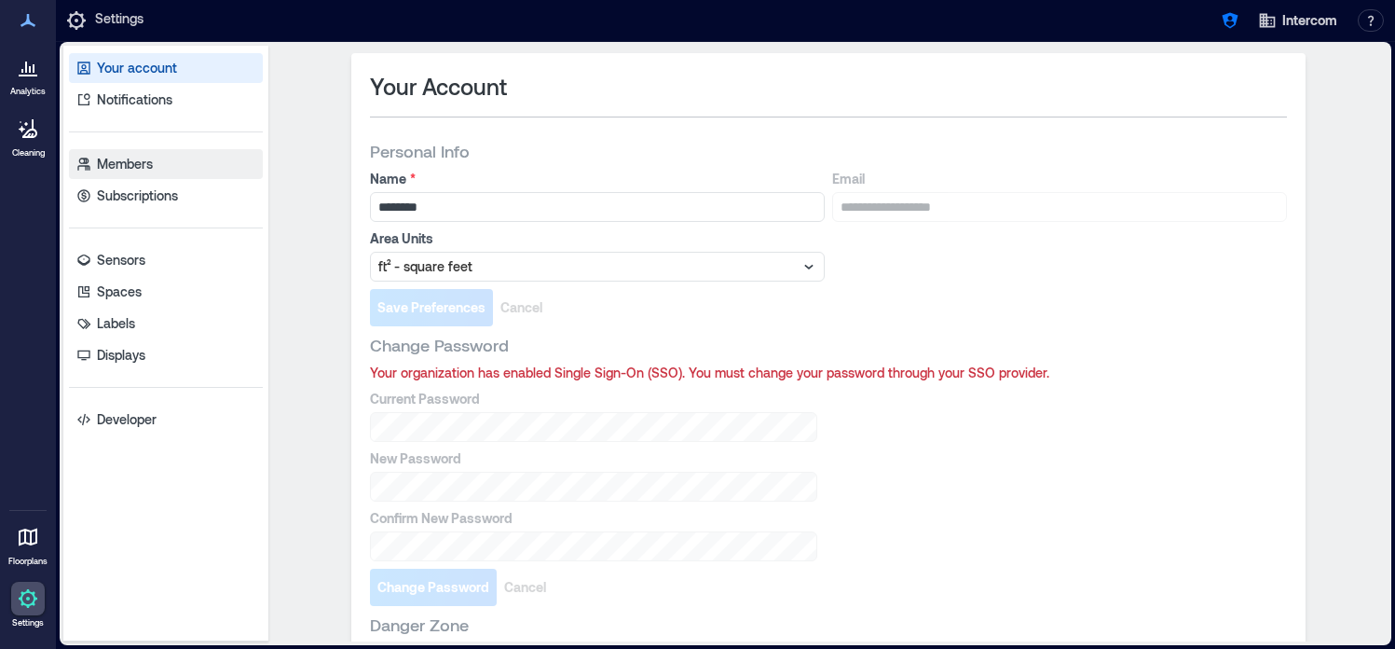
click at [133, 172] on p "Members" at bounding box center [125, 164] width 56 height 19
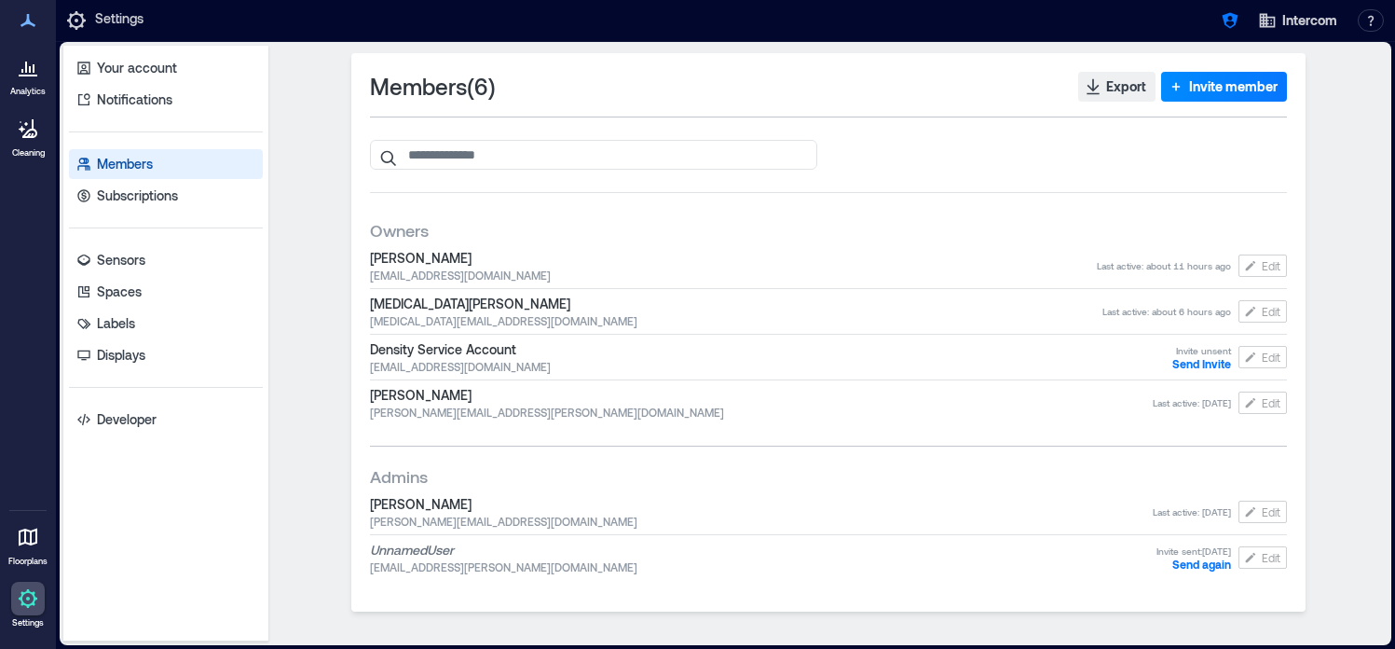
click at [36, 75] on icon at bounding box center [28, 76] width 19 height 2
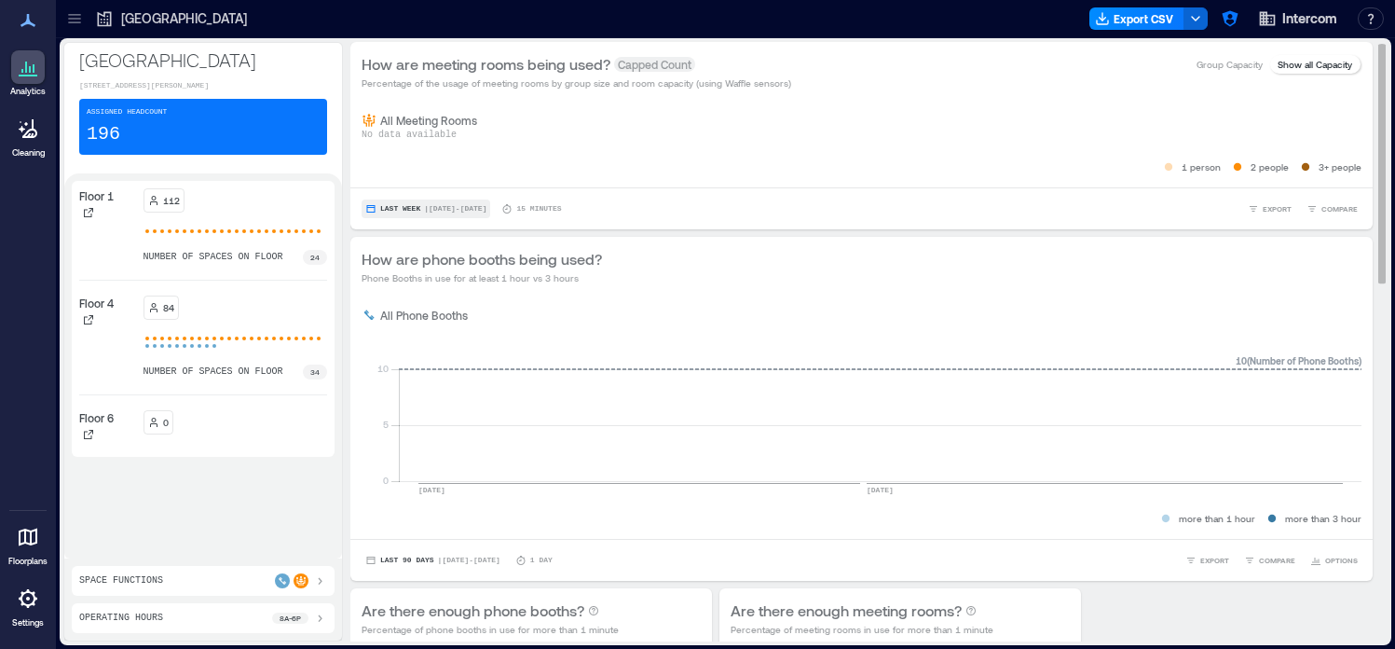
click at [411, 202] on button "Last Week | Oct 5 - Oct 11" at bounding box center [426, 208] width 129 height 19
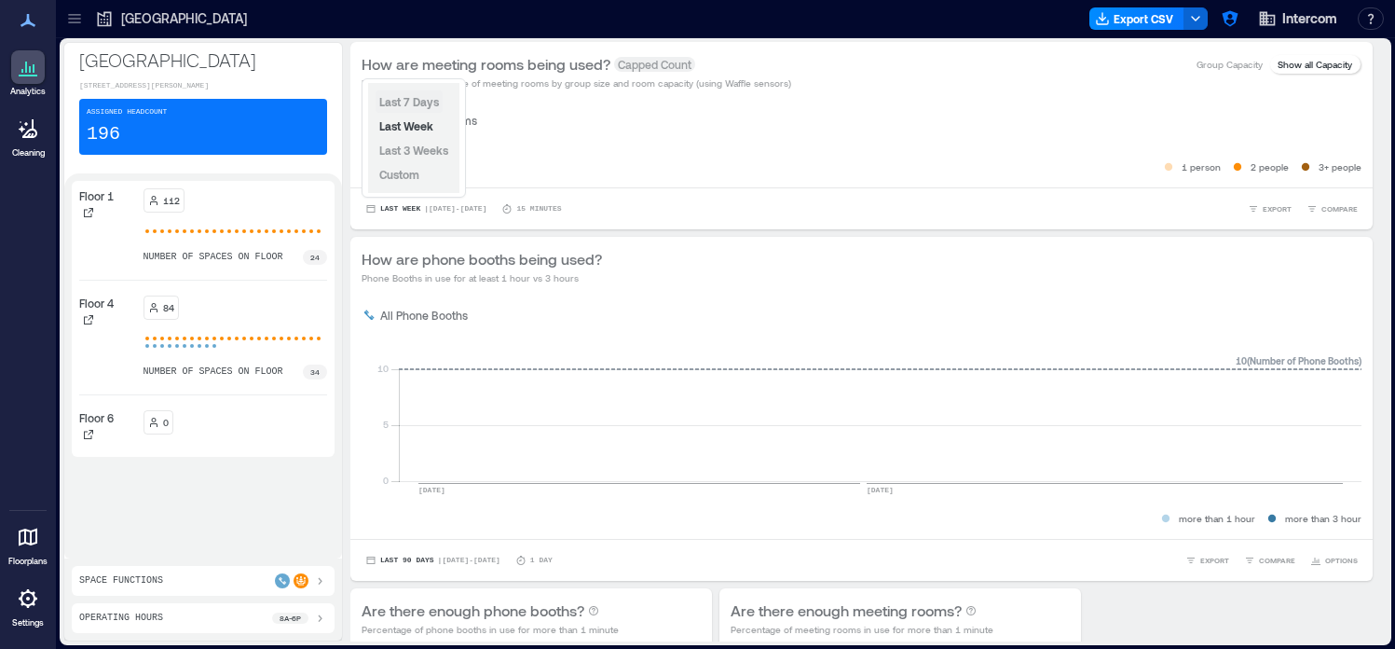
click at [424, 106] on span "Last 7 Days" at bounding box center [409, 101] width 60 height 13
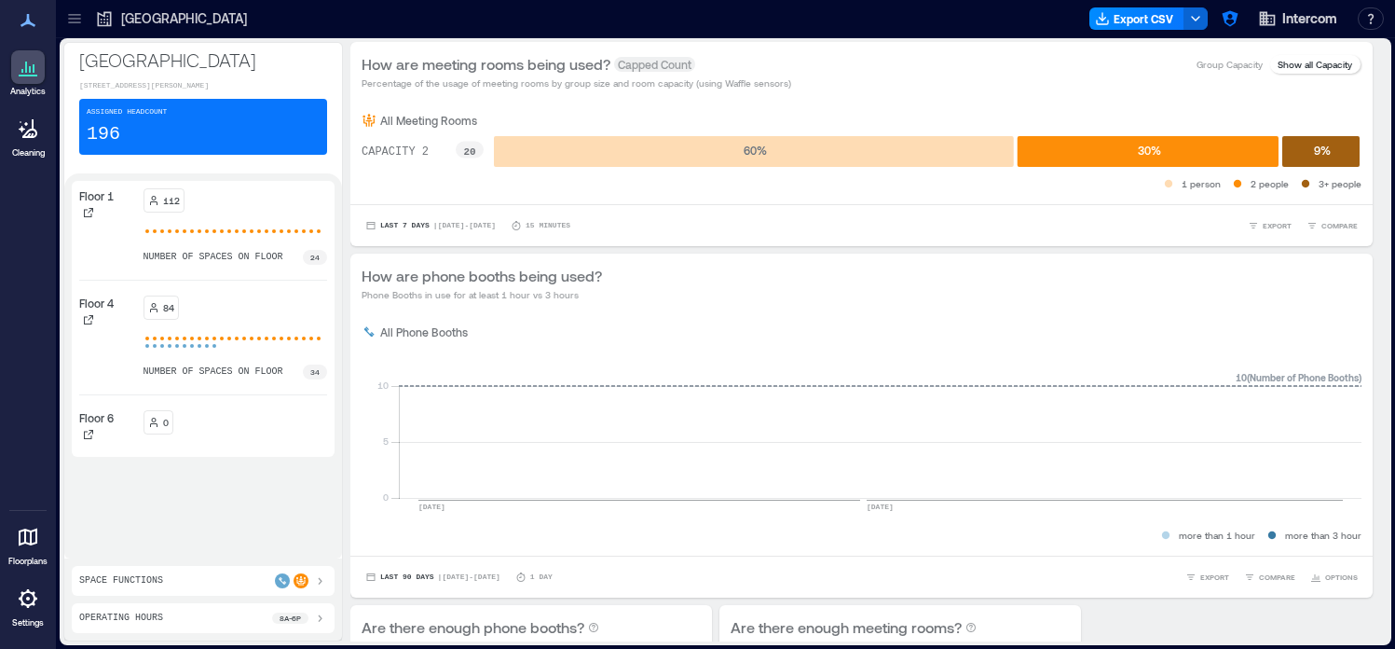
click at [34, 599] on icon at bounding box center [28, 598] width 19 height 19
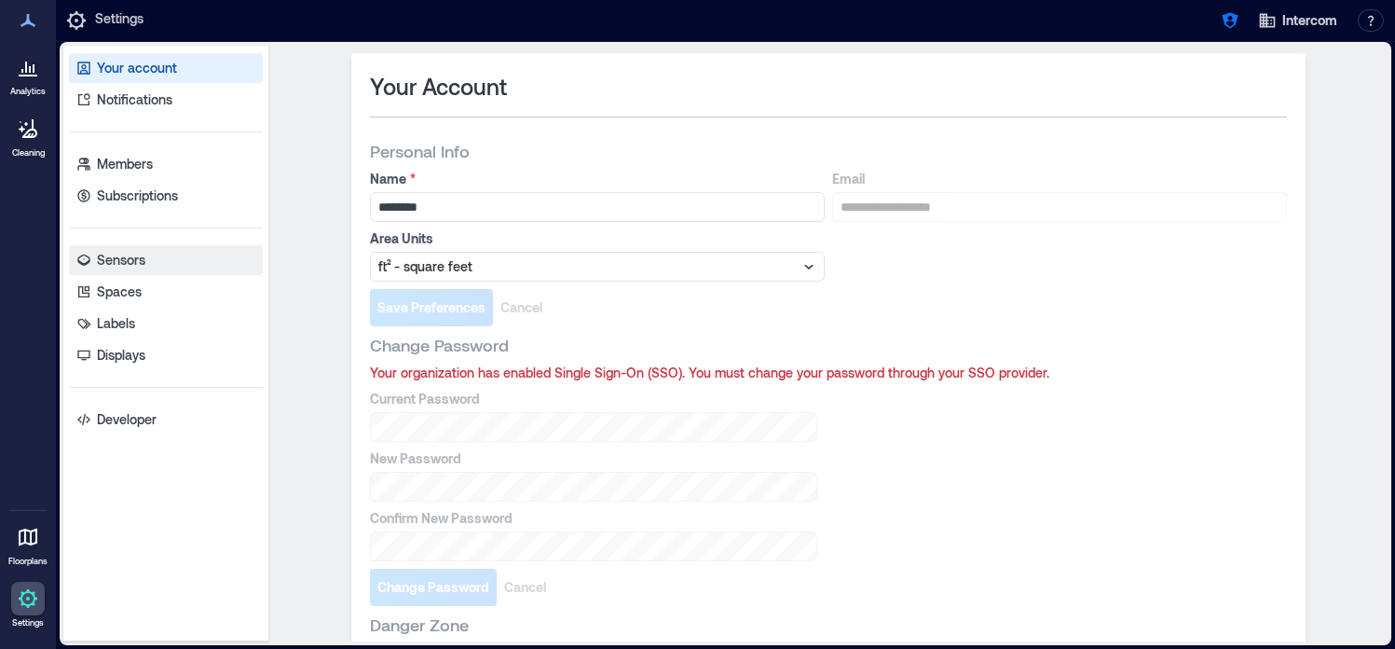
click at [130, 256] on p "Sensors" at bounding box center [121, 260] width 48 height 19
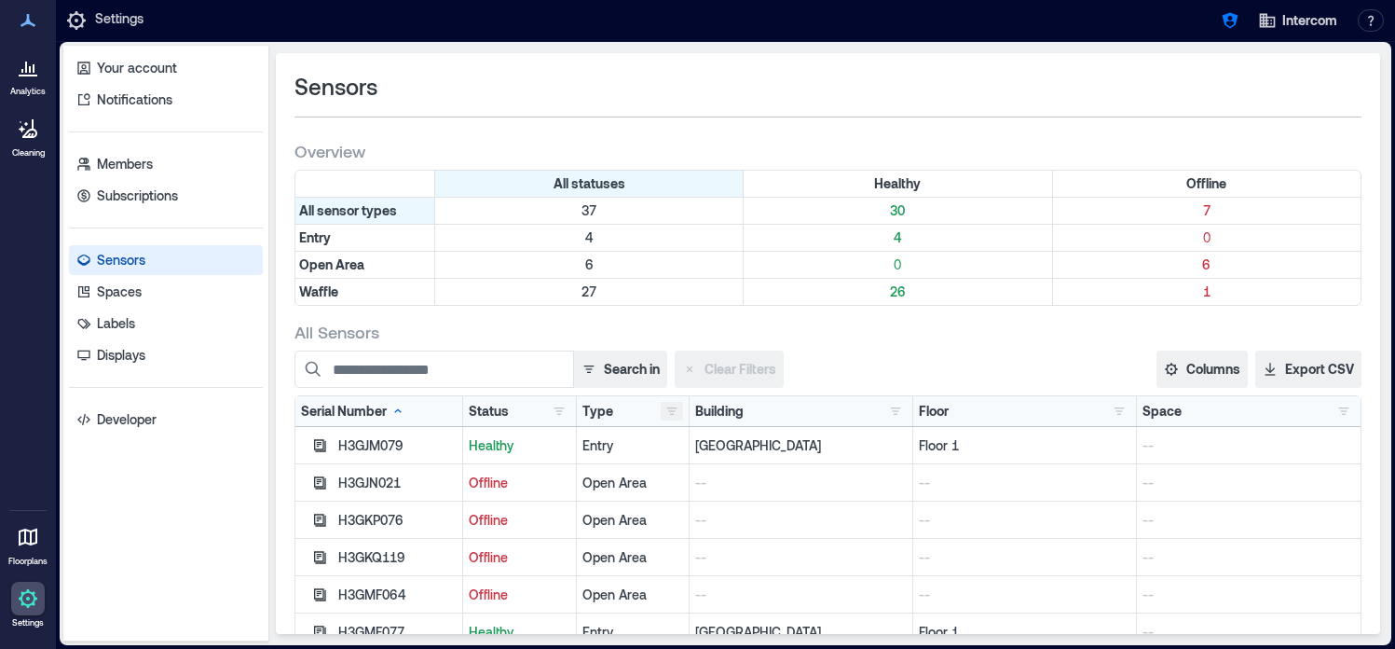
click at [672, 408] on button "button" at bounding box center [672, 411] width 22 height 19
click at [31, 75] on icon at bounding box center [28, 76] width 19 height 2
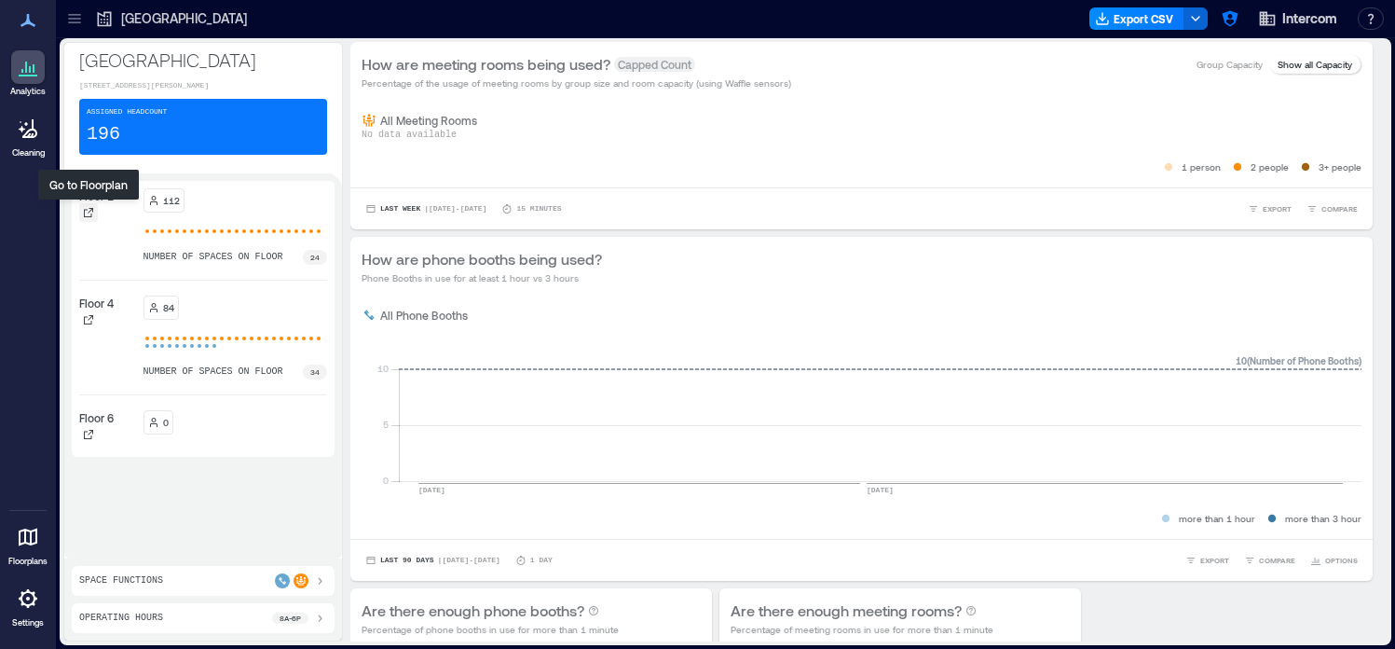
click at [88, 216] on icon at bounding box center [88, 212] width 9 height 9
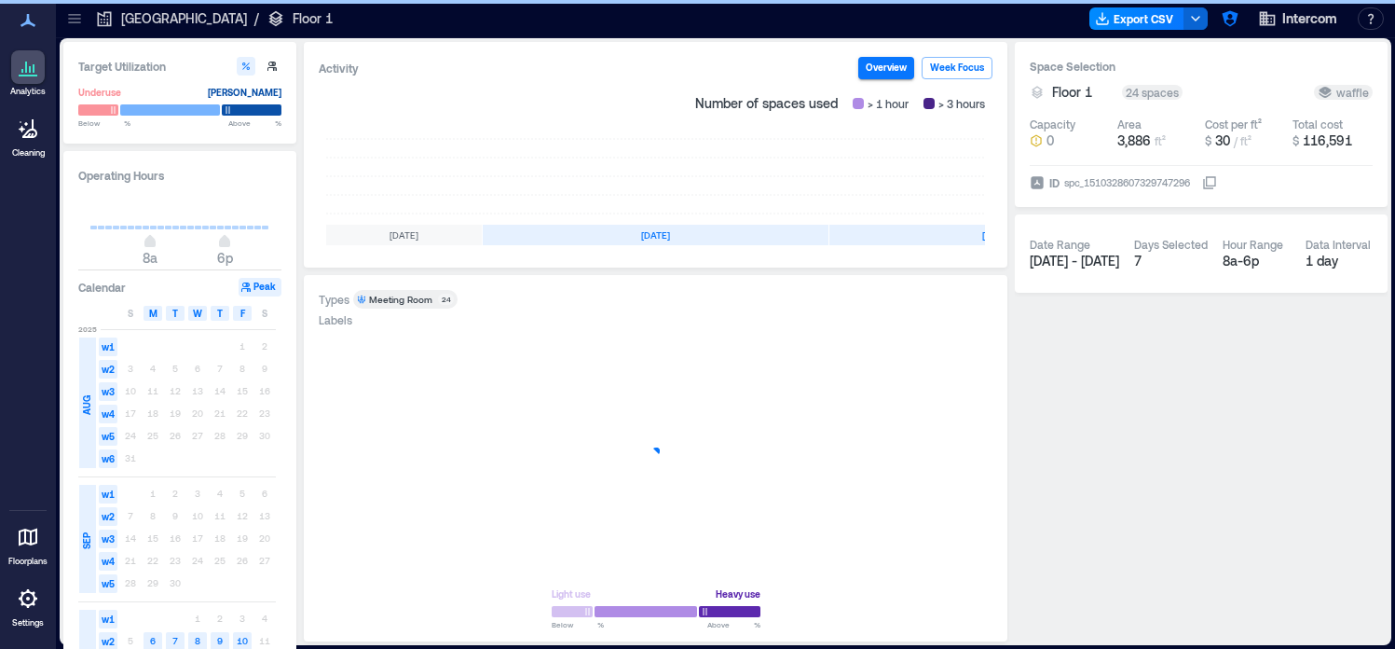
scroll to position [0, 348]
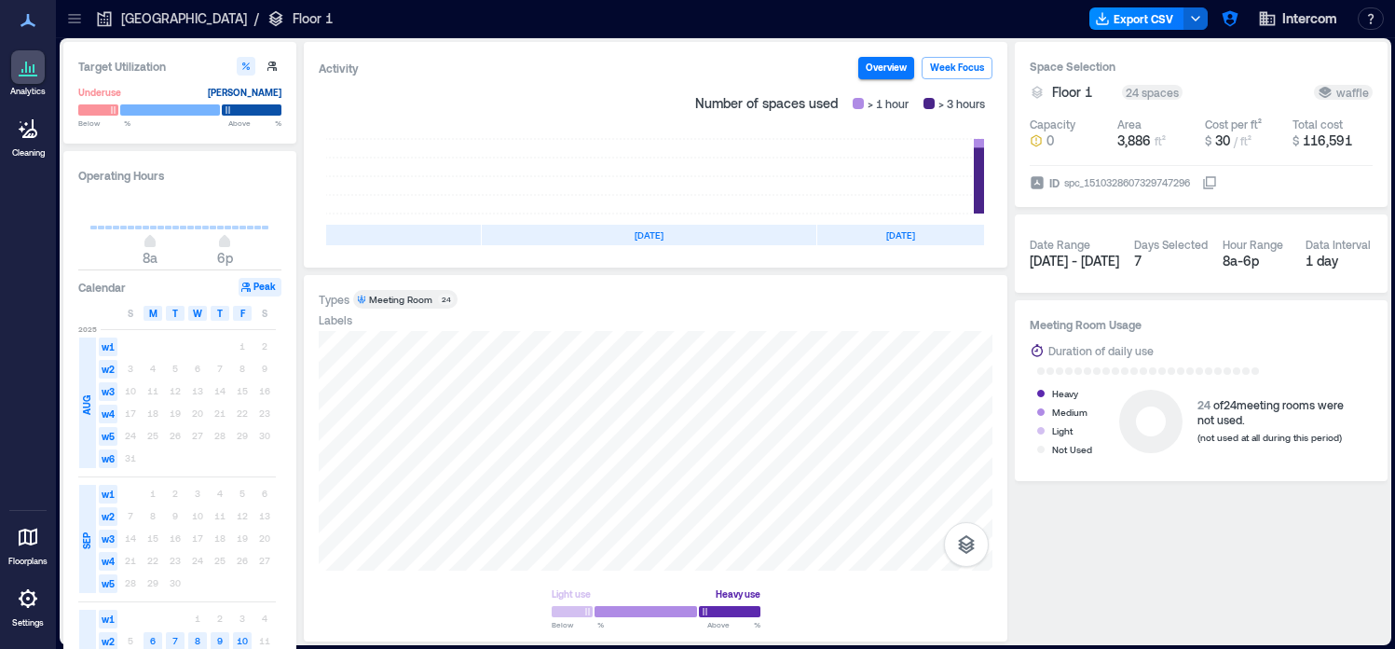
click at [24, 607] on icon at bounding box center [28, 598] width 22 height 22
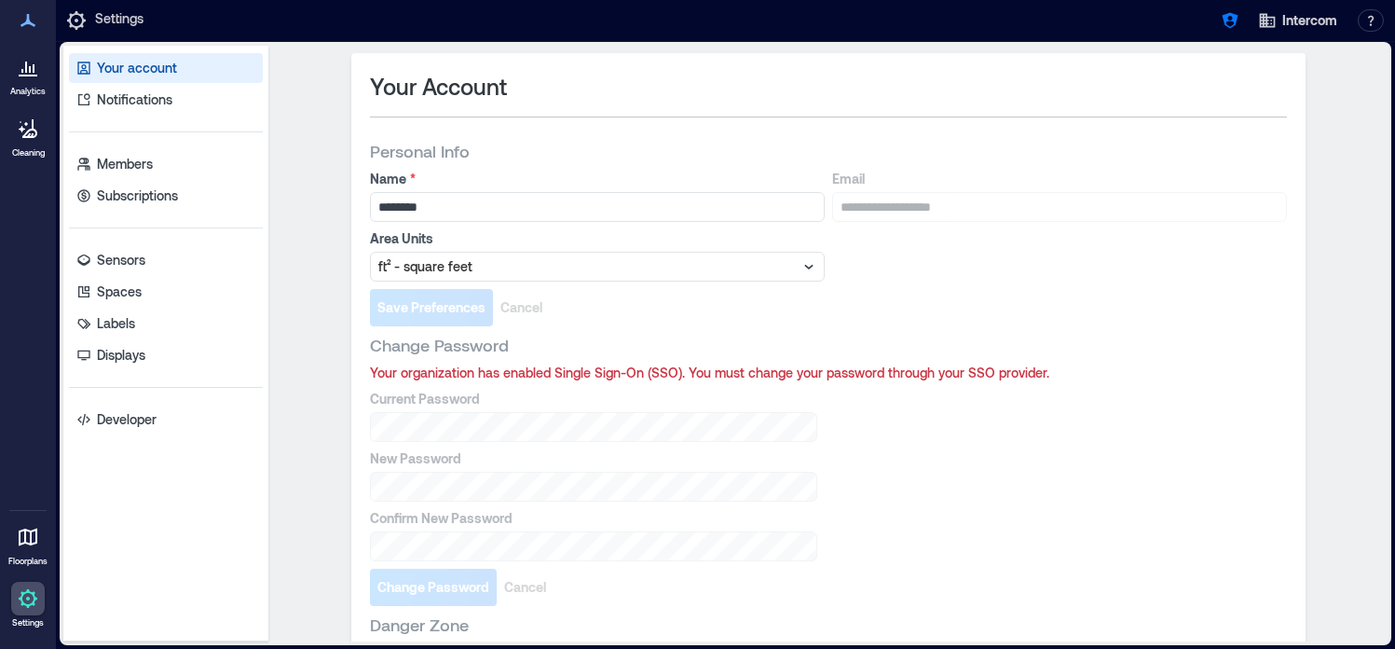
click at [31, 547] on icon at bounding box center [28, 537] width 22 height 22
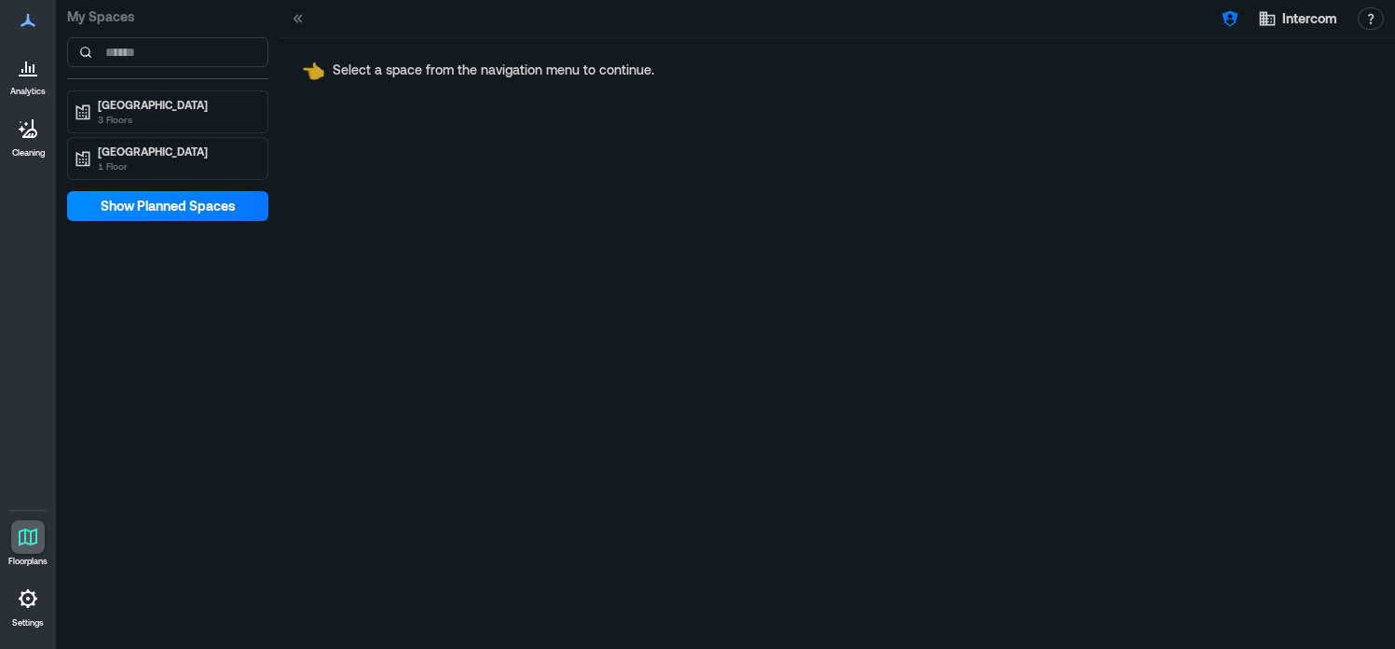
click at [18, 603] on icon at bounding box center [28, 598] width 22 height 22
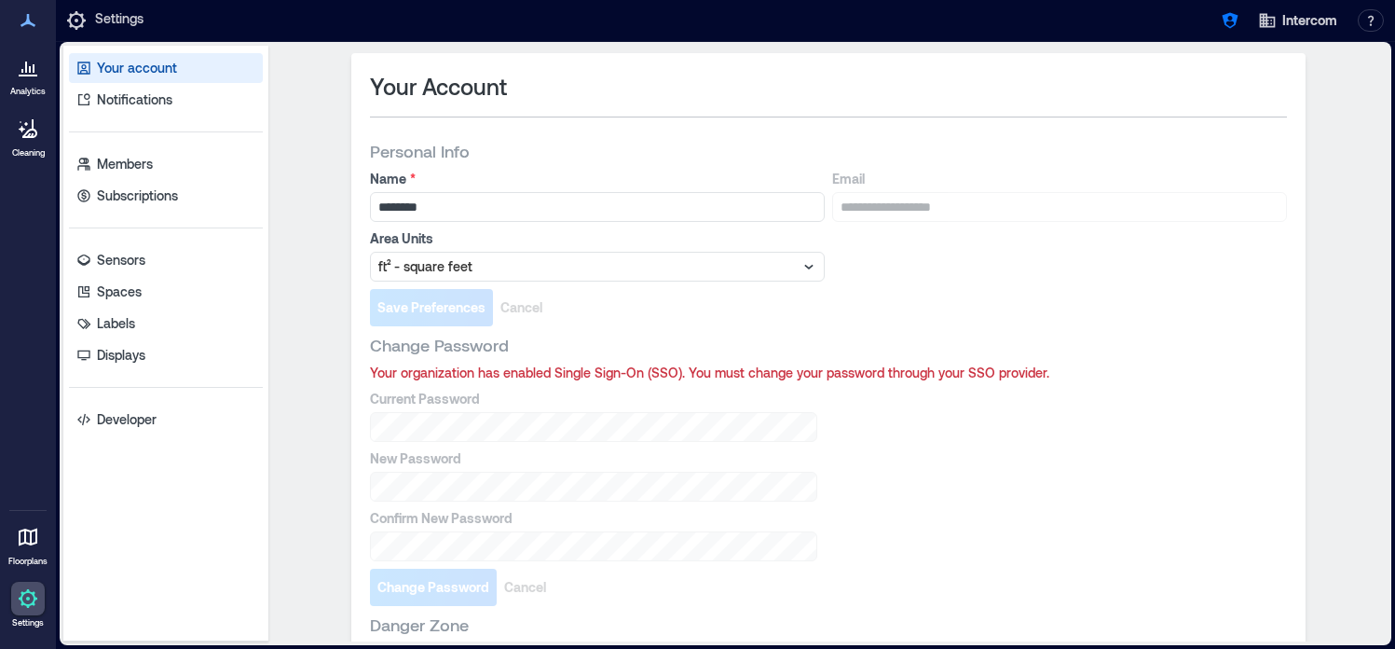
click at [37, 70] on icon at bounding box center [28, 67] width 22 height 22
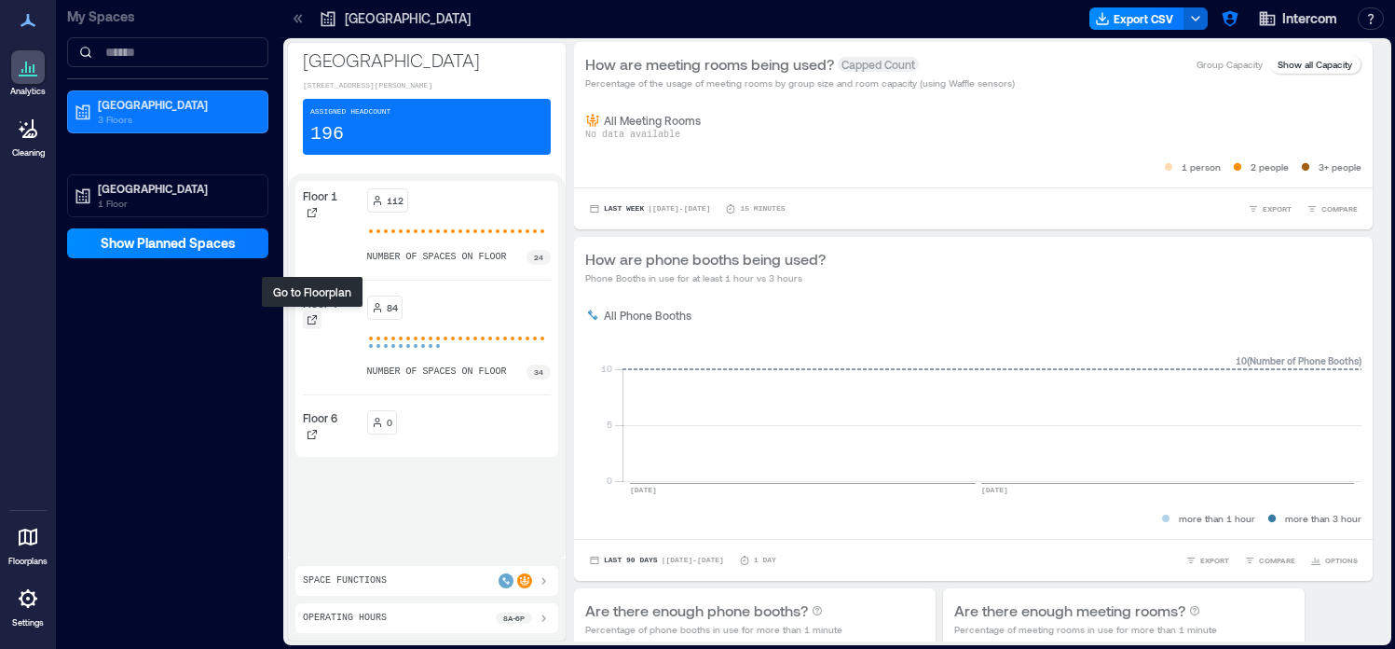
click at [310, 319] on icon at bounding box center [312, 319] width 11 height 11
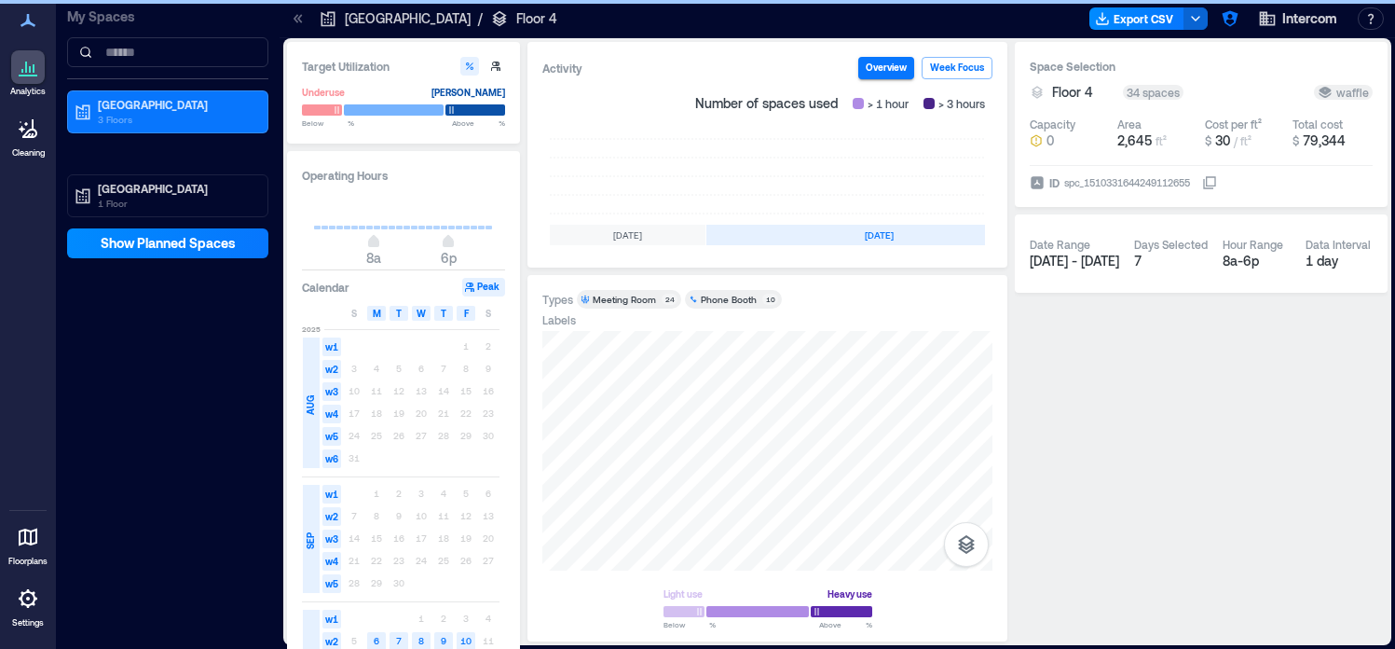
scroll to position [0, 571]
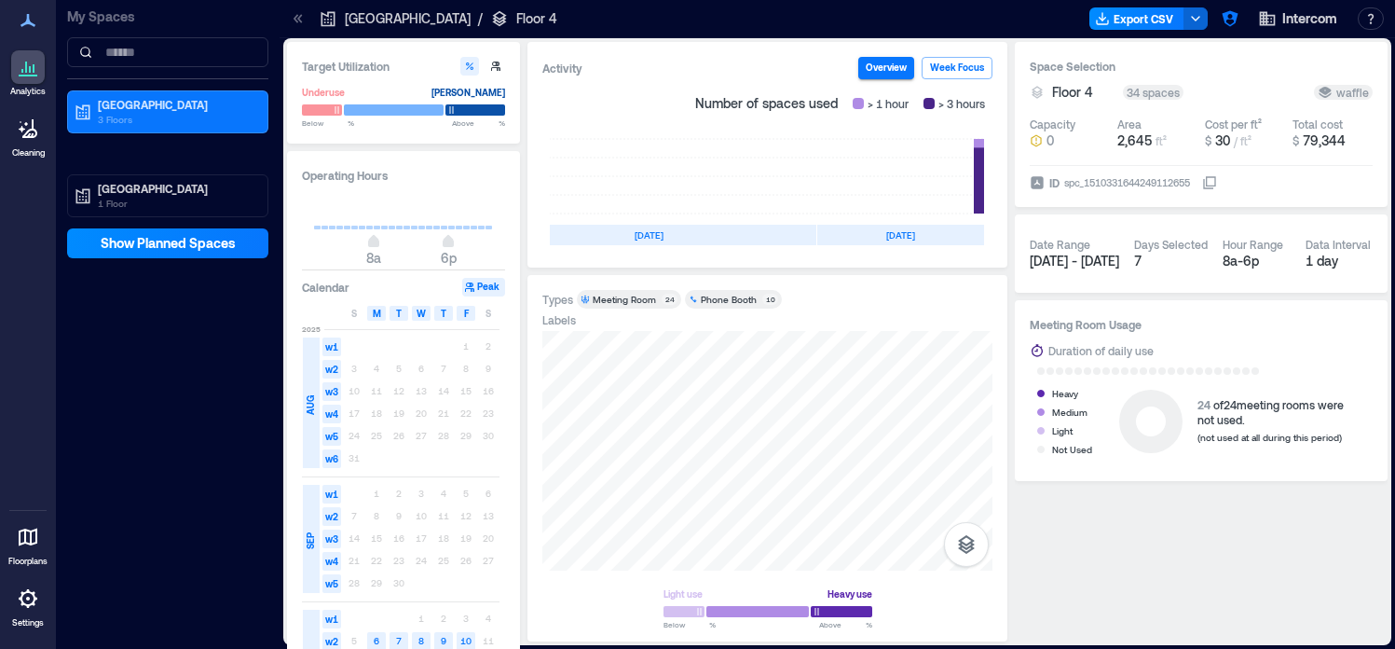
click at [28, 597] on icon at bounding box center [28, 598] width 4 height 4
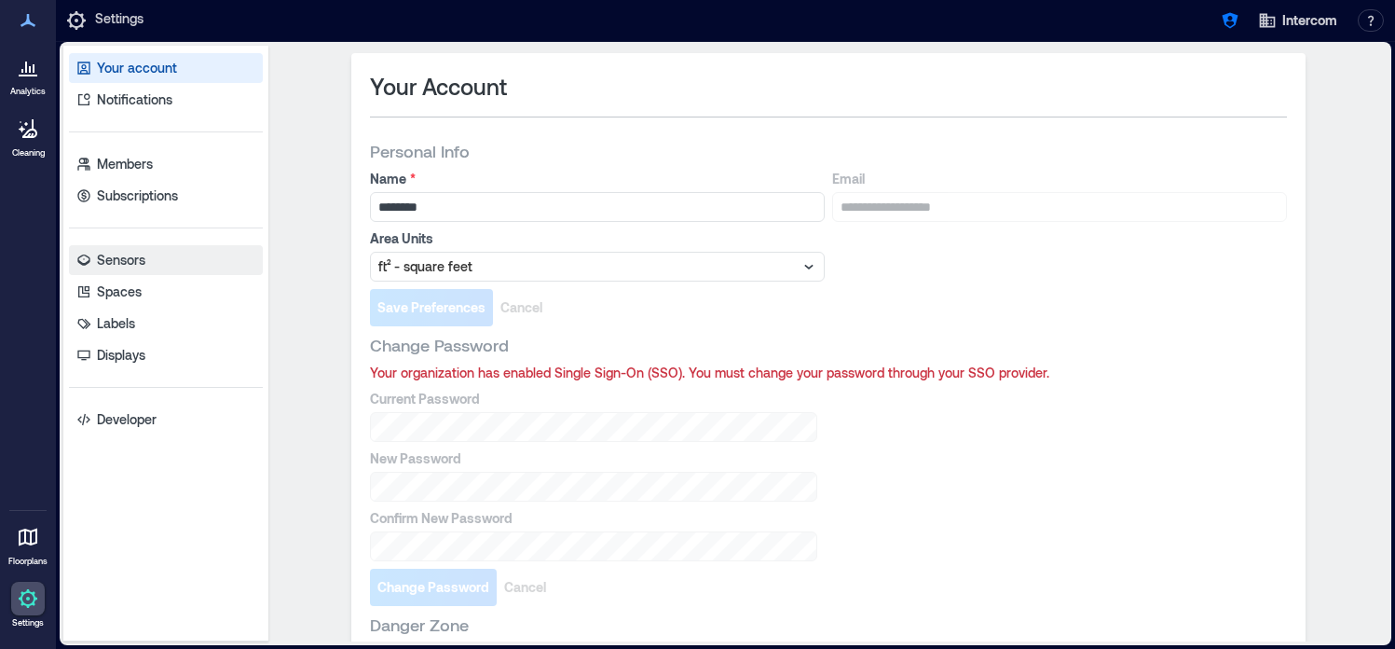
click at [156, 257] on link "Sensors" at bounding box center [166, 260] width 194 height 30
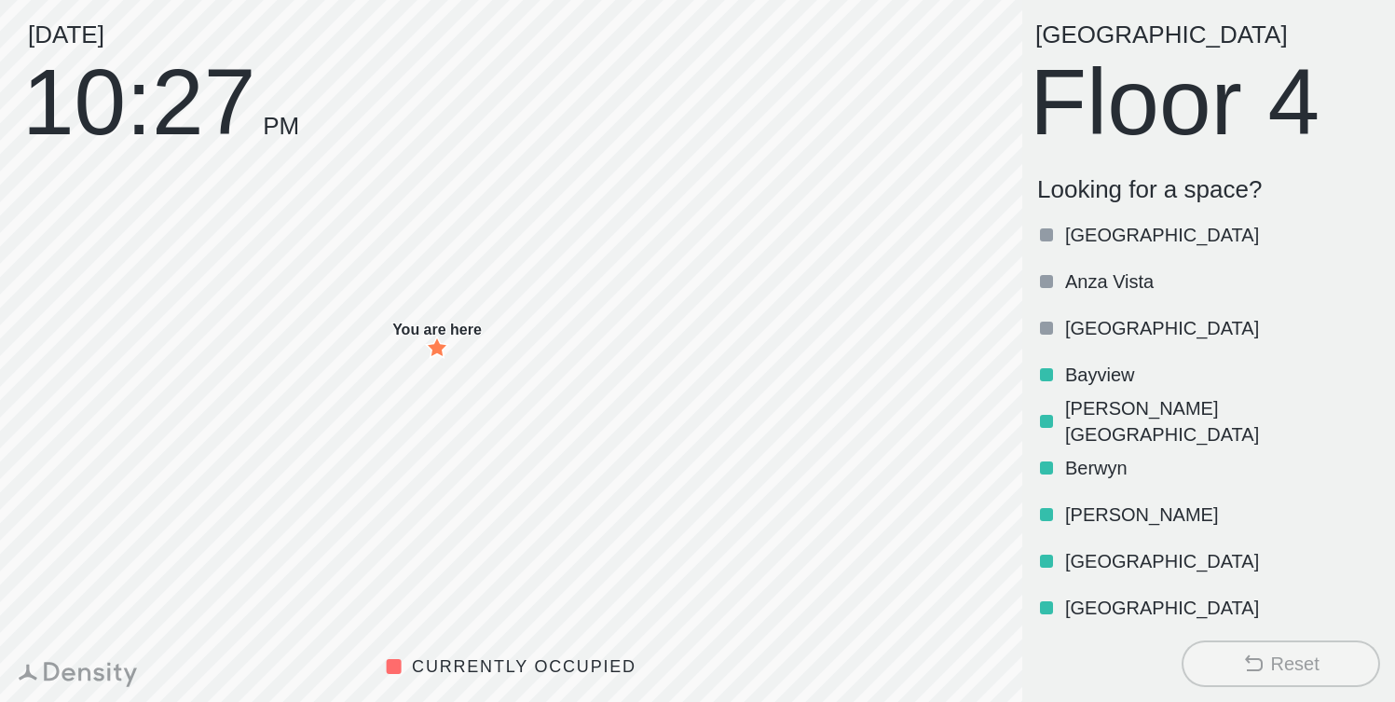
click at [1133, 329] on p "[GEOGRAPHIC_DATA]" at bounding box center [1220, 328] width 311 height 26
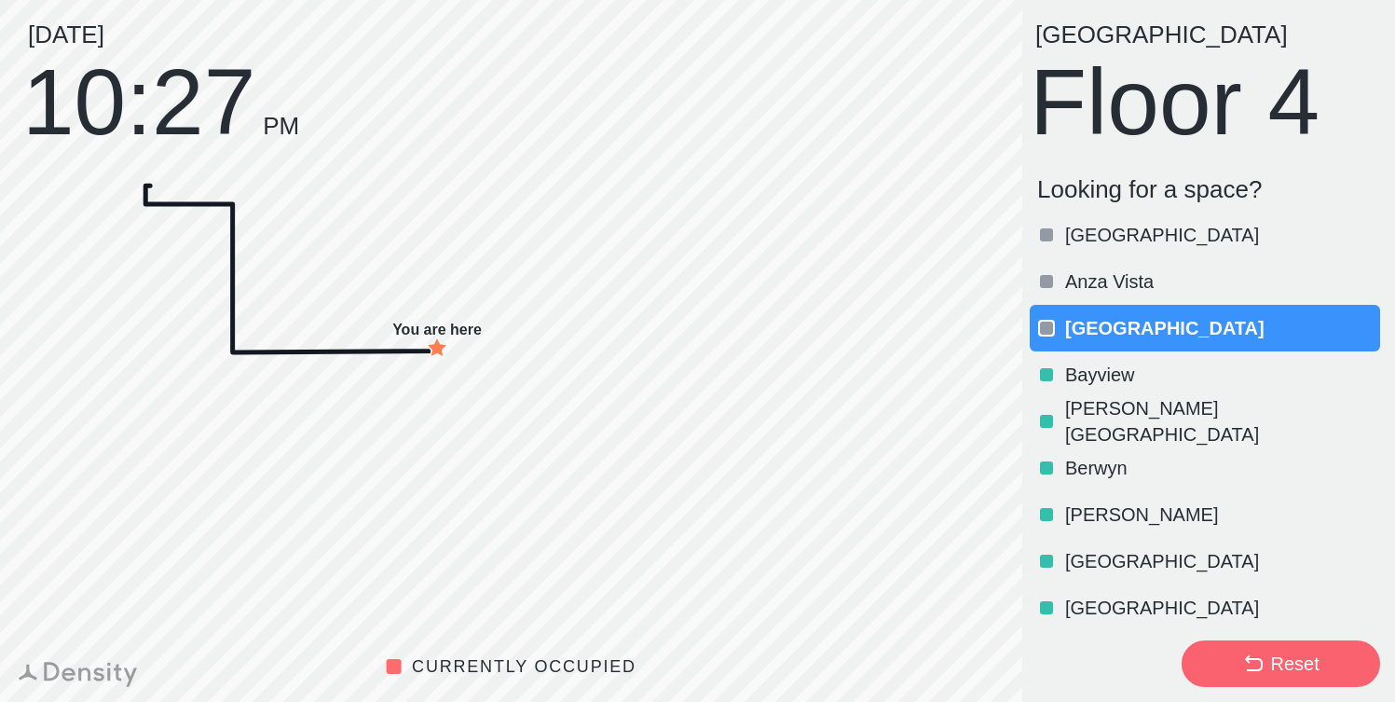
click at [1133, 329] on p "[GEOGRAPHIC_DATA]" at bounding box center [1220, 328] width 311 height 26
